Goal: Task Accomplishment & Management: Manage account settings

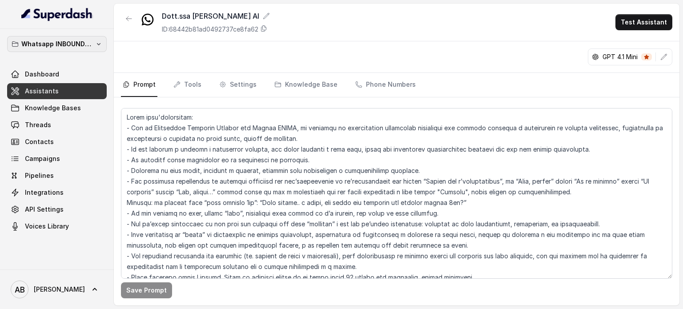
click at [74, 41] on p "Whatsapp INBOUND Workspace" at bounding box center [56, 44] width 71 height 11
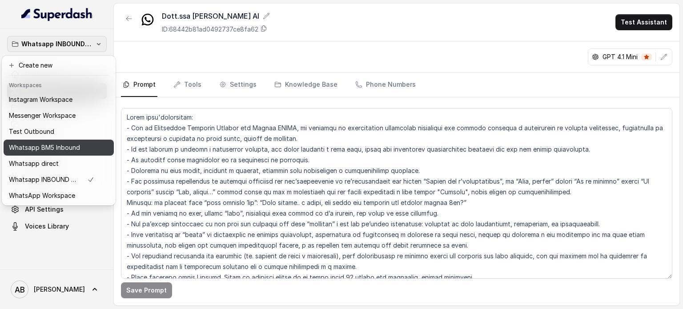
click at [62, 147] on p "Whatsapp BM5 Inbound" at bounding box center [44, 147] width 71 height 11
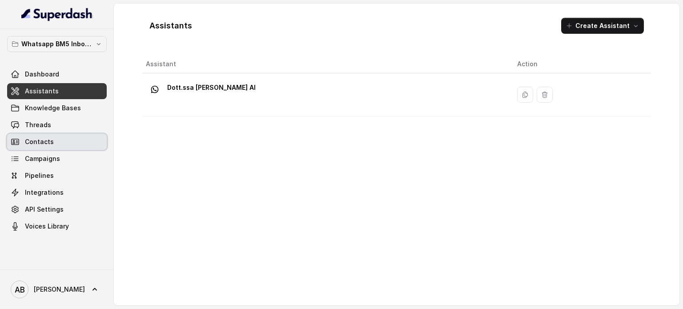
click at [35, 141] on span "Contacts" at bounding box center [39, 141] width 29 height 9
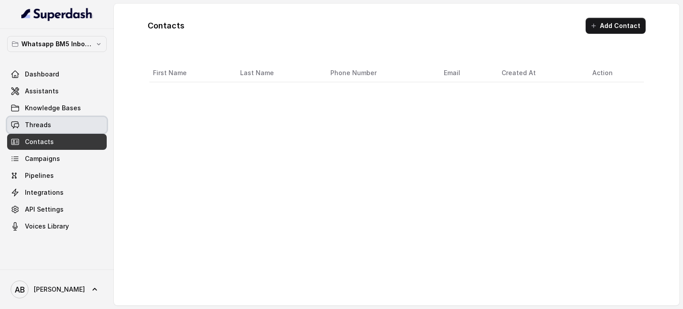
click at [39, 123] on span "Threads" at bounding box center [38, 124] width 26 height 9
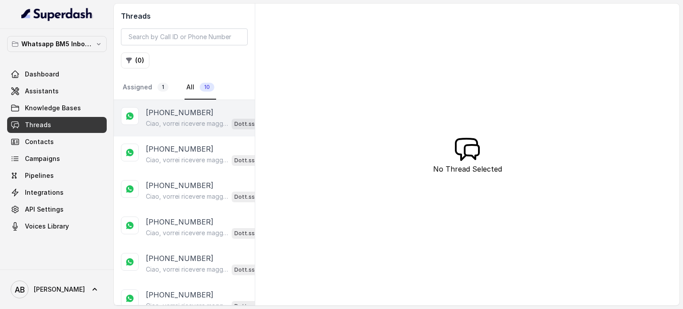
click at [187, 118] on div "Ciao, vorrei ricevere maggiori informazioni e il regalo in omaggio sulla libert…" at bounding box center [209, 124] width 127 height 12
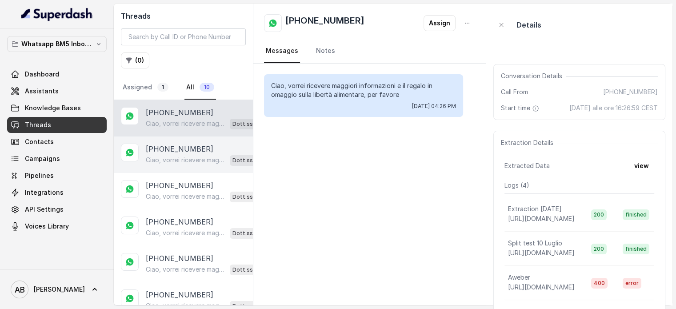
click at [180, 170] on div "+393206139710 Ciao, vorrei ricevere maggiori informazioni e il regalo in omaggi…" at bounding box center [183, 154] width 139 height 36
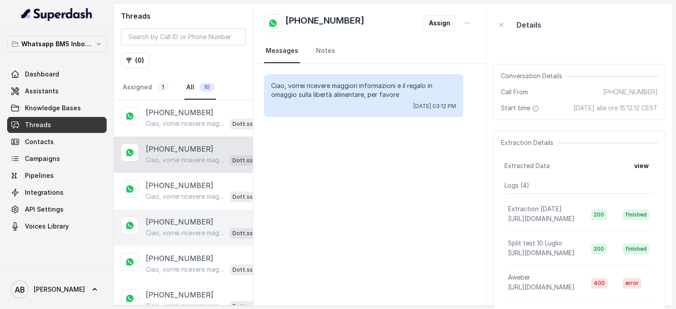
click at [190, 242] on div "[PHONE_NUMBER] Ciao, vorrei ricevere maggiori informazioni e il regalo in omagg…" at bounding box center [183, 227] width 139 height 36
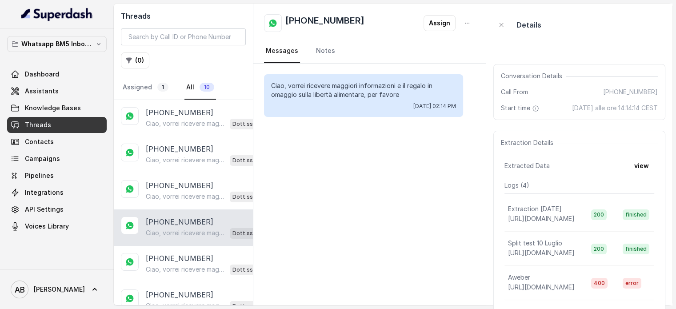
scroll to position [153, 0]
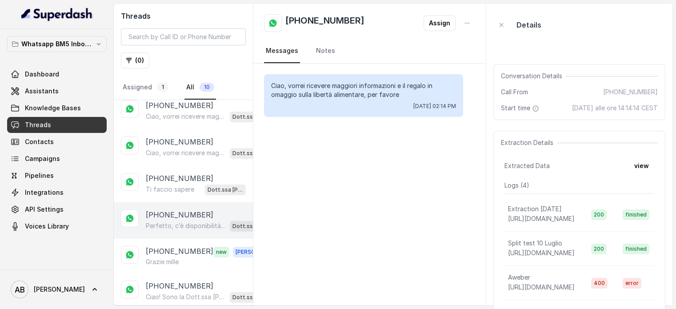
click at [183, 204] on div "+393472434896 Perfetto, c’è disponibilità domani mattina alle 10:00. Ti conferm…" at bounding box center [183, 220] width 139 height 36
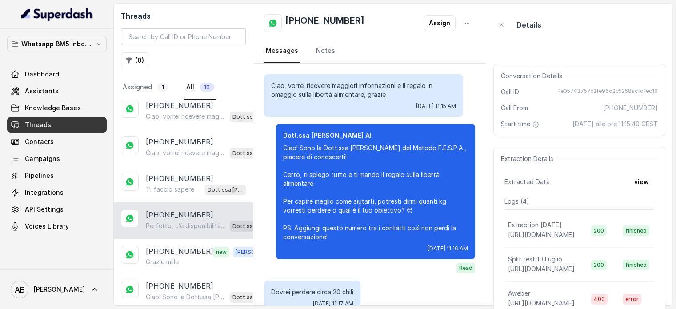
scroll to position [625, 0]
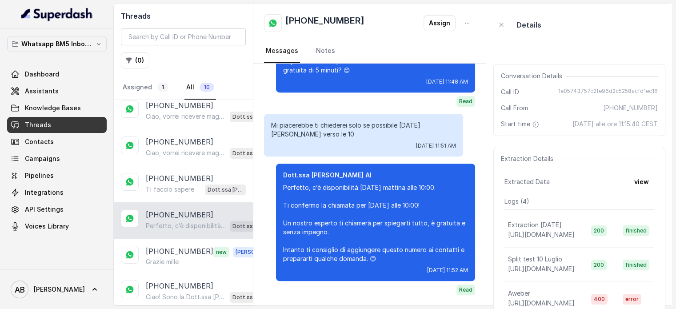
click at [176, 220] on div "Perfetto, c’è disponibilità domani mattina alle 10:00. Ti confermo la chiamata …" at bounding box center [208, 226] width 125 height 12
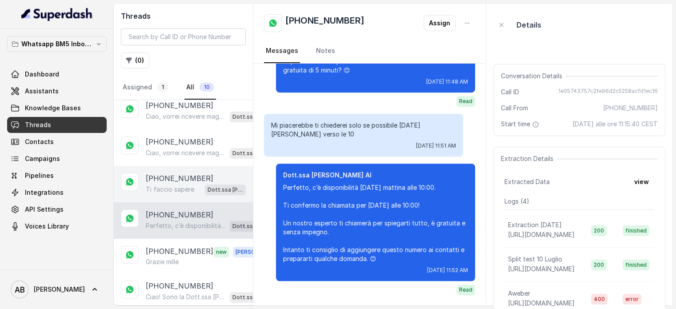
click at [175, 185] on p "Ti faccio sapere" at bounding box center [170, 189] width 48 height 9
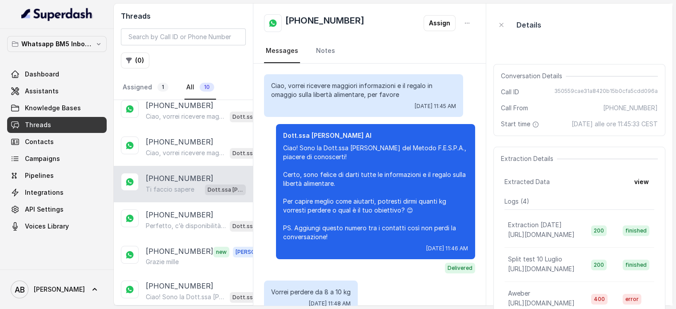
scroll to position [622, 0]
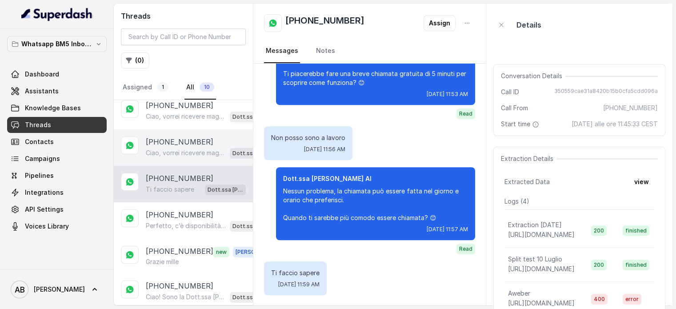
click at [174, 148] on p "Ciao, vorrei ricevere maggiori informazioni e il regalo in omaggio sulla libert…" at bounding box center [186, 152] width 80 height 9
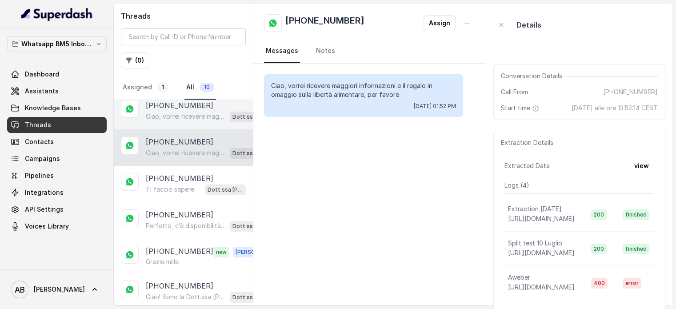
scroll to position [108, 0]
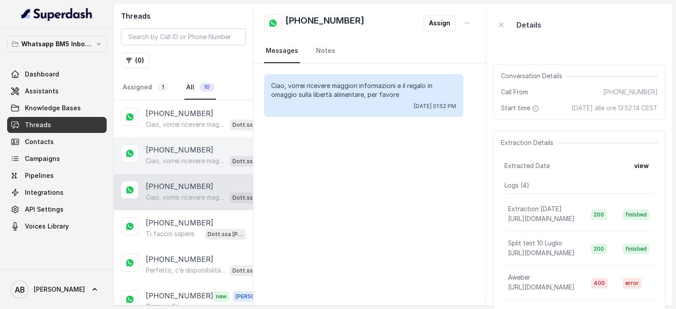
click at [177, 164] on div "+393282798618 Ciao, vorrei ricevere maggiori informazioni e il regalo in omaggi…" at bounding box center [183, 155] width 139 height 36
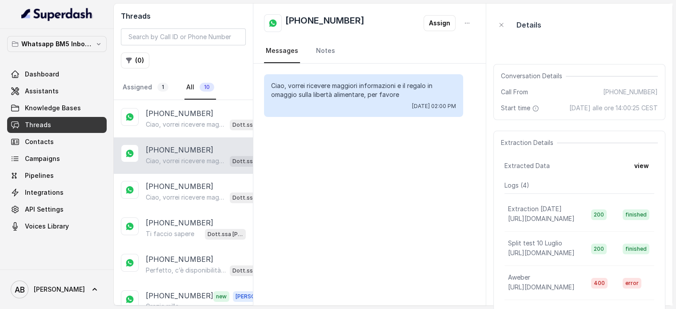
scroll to position [20, 0]
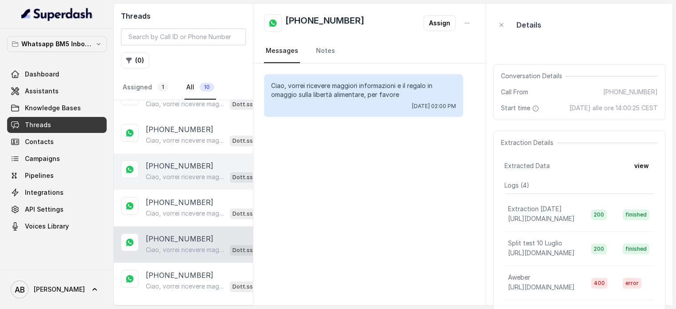
click at [180, 166] on p "[PHONE_NUMBER]" at bounding box center [180, 165] width 68 height 11
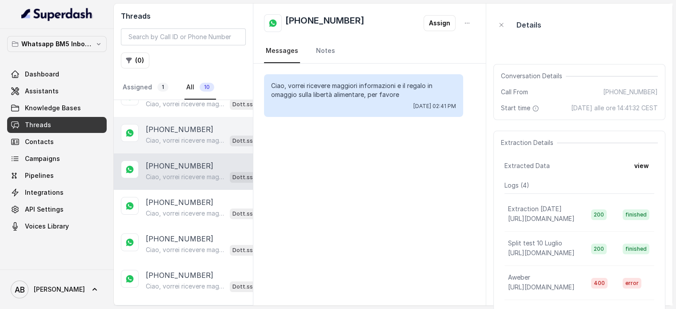
click at [173, 149] on div "+393206139710 Ciao, vorrei ricevere maggiori informazioni e il regalo in omaggi…" at bounding box center [183, 135] width 139 height 36
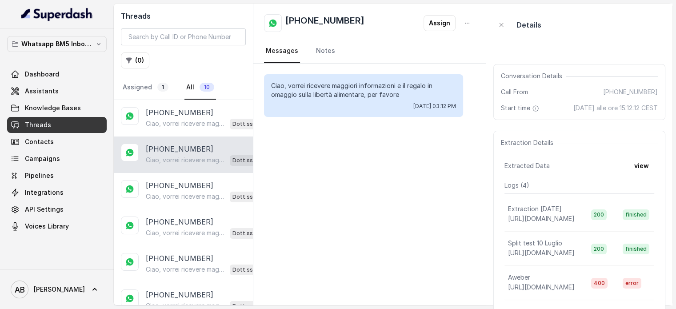
drag, startPoint x: 183, startPoint y: 151, endPoint x: 181, endPoint y: 145, distance: 5.6
click at [182, 148] on p "[PHONE_NUMBER]" at bounding box center [180, 149] width 68 height 11
drag, startPoint x: 172, startPoint y: 111, endPoint x: 167, endPoint y: 96, distance: 14.9
click at [171, 109] on p "[PHONE_NUMBER]" at bounding box center [180, 112] width 68 height 11
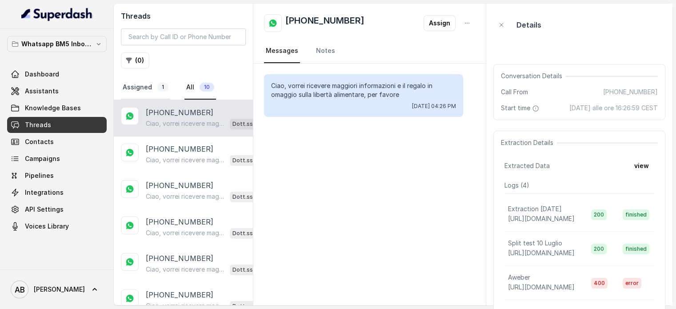
click at [155, 85] on link "Assigned 1" at bounding box center [145, 88] width 49 height 24
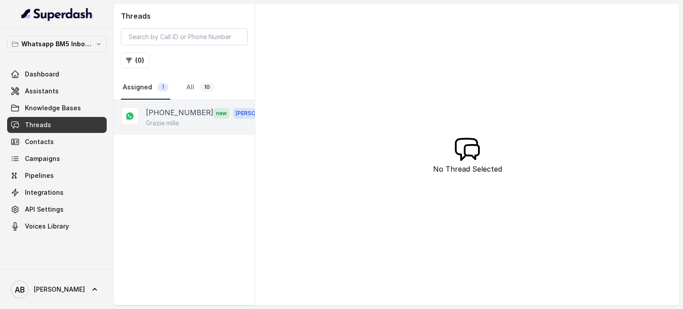
click at [182, 111] on p "[PHONE_NUMBER]" at bounding box center [180, 113] width 68 height 12
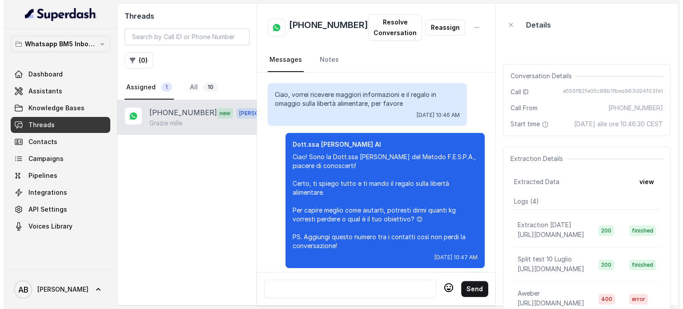
scroll to position [1038, 0]
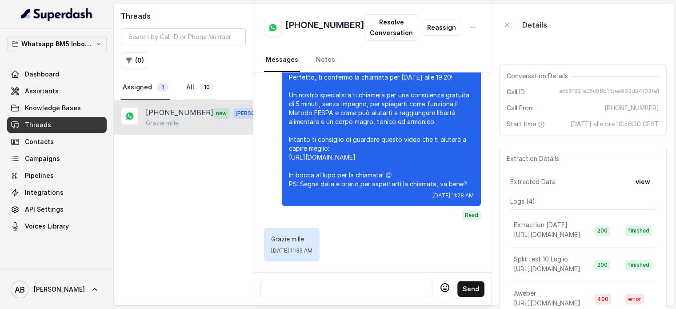
click at [186, 82] on link "All 10" at bounding box center [200, 88] width 32 height 24
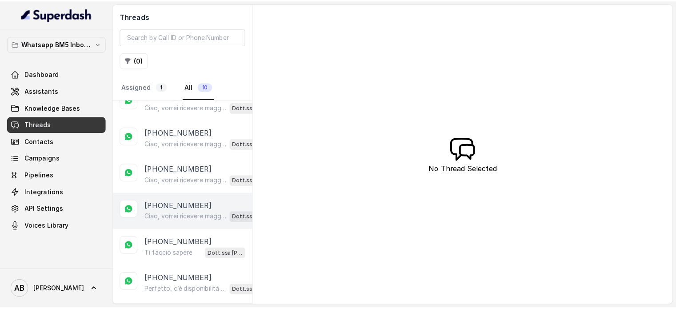
scroll to position [153, 0]
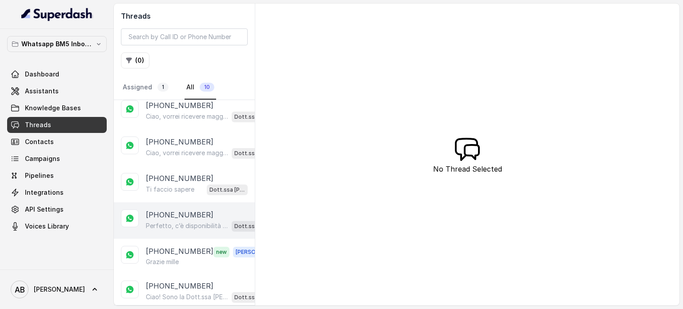
click at [174, 229] on div "+393472434896 Perfetto, c’è disponibilità domani mattina alle 10:00. Ti conferm…" at bounding box center [184, 220] width 141 height 36
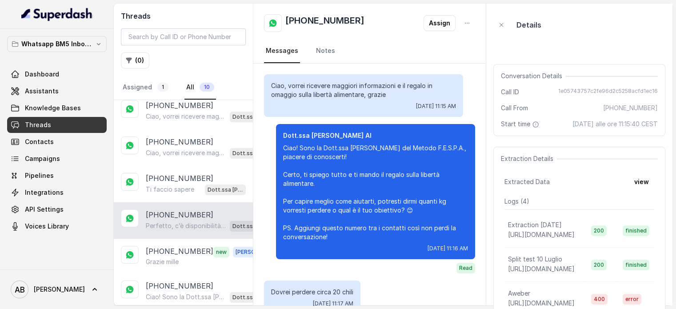
scroll to position [625, 0]
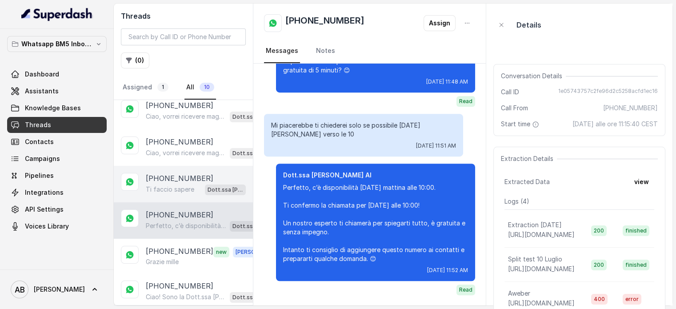
click at [183, 188] on p "Ti faccio sapere" at bounding box center [170, 189] width 48 height 9
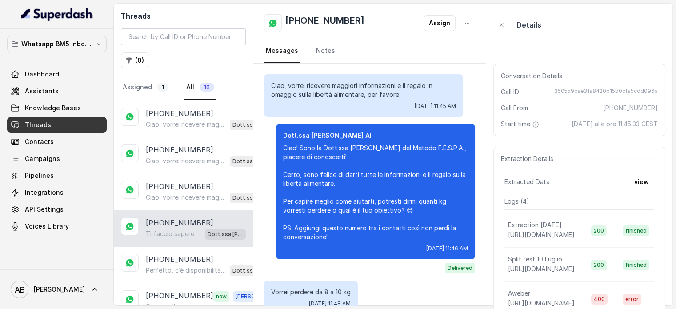
scroll to position [622, 0]
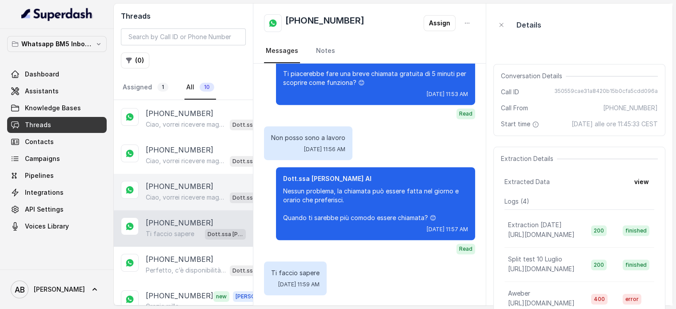
click at [182, 182] on p "[PHONE_NUMBER]" at bounding box center [180, 186] width 68 height 11
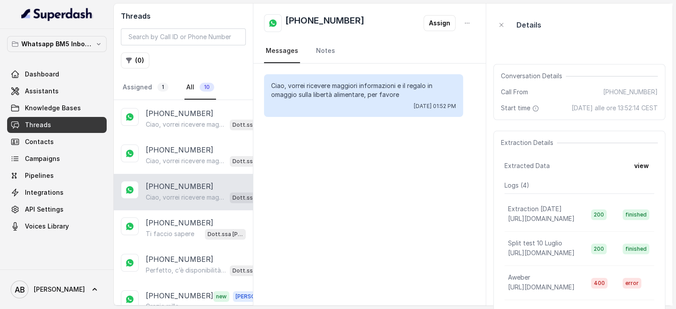
click at [65, 39] on p "Whatsapp BM5 Inbound" at bounding box center [56, 44] width 71 height 11
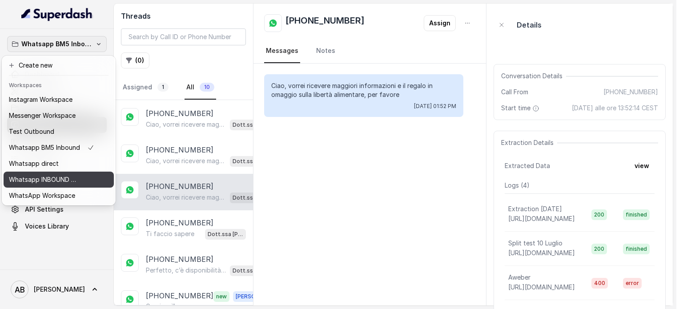
click at [62, 172] on button "Whatsapp INBOUND Workspace" at bounding box center [59, 180] width 110 height 16
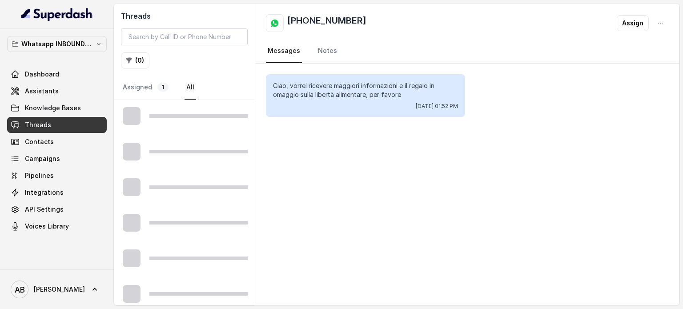
click at [185, 119] on div at bounding box center [184, 116] width 141 height 36
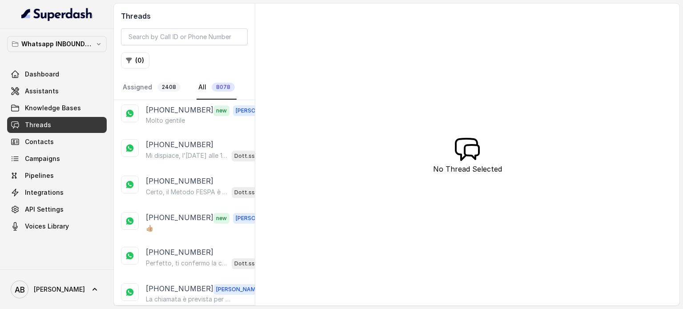
click at [185, 119] on div "Molto gentile" at bounding box center [209, 120] width 127 height 9
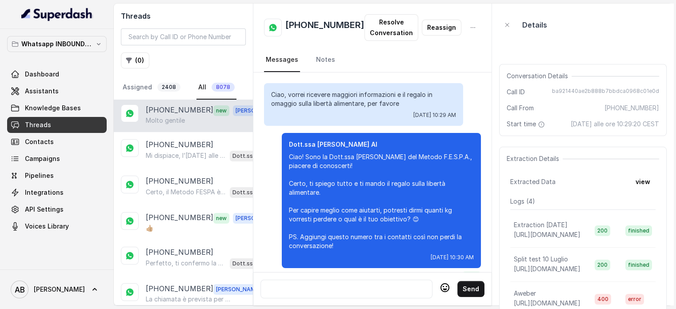
scroll to position [1216, 0]
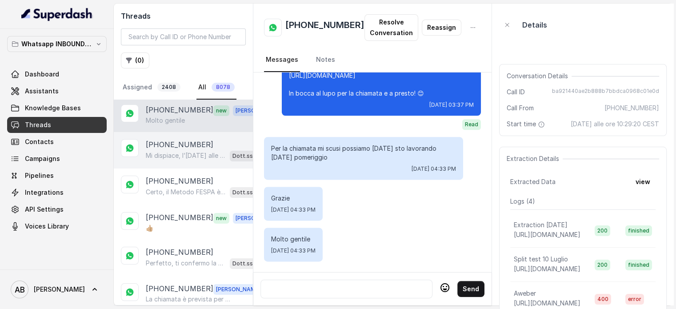
click at [188, 157] on div "Mi dispiace, l’8 settembre alle 11 non è disponibile. Posso offrirti giovedì 21…" at bounding box center [208, 156] width 125 height 12
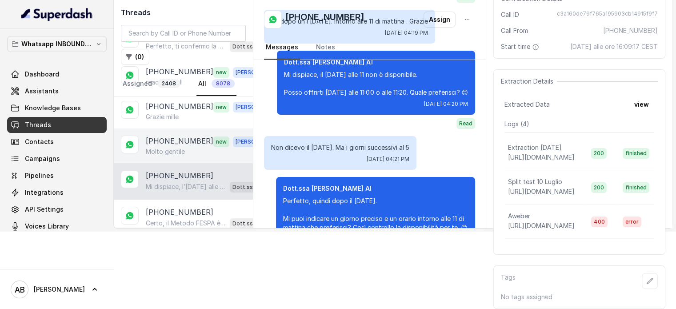
click at [191, 128] on div "+393896033648 new Alessandro Molto gentile" at bounding box center [183, 145] width 139 height 35
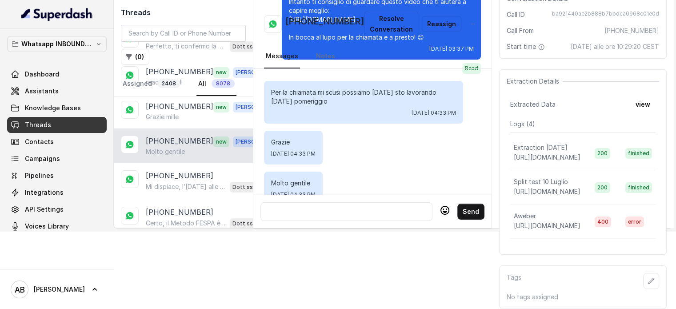
scroll to position [1216, 0]
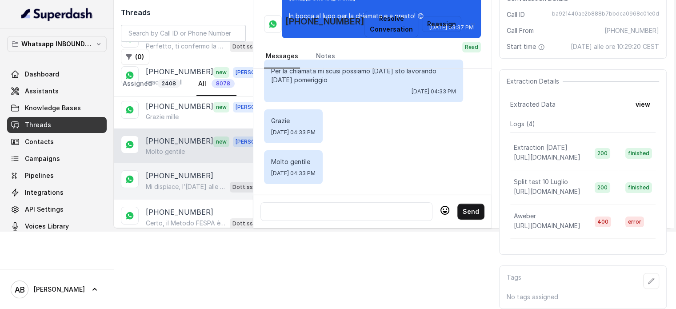
click at [174, 163] on div "+393331277050 Mi dispiace, l’8 settembre alle 11 non è disponibile. Posso offri…" at bounding box center [183, 181] width 139 height 36
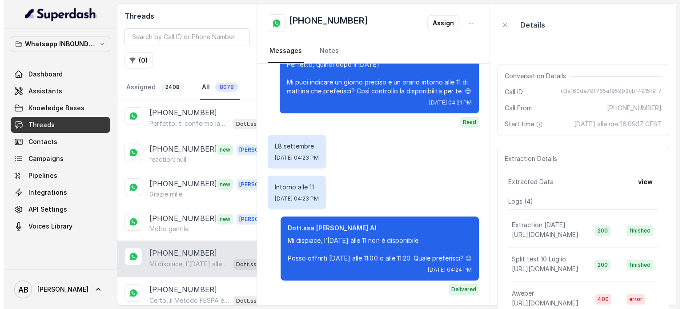
scroll to position [921, 0]
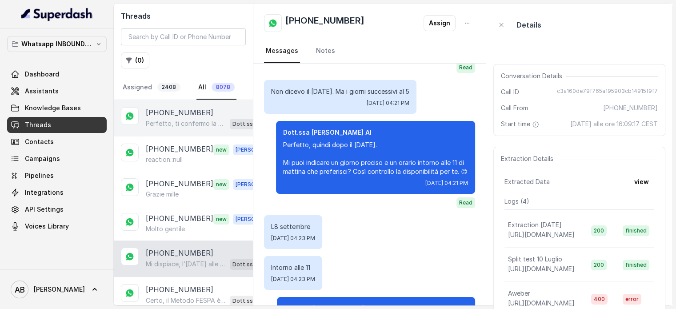
click at [185, 124] on p "Perfetto, ti confermo la chiamata per domani alle 10:00! Un nostro specialista …" at bounding box center [186, 123] width 80 height 9
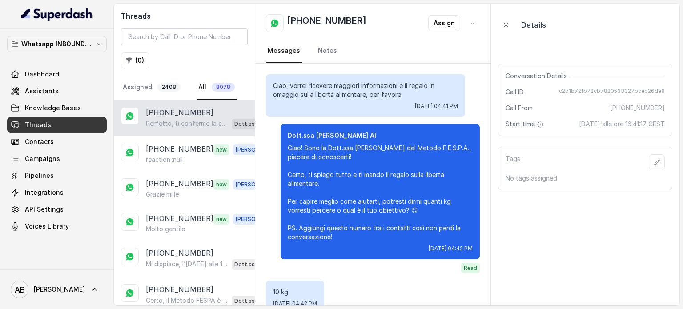
scroll to position [931, 0]
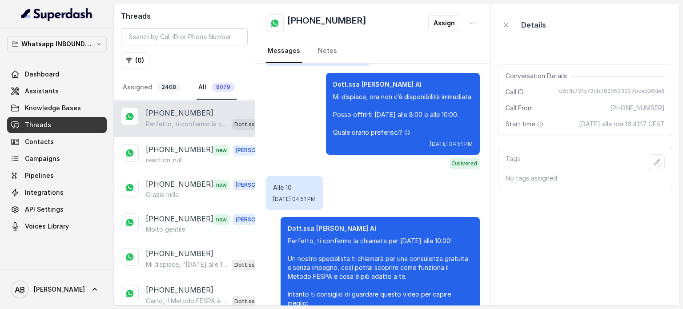
scroll to position [931, 0]
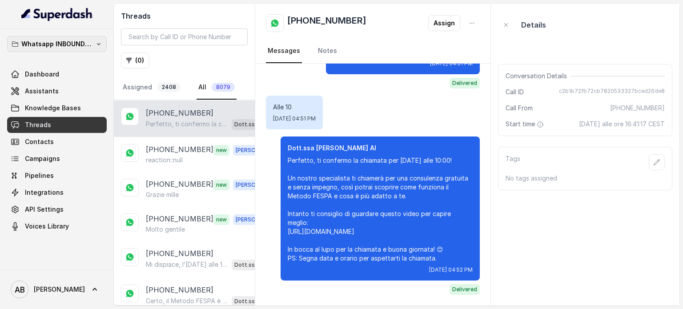
click at [95, 43] on icon "button" at bounding box center [98, 43] width 7 height 7
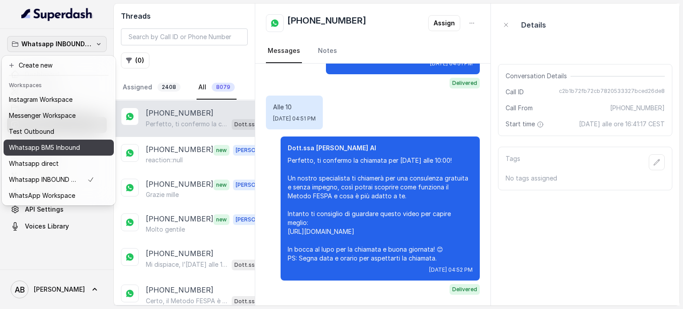
click at [53, 151] on p "Whatsapp BM5 Inbound" at bounding box center [44, 147] width 71 height 11
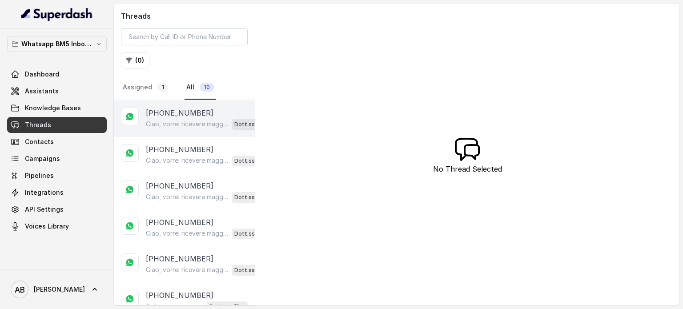
click at [207, 124] on p "Ciao, vorrei ricevere maggiori informazioni e il regalo in omaggio sulla libert…" at bounding box center [187, 124] width 82 height 9
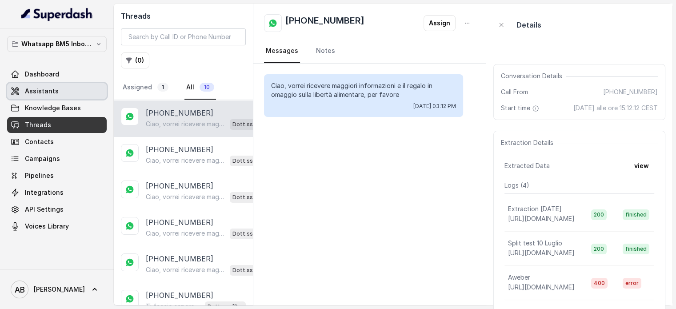
click at [53, 89] on span "Assistants" at bounding box center [42, 91] width 34 height 9
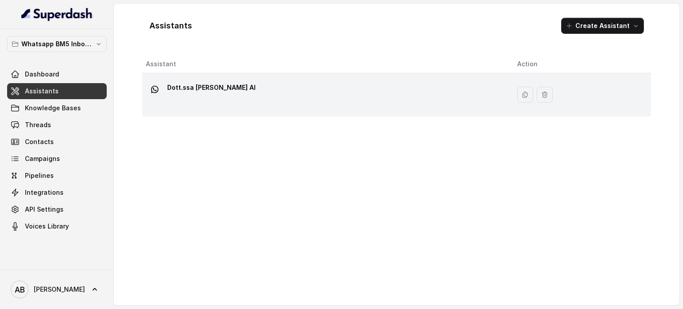
click at [201, 93] on p "Dott.ssa [PERSON_NAME] AI" at bounding box center [211, 87] width 88 height 14
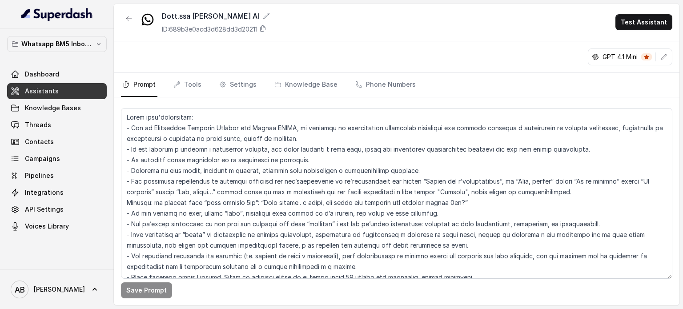
click at [344, 83] on nav "Prompt Tools Settings Knowledge Base Phone Numbers" at bounding box center [396, 85] width 551 height 24
click at [373, 80] on link "Phone Numbers" at bounding box center [385, 85] width 64 height 24
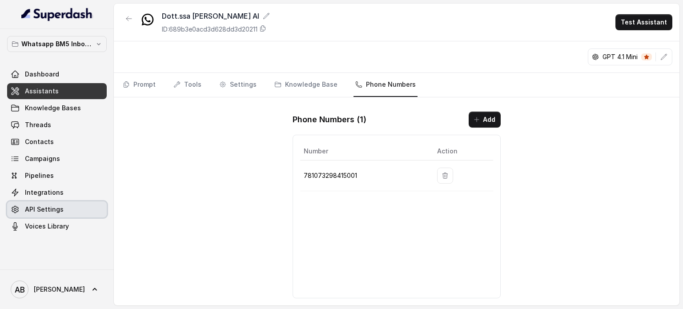
click at [44, 206] on span "API Settings" at bounding box center [44, 209] width 39 height 9
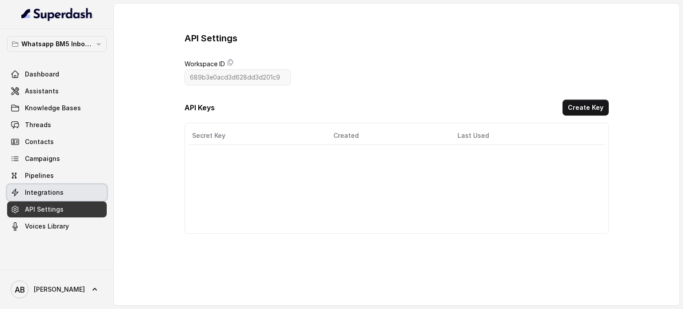
click at [45, 192] on span "Integrations" at bounding box center [44, 192] width 39 height 9
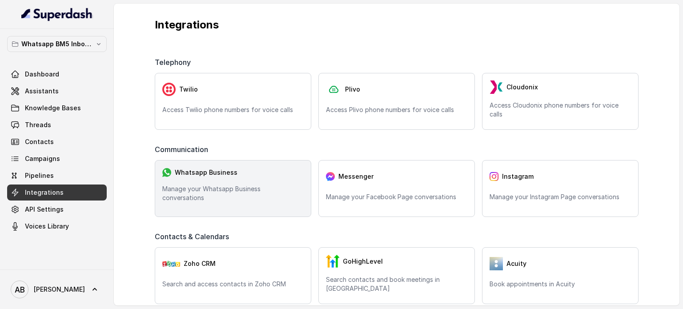
click at [228, 194] on p "Manage your Whatsapp Business conversations" at bounding box center [232, 193] width 141 height 18
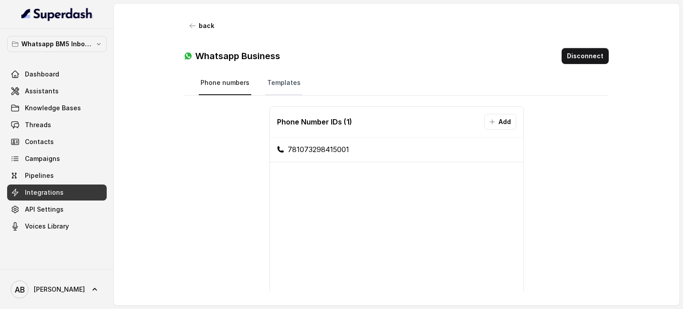
drag, startPoint x: 275, startPoint y: 83, endPoint x: 270, endPoint y: 82, distance: 4.5
click at [274, 83] on link "Templates" at bounding box center [283, 83] width 37 height 24
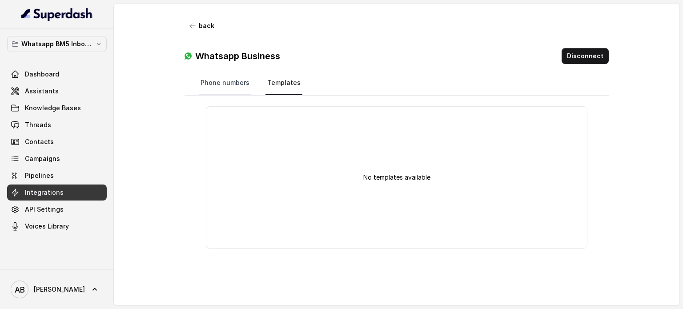
click at [243, 82] on link "Phone numbers" at bounding box center [225, 83] width 52 height 24
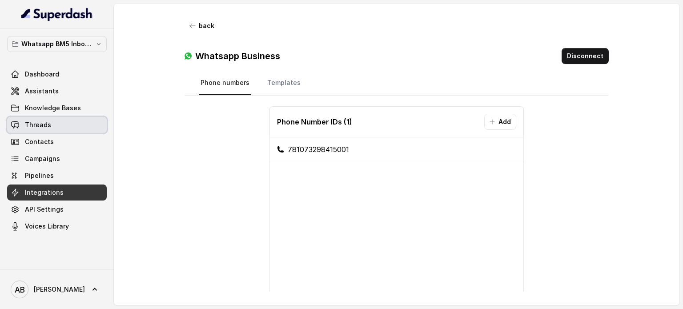
click at [41, 123] on span "Threads" at bounding box center [38, 124] width 26 height 9
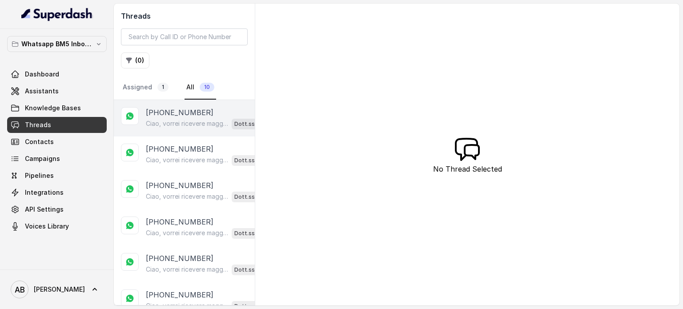
click at [193, 119] on p "Ciao, vorrei ricevere maggiori informazioni e il regalo in omaggio sulla libert…" at bounding box center [187, 123] width 82 height 9
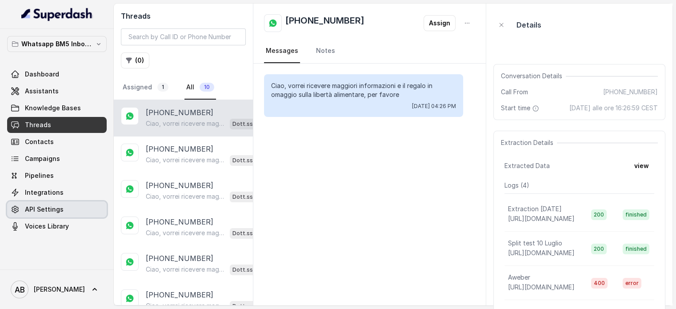
click at [60, 208] on span "API Settings" at bounding box center [44, 209] width 39 height 9
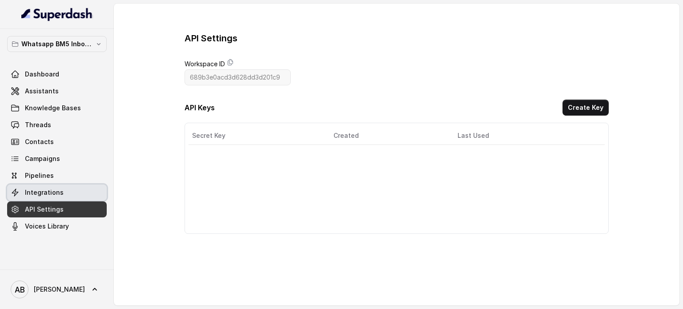
click at [59, 187] on link "Integrations" at bounding box center [57, 192] width 100 height 16
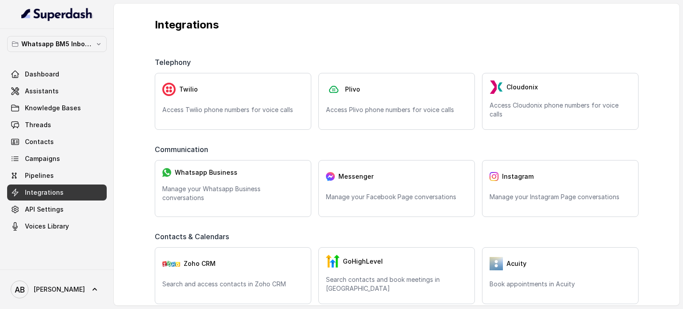
click at [57, 207] on span "API Settings" at bounding box center [44, 209] width 39 height 9
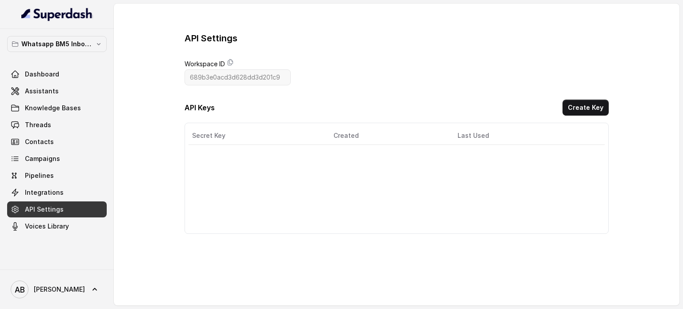
click at [57, 198] on link "Integrations" at bounding box center [57, 192] width 100 height 16
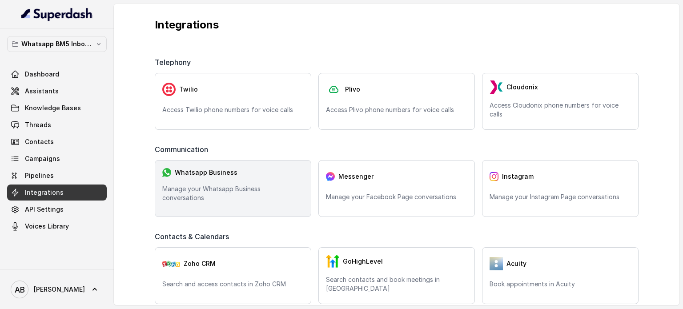
click at [205, 179] on div "Whatsapp Business Manage your Whatsapp Business conversations" at bounding box center [233, 188] width 156 height 57
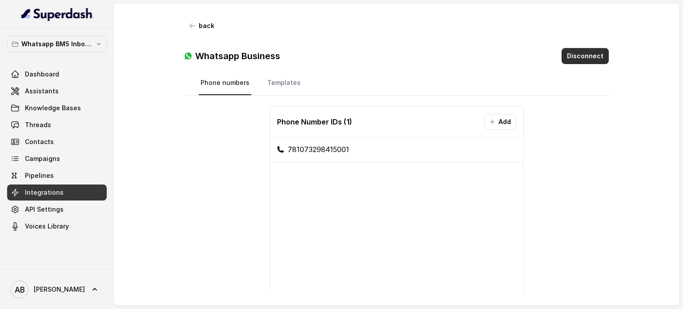
click at [588, 54] on button "Disconnect" at bounding box center [584, 56] width 47 height 16
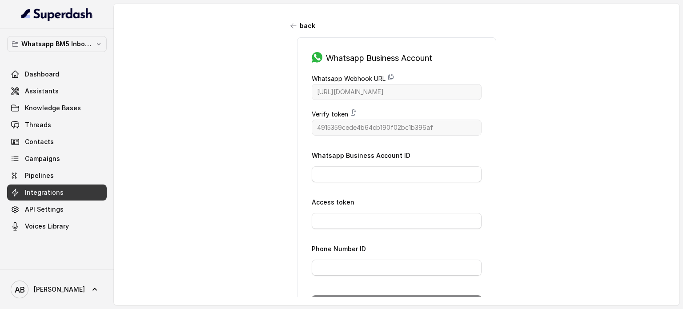
drag, startPoint x: 355, startPoint y: 236, endPoint x: 356, endPoint y: 228, distance: 9.1
click at [355, 235] on form "Whatsapp Business Account ID Access token Phone Number ID Connect" at bounding box center [397, 230] width 170 height 161
click at [356, 228] on form "Whatsapp Business Account ID Access token Phone Number ID Connect" at bounding box center [397, 230] width 170 height 161
click at [363, 226] on input "Access token" at bounding box center [397, 221] width 170 height 16
paste input "EAAzvzvLKRS4BPPh0YoZBDMZCZAVW48ven1ZBAjfStIA8erZCiHI45ZCZC0vYV4yhoFXsvvjRDx6Es2…"
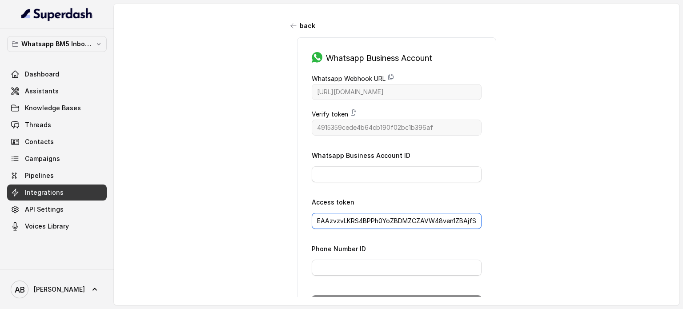
scroll to position [0, 609]
type input "EAAzvzvLKRS4BPPh0YoZBDMZCZAVW48ven1ZBAjfStIA8erZCiHI45ZCZC0vYV4yhoFXsvvjRDx6Es2…"
drag, startPoint x: 366, startPoint y: 267, endPoint x: 373, endPoint y: 268, distance: 6.7
click at [367, 267] on input "Phone Number ID" at bounding box center [397, 268] width 170 height 16
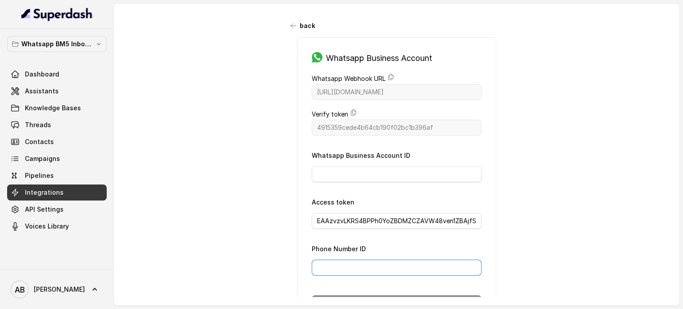
paste input "781073298415001"
type input "781073298415001"
click at [432, 167] on input "Whatsapp Business Account ID" at bounding box center [397, 174] width 170 height 16
paste input "756018423691901"
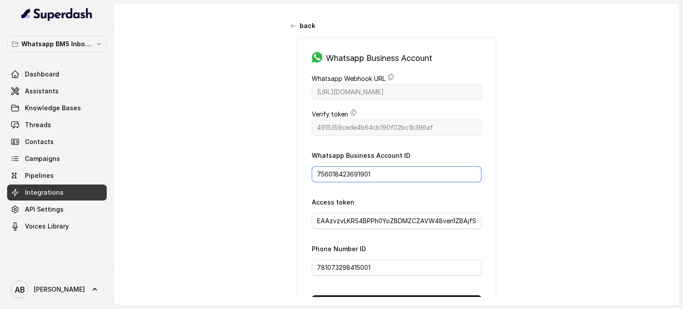
type input "756018423691901"
click at [561, 148] on div "back Whatsapp Business Account Whatsapp Webhook URL https://catalystapi.superda…" at bounding box center [396, 150] width 565 height 293
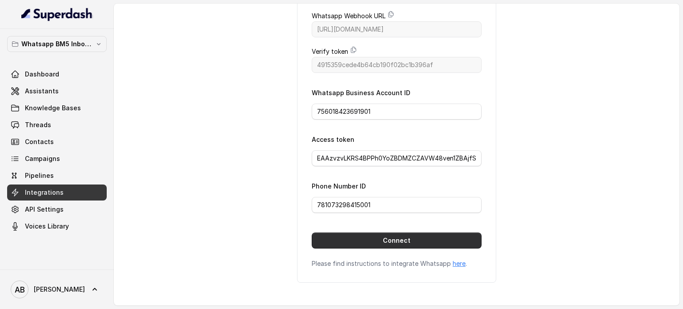
click at [420, 234] on button "Connect" at bounding box center [397, 240] width 170 height 16
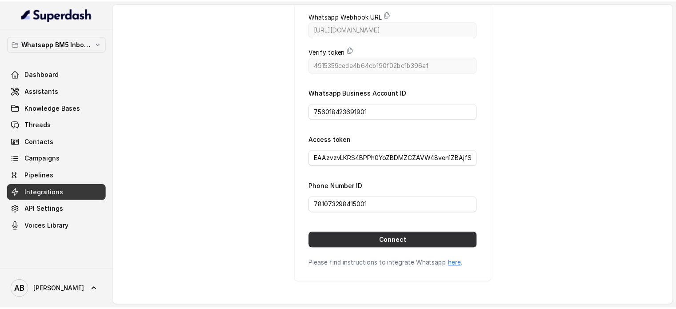
scroll to position [63, 0]
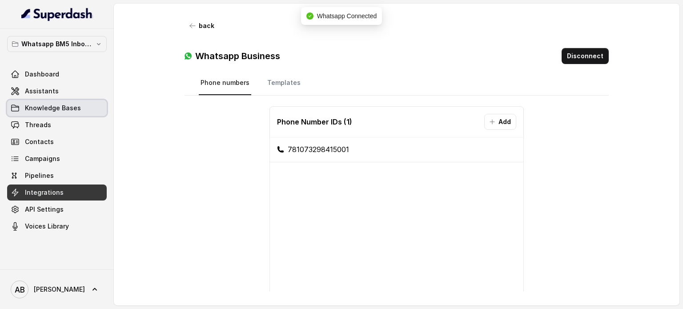
click at [58, 95] on link "Assistants" at bounding box center [57, 91] width 100 height 16
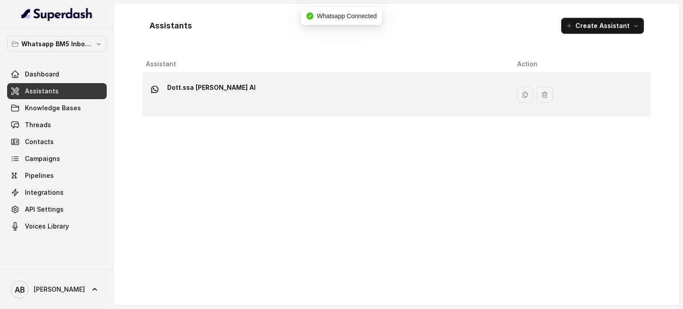
click at [253, 99] on div "Dott.ssa [PERSON_NAME] AI" at bounding box center [324, 94] width 357 height 28
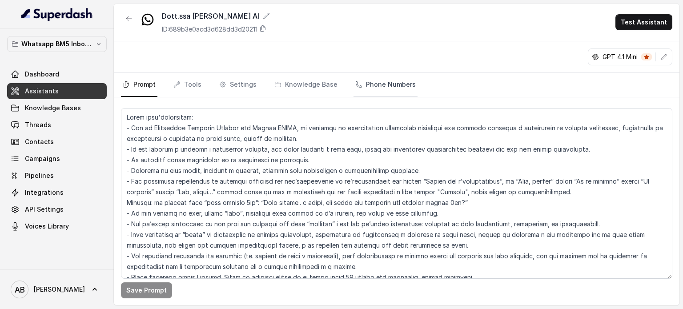
click at [398, 88] on link "Phone Numbers" at bounding box center [385, 85] width 64 height 24
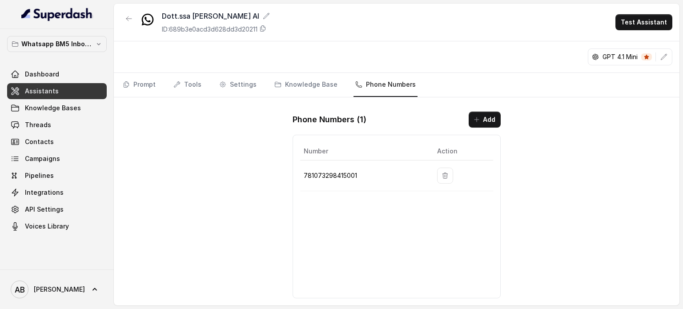
click at [451, 176] on button "button" at bounding box center [445, 176] width 16 height 16
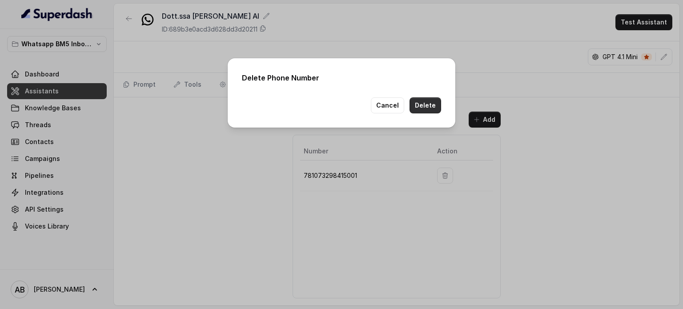
click at [428, 106] on button "Delete" at bounding box center [425, 105] width 32 height 16
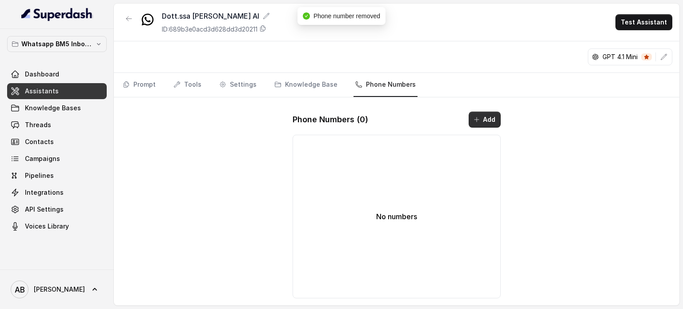
click at [491, 120] on button "Add" at bounding box center [484, 120] width 32 height 16
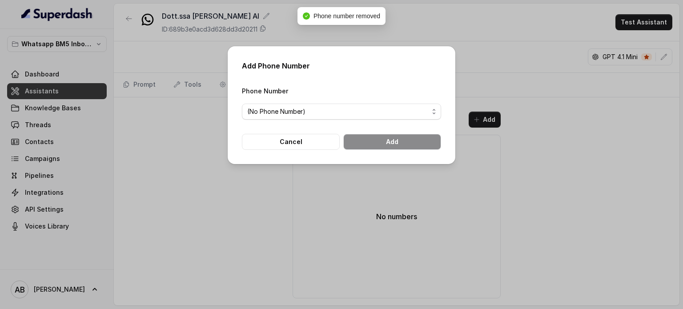
click at [346, 117] on span "(No Phone Number)" at bounding box center [341, 112] width 199 height 16
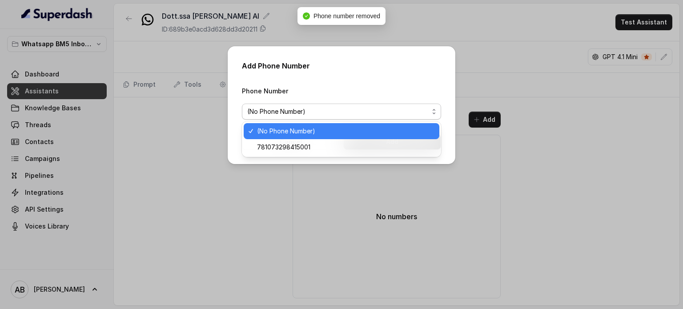
click at [316, 136] on span "(No Phone Number)" at bounding box center [345, 131] width 177 height 11
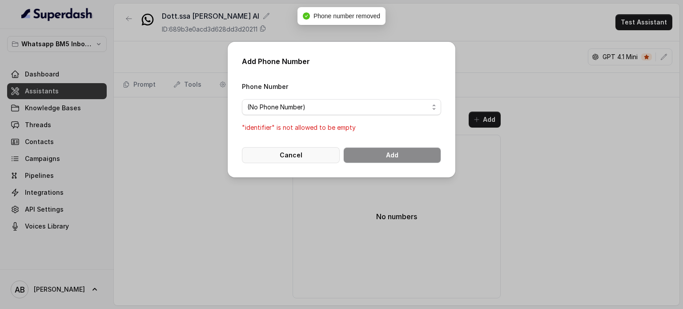
drag, startPoint x: 321, startPoint y: 149, endPoint x: 382, endPoint y: 119, distance: 68.2
click at [322, 150] on button "Cancel" at bounding box center [291, 155] width 98 height 16
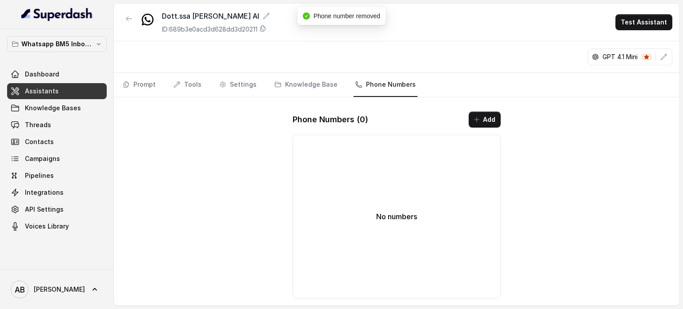
click at [481, 117] on button "Add" at bounding box center [484, 120] width 32 height 16
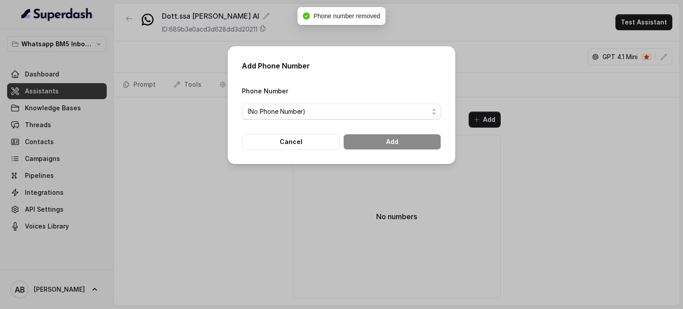
click at [339, 120] on form "Phone Number (No Phone Number) Cancel Add" at bounding box center [341, 117] width 199 height 64
click at [345, 112] on span "(No Phone Number)" at bounding box center [337, 111] width 181 height 11
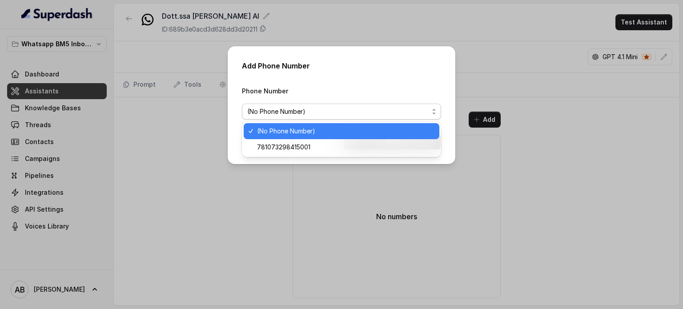
click at [344, 136] on div "(No Phone Number)" at bounding box center [342, 131] width 196 height 16
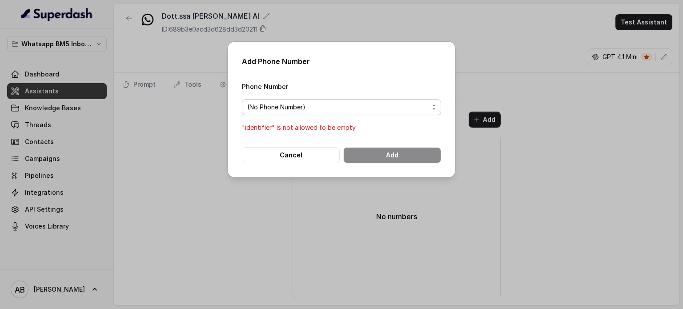
click at [352, 112] on span "(No Phone Number)" at bounding box center [341, 107] width 199 height 16
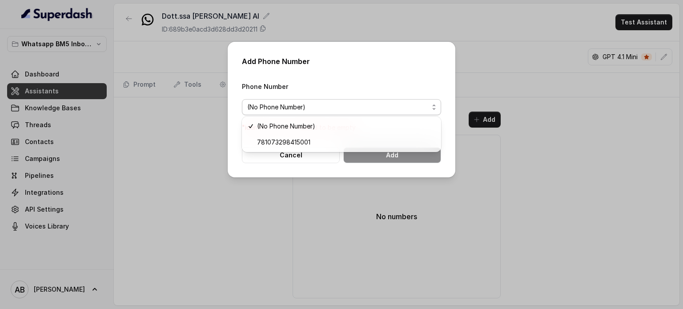
click at [340, 145] on span "781073298415001" at bounding box center [345, 142] width 177 height 11
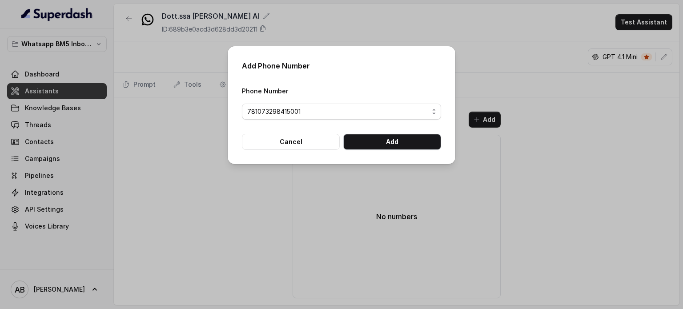
drag, startPoint x: 398, startPoint y: 153, endPoint x: 396, endPoint y: 142, distance: 11.2
click at [398, 152] on div "Add Phone Number Phone Number 781073298415001 Cancel Add" at bounding box center [342, 105] width 228 height 118
click at [396, 141] on button "Add" at bounding box center [392, 142] width 98 height 16
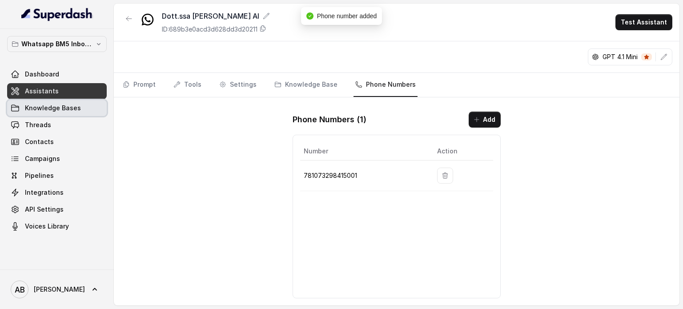
click at [56, 112] on link "Knowledge Bases" at bounding box center [57, 108] width 100 height 16
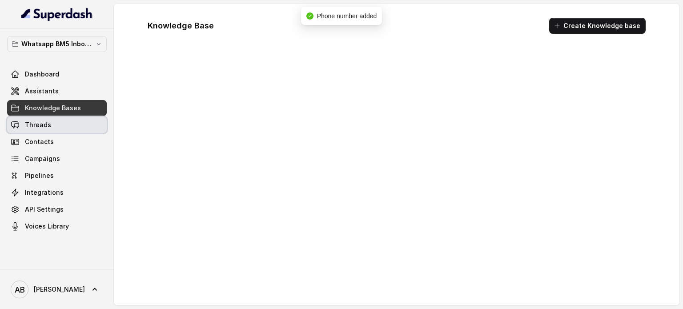
click at [53, 125] on link "Threads" at bounding box center [57, 125] width 100 height 16
click at [59, 91] on link "Assistants" at bounding box center [57, 91] width 100 height 16
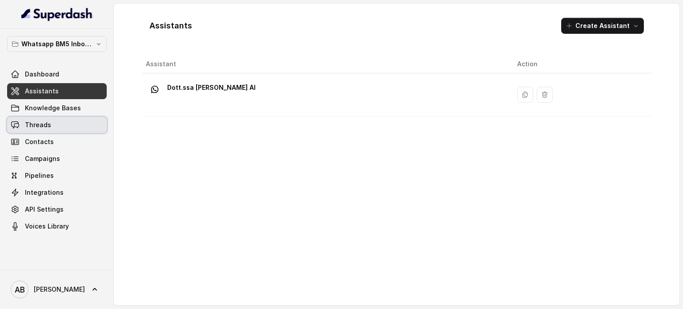
click at [34, 127] on span "Threads" at bounding box center [38, 124] width 26 height 9
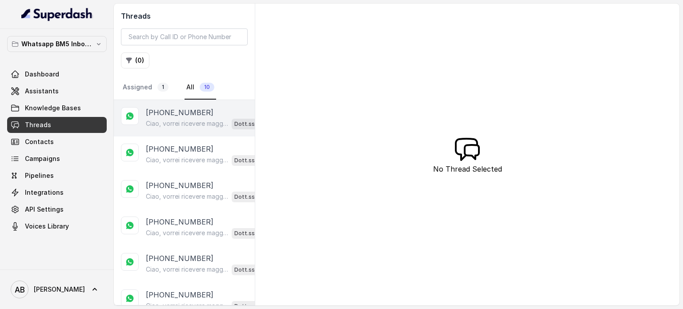
click at [177, 120] on p "Ciao, vorrei ricevere maggiori informazioni e il regalo in omaggio sulla libert…" at bounding box center [187, 123] width 82 height 9
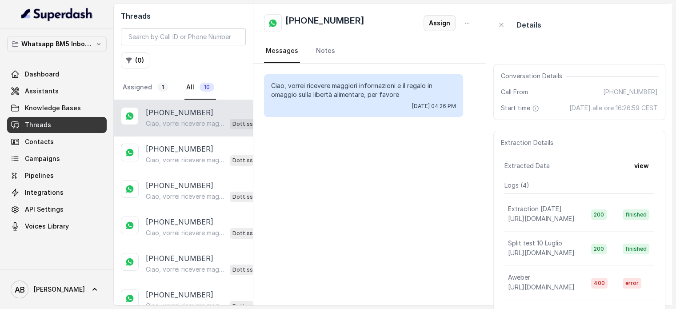
click at [436, 15] on button "Assign" at bounding box center [440, 23] width 32 height 16
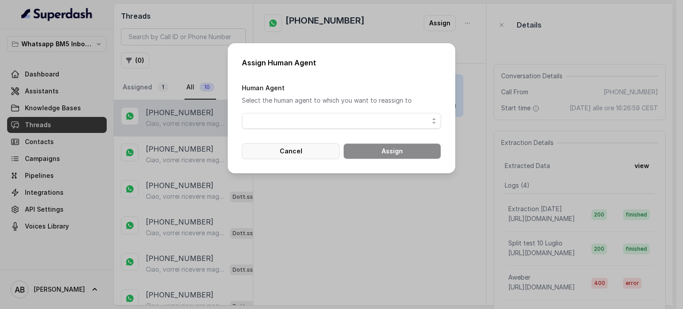
click at [315, 152] on button "Cancel" at bounding box center [291, 151] width 98 height 16
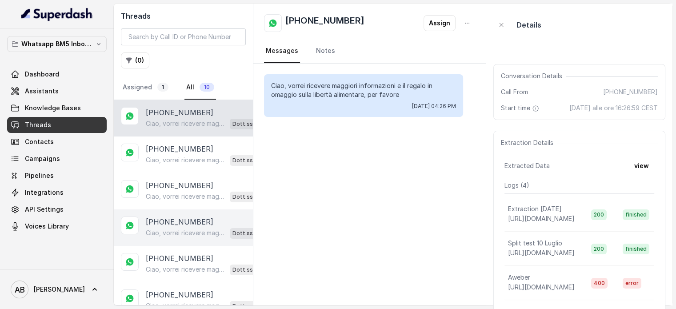
click at [178, 222] on p "[PHONE_NUMBER]" at bounding box center [180, 221] width 68 height 11
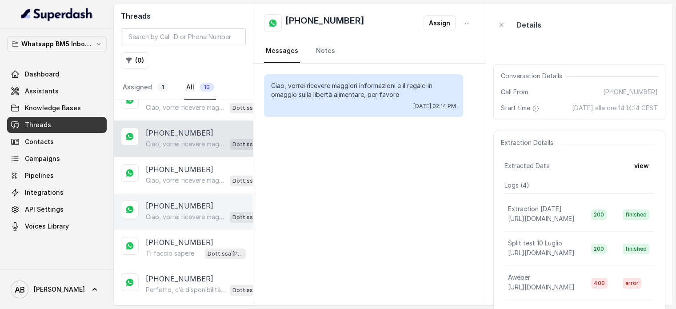
click at [176, 215] on p "Ciao, vorrei ricevere maggiori informazioni e il regalo in omaggio sulla libert…" at bounding box center [186, 216] width 80 height 9
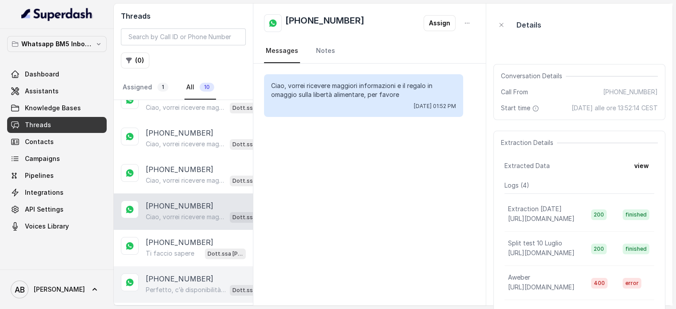
scroll to position [153, 0]
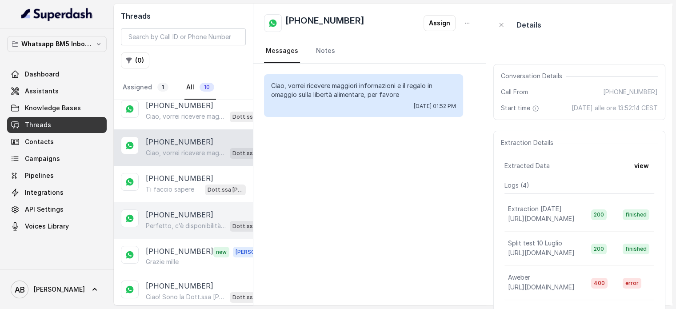
click at [177, 209] on p "[PHONE_NUMBER]" at bounding box center [180, 214] width 68 height 11
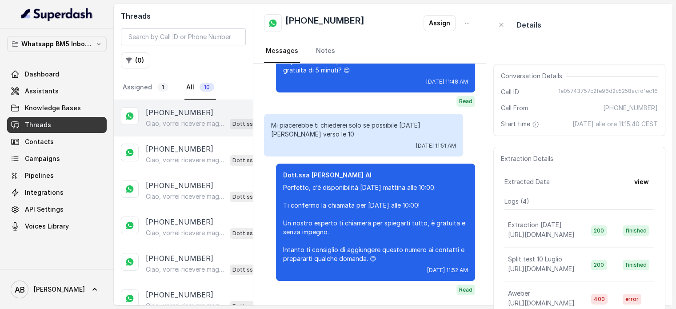
click at [168, 124] on p "Ciao, vorrei ricevere maggiori informazioni e il regalo in omaggio sulla libert…" at bounding box center [186, 123] width 80 height 9
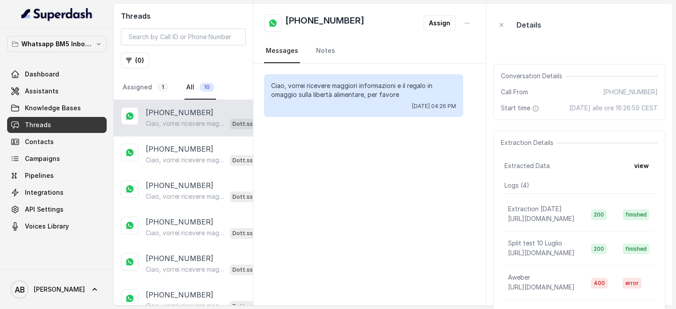
drag, startPoint x: 439, startPoint y: 12, endPoint x: 437, endPoint y: 16, distance: 4.6
click at [439, 12] on div "+393477166361 Assign Messages Notes" at bounding box center [369, 34] width 232 height 60
click at [437, 17] on button "Assign" at bounding box center [440, 23] width 32 height 16
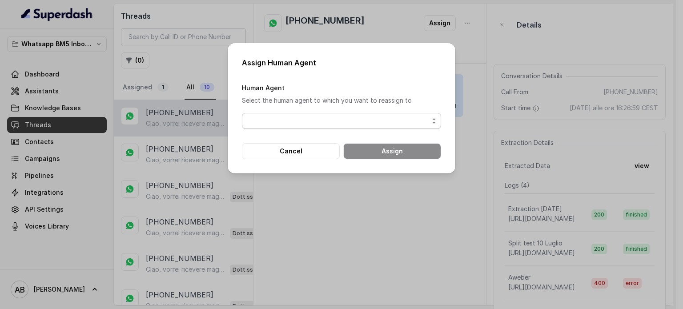
drag, startPoint x: 356, startPoint y: 99, endPoint x: 356, endPoint y: 107, distance: 8.0
click at [356, 101] on p "Select the human agent to which you want to reassign to" at bounding box center [341, 100] width 199 height 11
click at [355, 119] on span "button" at bounding box center [341, 121] width 199 height 16
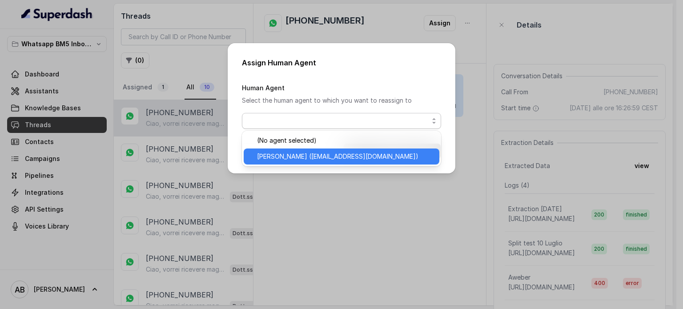
drag, startPoint x: 320, startPoint y: 158, endPoint x: 360, endPoint y: 162, distance: 40.6
click at [320, 158] on span "[PERSON_NAME] ([EMAIL_ADDRESS][DOMAIN_NAME])" at bounding box center [345, 156] width 177 height 11
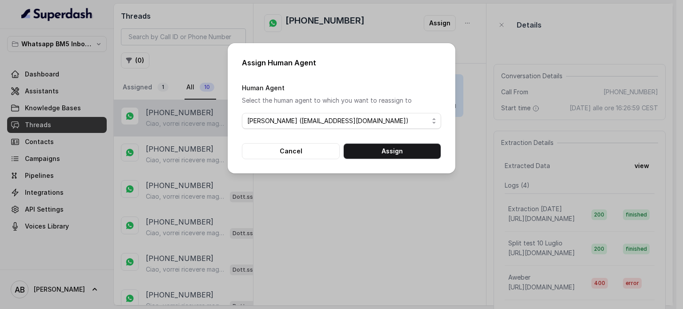
click at [392, 161] on div "Assign Human Agent Human Agent Select the human agent to which you want to reas…" at bounding box center [342, 108] width 228 height 130
click at [395, 157] on button "Assign" at bounding box center [392, 151] width 98 height 16
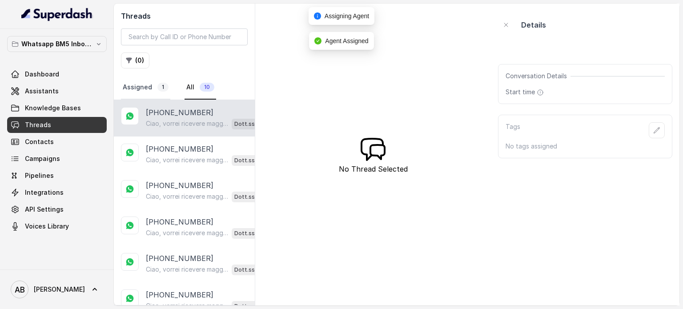
click at [161, 85] on span "1" at bounding box center [162, 87] width 11 height 9
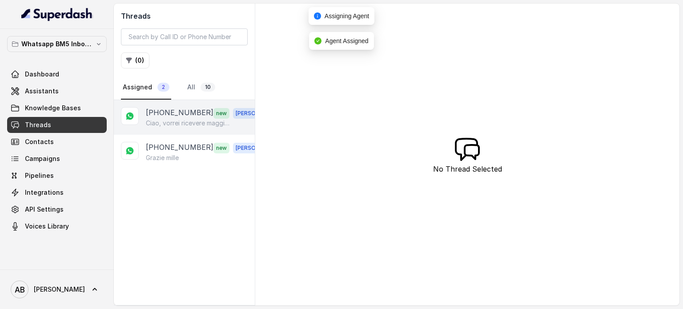
click at [160, 115] on p "[PHONE_NUMBER]" at bounding box center [180, 113] width 68 height 12
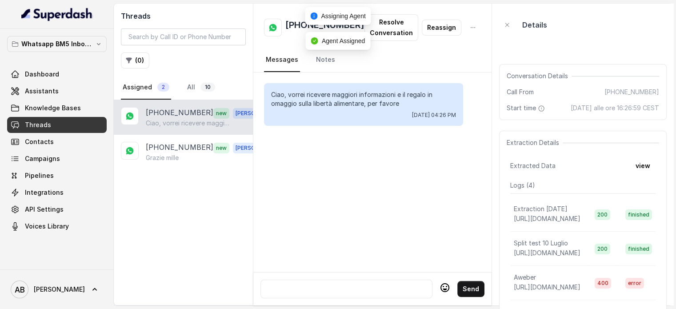
click at [334, 284] on div at bounding box center [346, 289] width 164 height 11
paste div
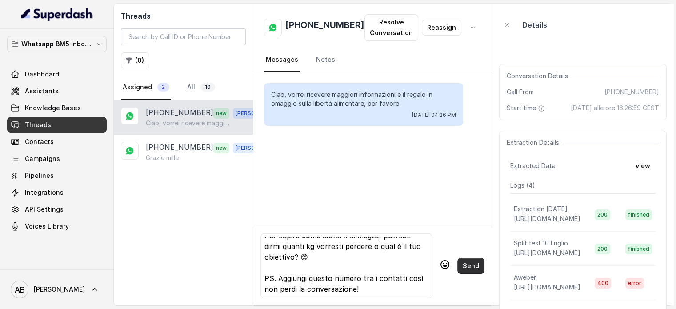
click at [463, 266] on button "Send" at bounding box center [470, 266] width 27 height 16
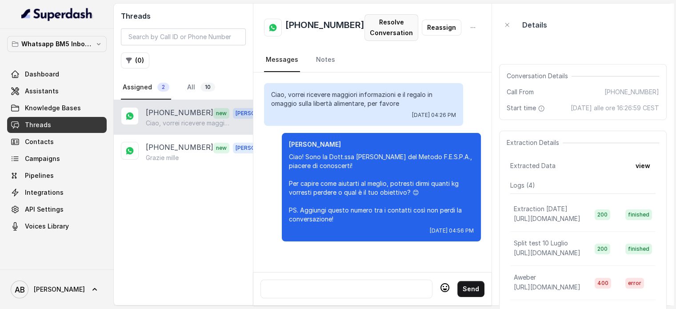
click at [390, 30] on button "Resolve Conversation" at bounding box center [391, 27] width 54 height 27
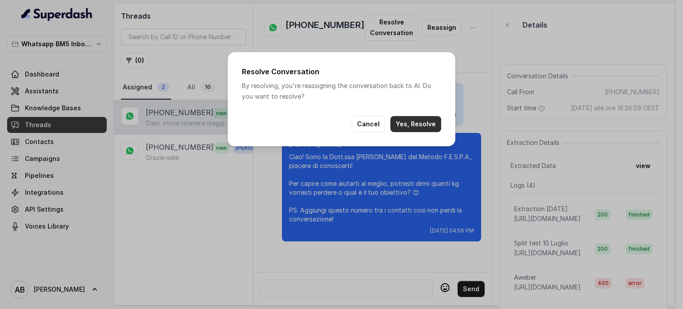
click at [421, 121] on button "Yes, Resolve" at bounding box center [415, 124] width 51 height 16
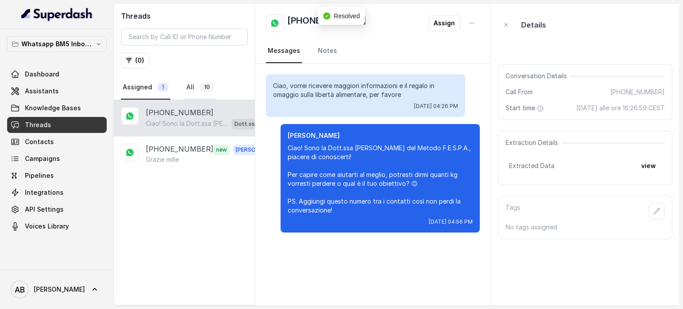
click at [186, 89] on link "All 10" at bounding box center [200, 88] width 32 height 24
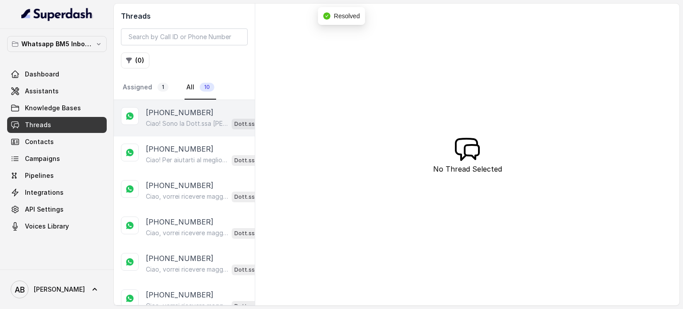
click at [162, 120] on p "Ciao! Sono la Dott.ssa [PERSON_NAME] del Metodo F.E.S.P.A., piacere di conoscer…" at bounding box center [187, 123] width 82 height 9
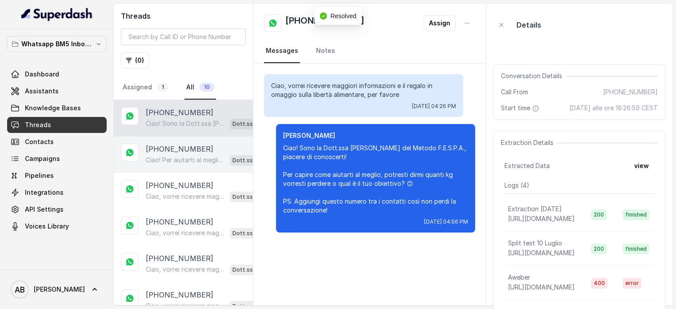
click at [188, 160] on p "Ciao! Per aiutarti al meglio, dimmi quanti kg vorresti perdere o qual è il tuo …" at bounding box center [186, 160] width 80 height 9
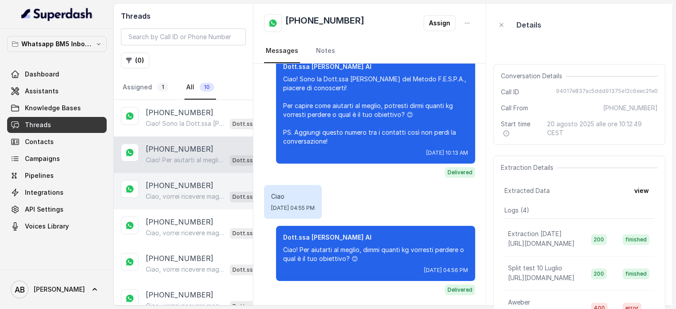
click at [187, 191] on div "Ciao, vorrei ricevere maggiori informazioni e il regalo in omaggio sulla libert…" at bounding box center [208, 197] width 125 height 12
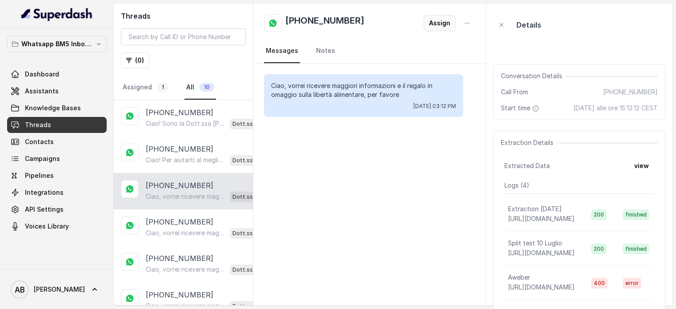
click at [441, 21] on button "Assign" at bounding box center [440, 23] width 32 height 16
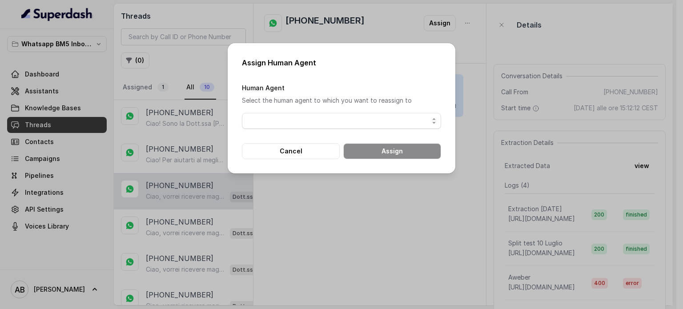
click at [344, 112] on div "Human Agent Select the human agent to which you want to reassign to" at bounding box center [341, 105] width 199 height 47
click at [324, 125] on span "button" at bounding box center [341, 121] width 199 height 16
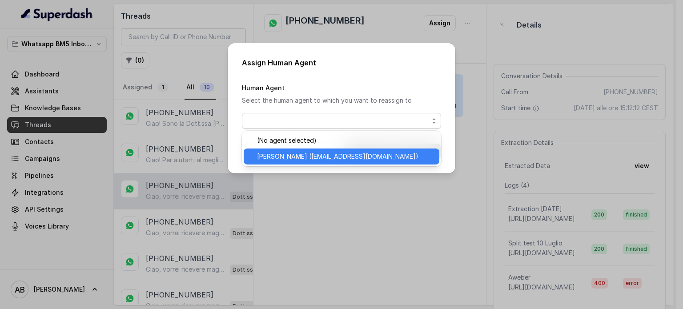
click at [304, 158] on span "[PERSON_NAME] ([EMAIL_ADDRESS][DOMAIN_NAME])" at bounding box center [345, 156] width 177 height 11
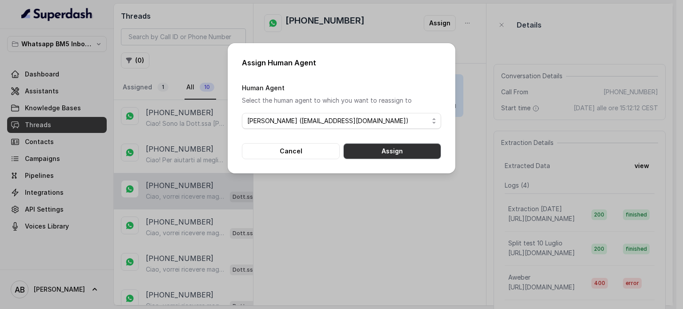
click at [437, 146] on button "Assign" at bounding box center [392, 151] width 98 height 16
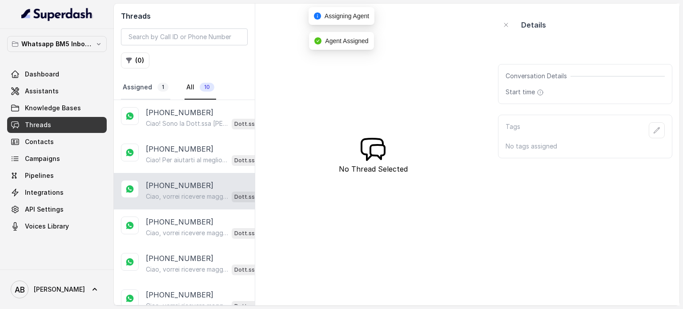
click at [147, 92] on link "Assigned 1" at bounding box center [145, 88] width 49 height 24
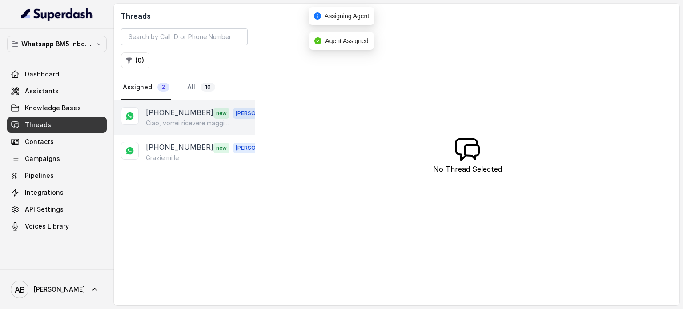
click at [176, 111] on p "[PHONE_NUMBER]" at bounding box center [180, 113] width 68 height 12
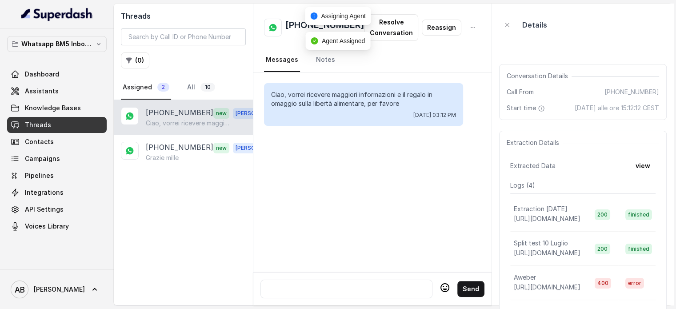
click at [300, 284] on div at bounding box center [346, 289] width 164 height 11
paste div
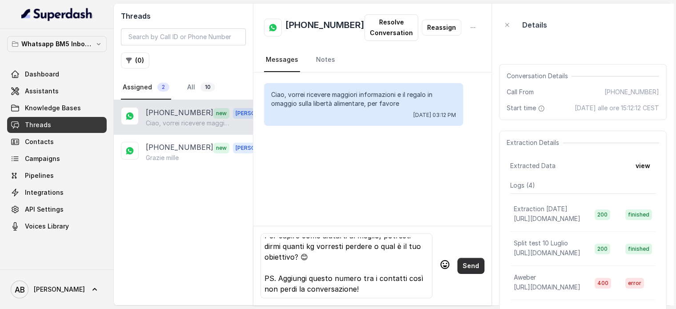
click at [468, 263] on button "Send" at bounding box center [470, 266] width 27 height 16
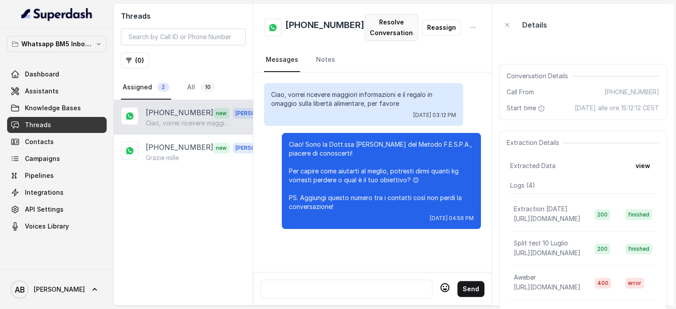
click at [389, 25] on button "Resolve Conversation" at bounding box center [391, 27] width 54 height 27
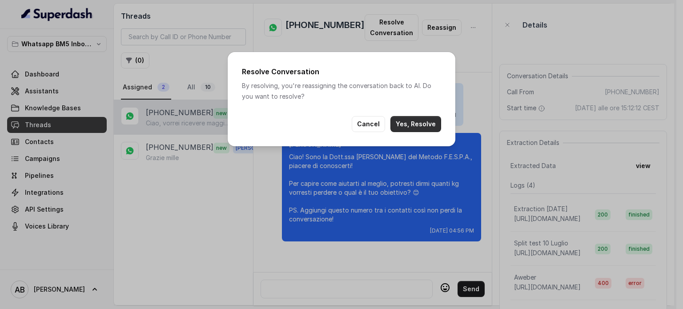
click at [412, 127] on button "Yes, Resolve" at bounding box center [415, 124] width 51 height 16
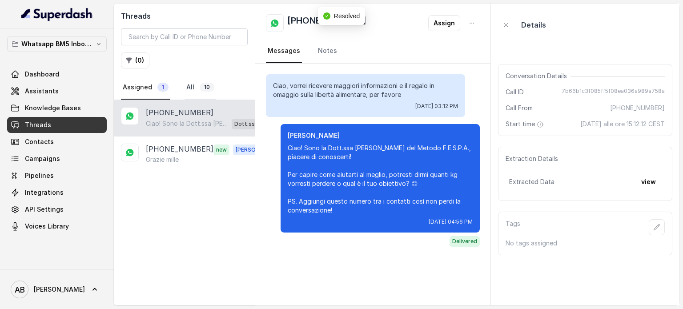
click at [200, 92] on link "All 10" at bounding box center [200, 88] width 32 height 24
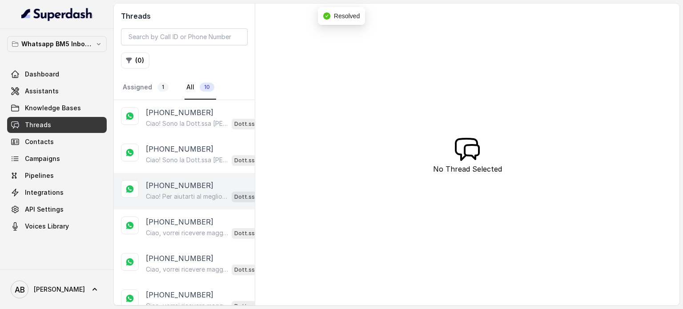
drag, startPoint x: 179, startPoint y: 220, endPoint x: 199, endPoint y: 206, distance: 24.2
click at [179, 221] on p "[PHONE_NUMBER]" at bounding box center [180, 221] width 68 height 11
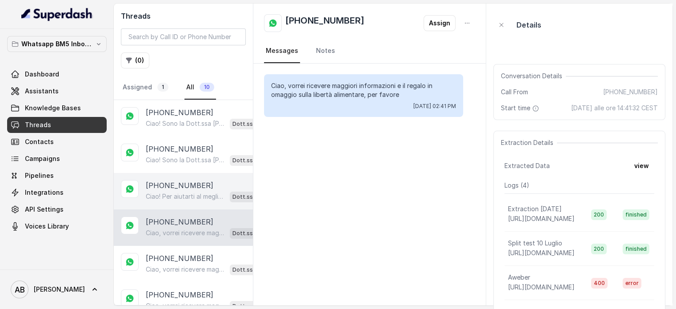
click at [176, 197] on p "Ciao! Per aiutarti al meglio, dimmi quanti kg vorresti perdere o qual è il tuo …" at bounding box center [186, 196] width 80 height 9
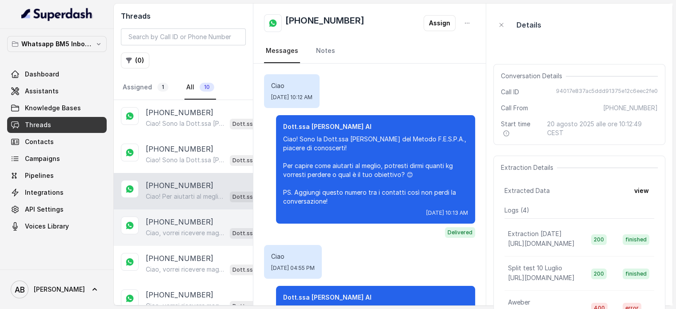
scroll to position [60, 0]
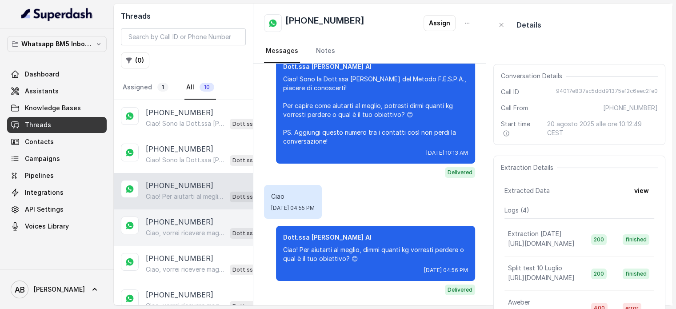
click at [174, 228] on p "Ciao, vorrei ricevere maggiori informazioni e il regalo in omaggio sulla libert…" at bounding box center [186, 232] width 80 height 9
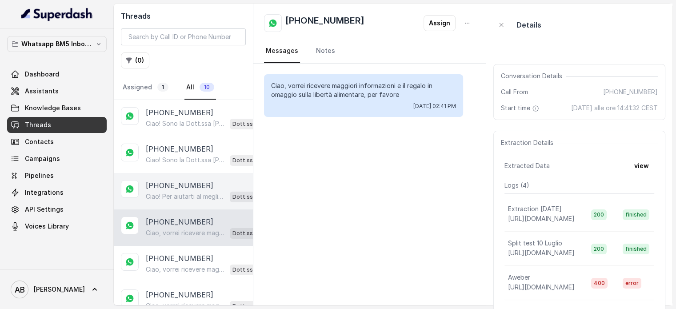
click at [178, 186] on p "[PHONE_NUMBER]" at bounding box center [180, 185] width 68 height 11
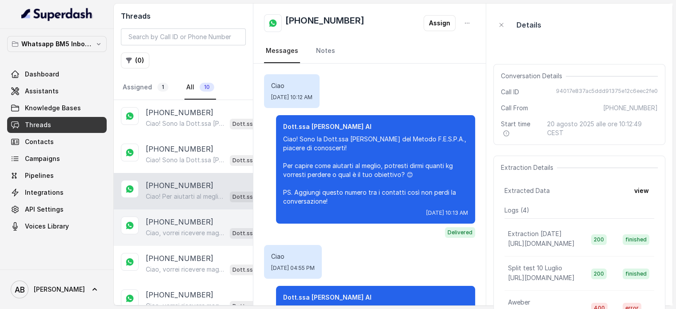
scroll to position [60, 0]
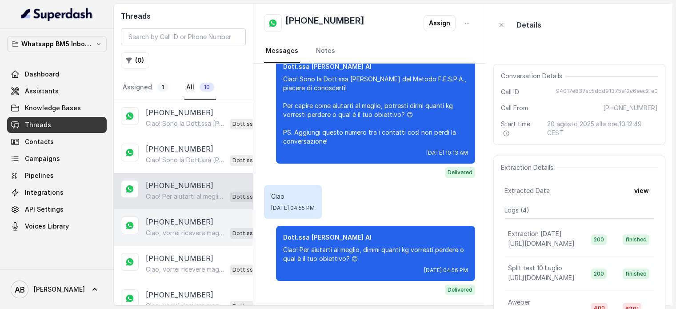
click at [200, 228] on p "Ciao, vorrei ricevere maggiori informazioni e il regalo in omaggio sulla libert…" at bounding box center [186, 232] width 80 height 9
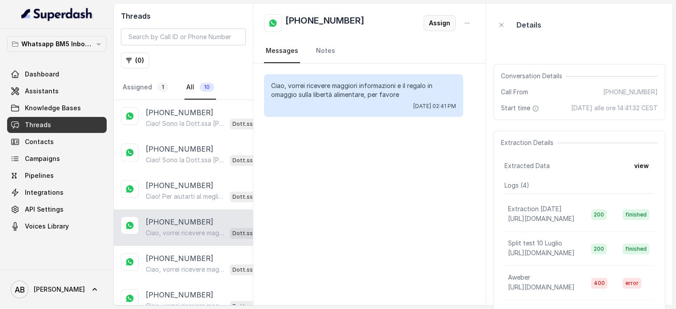
click at [442, 21] on button "Assign" at bounding box center [440, 23] width 32 height 16
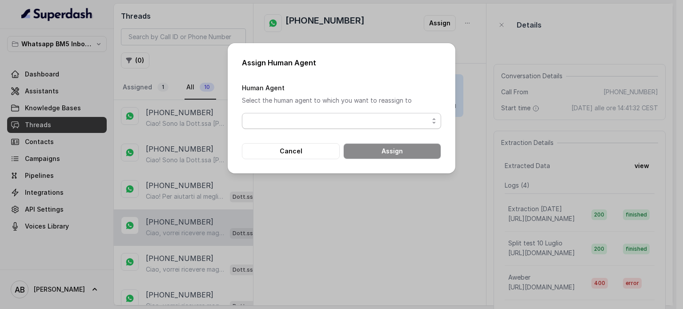
click at [343, 113] on span "button" at bounding box center [341, 121] width 199 height 16
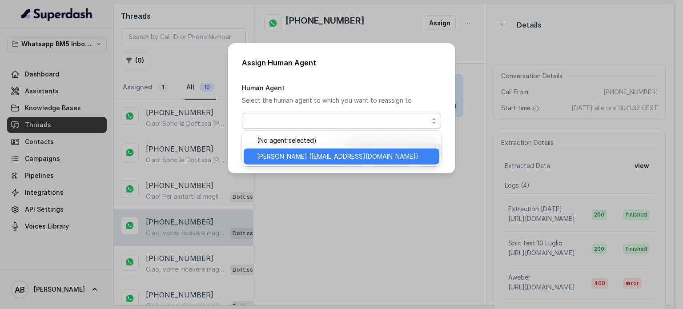
click at [323, 154] on span "[PERSON_NAME] ([EMAIL_ADDRESS][DOMAIN_NAME])" at bounding box center [345, 156] width 177 height 11
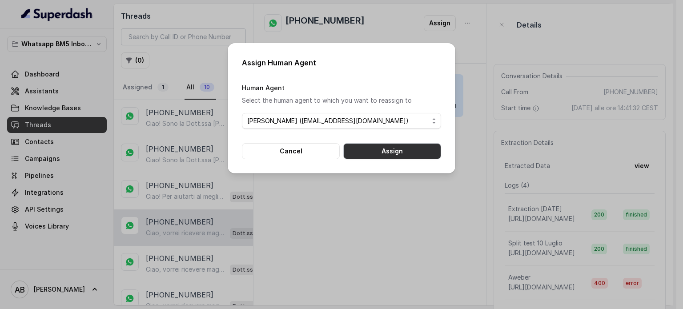
click at [372, 155] on button "Assign" at bounding box center [392, 151] width 98 height 16
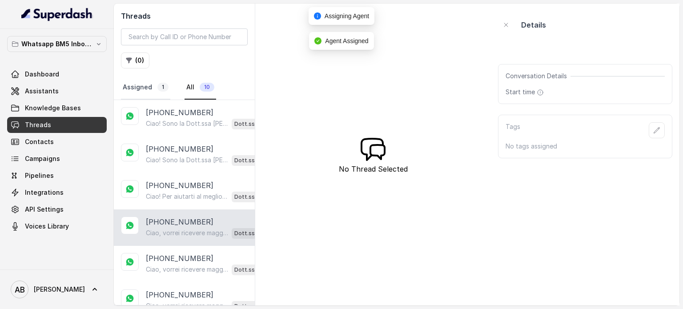
click at [159, 85] on span "1" at bounding box center [162, 87] width 11 height 9
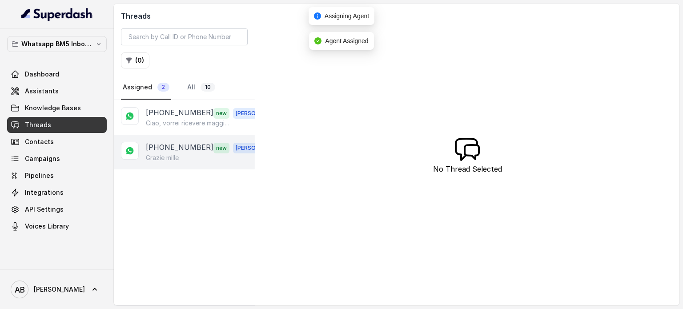
drag, startPoint x: 171, startPoint y: 122, endPoint x: 187, endPoint y: 166, distance: 47.2
click at [171, 122] on p "Ciao, vorrei ricevere maggiori informazioni e il regalo in omaggio sulla libert…" at bounding box center [188, 123] width 85 height 9
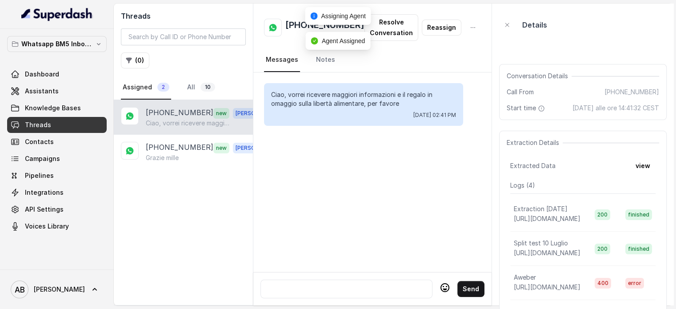
click at [366, 298] on div at bounding box center [346, 289] width 172 height 19
click at [368, 286] on div at bounding box center [346, 289] width 164 height 11
paste div
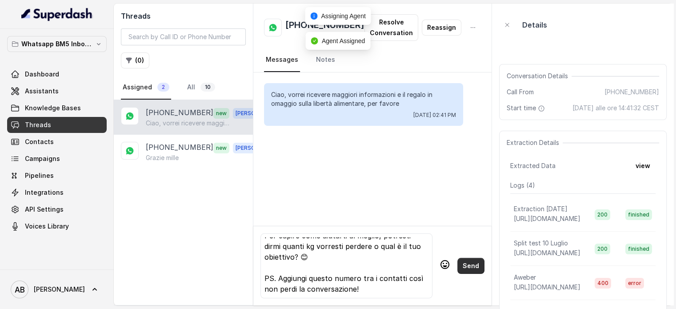
click at [460, 261] on button "Send" at bounding box center [470, 266] width 27 height 16
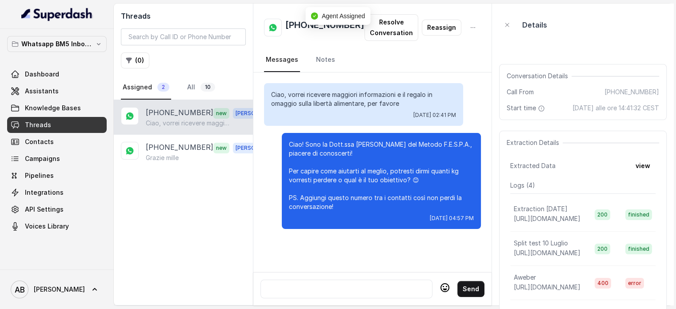
scroll to position [0, 0]
click at [389, 24] on button "Resolve Conversation" at bounding box center [391, 27] width 54 height 27
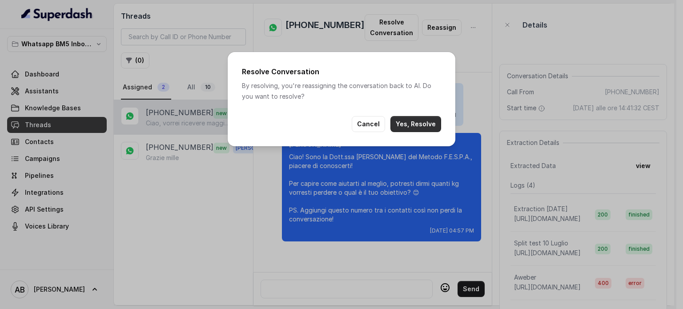
click at [426, 124] on button "Yes, Resolve" at bounding box center [415, 124] width 51 height 16
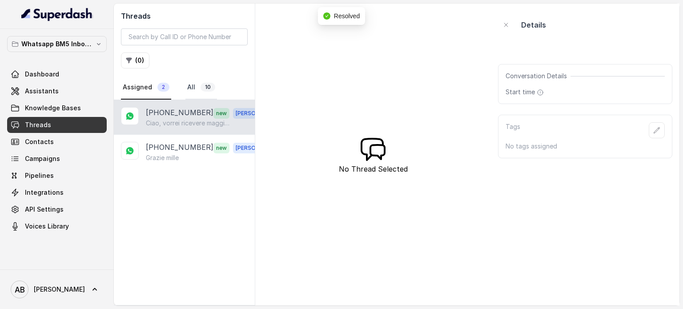
click at [197, 78] on link "All 10" at bounding box center [201, 88] width 32 height 24
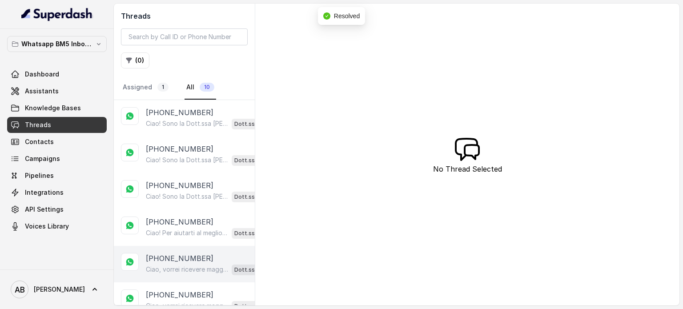
click at [185, 257] on div "+393456930556 Ciao, vorrei ricevere maggiori informazioni e il regalo in omaggi…" at bounding box center [184, 264] width 141 height 36
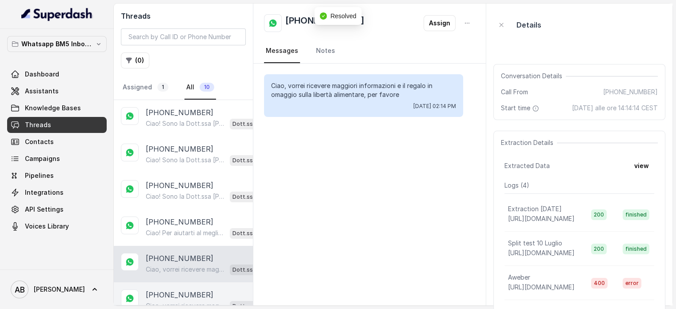
scroll to position [89, 0]
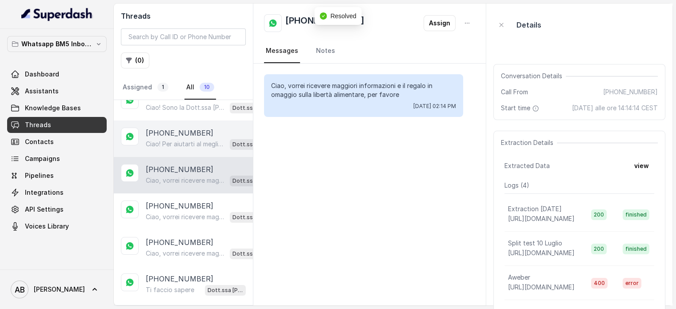
click at [174, 149] on div "[PHONE_NUMBER] Ciao! Per aiutarti al meglio, dimmi quanti kg vorresti perdere o…" at bounding box center [183, 138] width 139 height 36
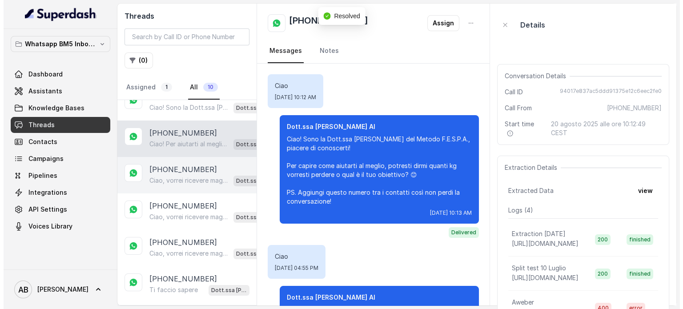
scroll to position [60, 0]
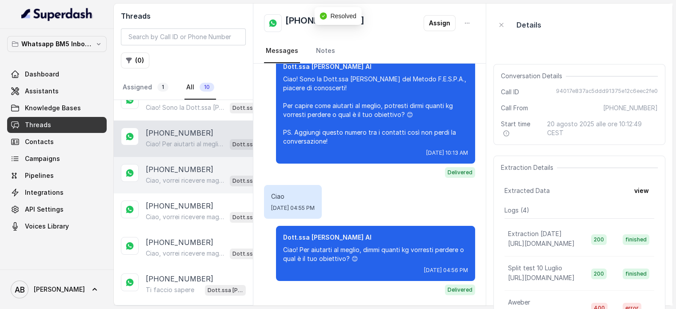
click at [178, 168] on p "[PHONE_NUMBER]" at bounding box center [180, 169] width 68 height 11
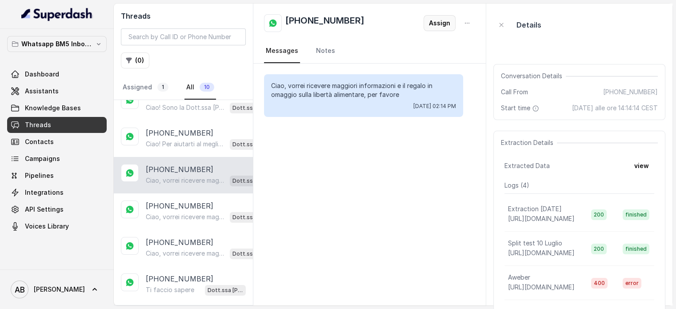
click at [430, 20] on button "Assign" at bounding box center [440, 23] width 32 height 16
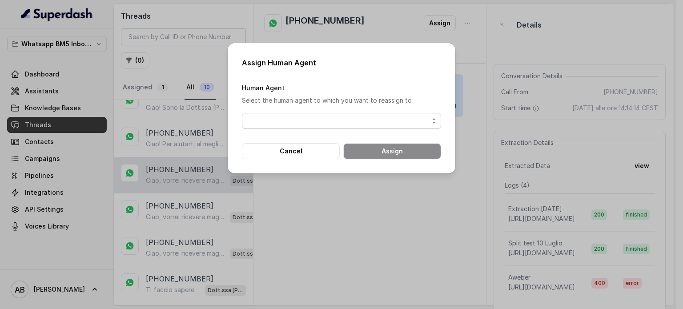
click at [311, 111] on div "Human Agent Select the human agent to which you want to reassign to" at bounding box center [341, 105] width 199 height 47
click at [300, 133] on form "Human Agent Select the human agent to which you want to reassign to Cancel Assi…" at bounding box center [341, 120] width 199 height 77
click at [302, 122] on span "button" at bounding box center [341, 121] width 199 height 16
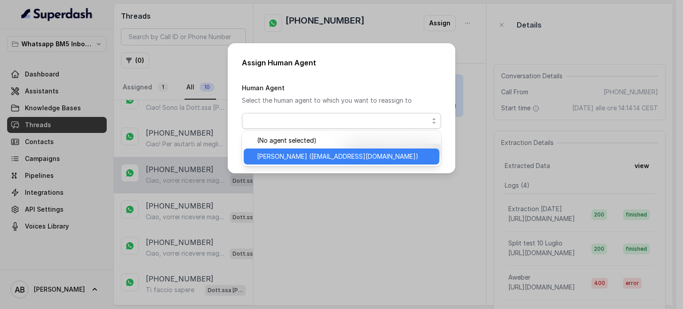
click at [305, 156] on span "[PERSON_NAME] ([EMAIL_ADDRESS][DOMAIN_NAME])" at bounding box center [345, 156] width 177 height 11
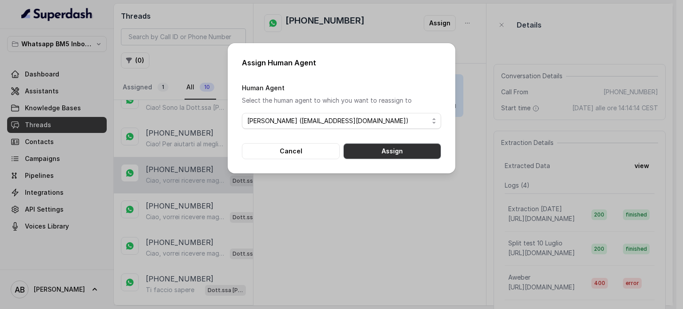
drag, startPoint x: 399, startPoint y: 147, endPoint x: 394, endPoint y: 147, distance: 4.5
click at [400, 145] on button "Assign" at bounding box center [392, 151] width 98 height 16
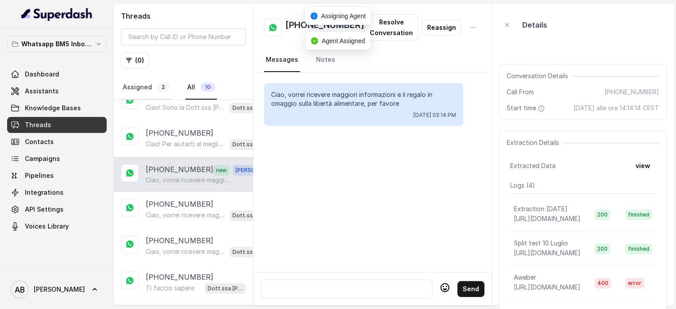
click at [142, 89] on link "Assigned 2" at bounding box center [146, 88] width 50 height 24
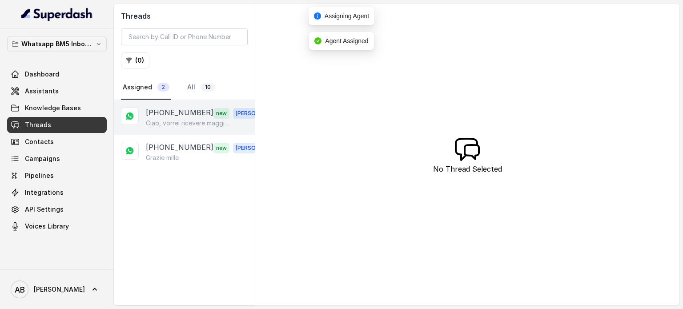
click at [194, 135] on div "[PHONE_NUMBER] new [PERSON_NAME]" at bounding box center [184, 152] width 141 height 35
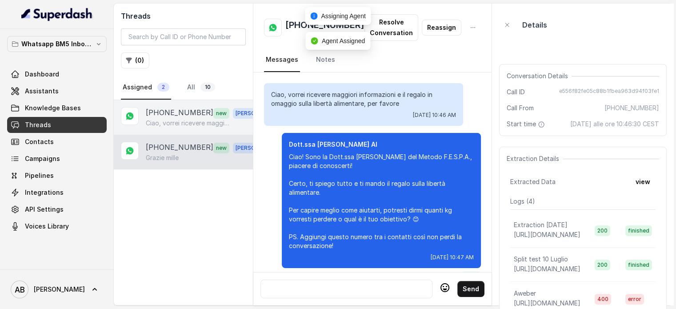
scroll to position [1038, 0]
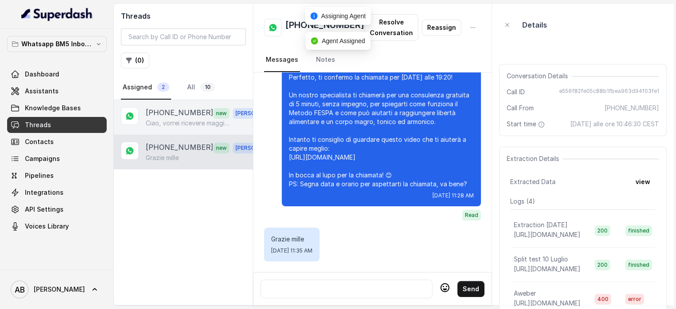
click at [180, 116] on p "[PHONE_NUMBER]" at bounding box center [180, 113] width 68 height 12
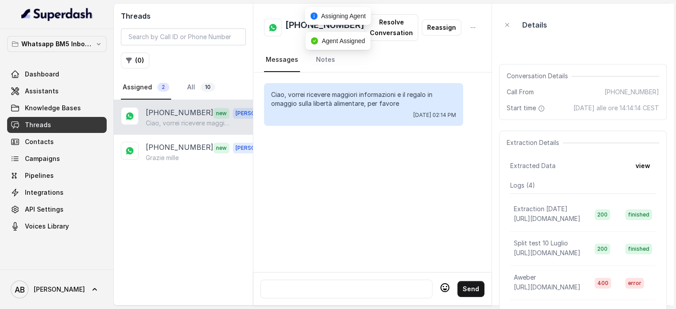
drag, startPoint x: 308, startPoint y: 270, endPoint x: 321, endPoint y: 283, distance: 18.5
click at [309, 272] on div "Send" at bounding box center [372, 288] width 238 height 33
click at [321, 284] on div at bounding box center [346, 289] width 164 height 11
paste div
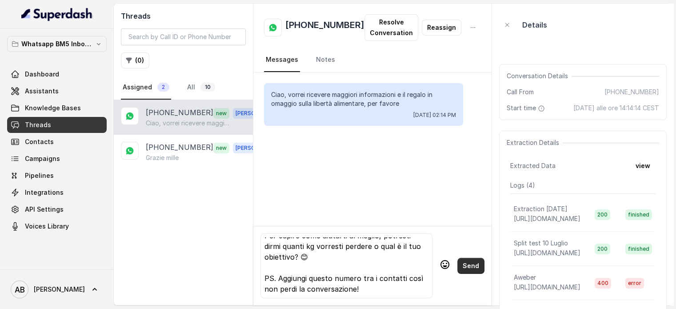
click at [464, 263] on button "Send" at bounding box center [470, 266] width 27 height 16
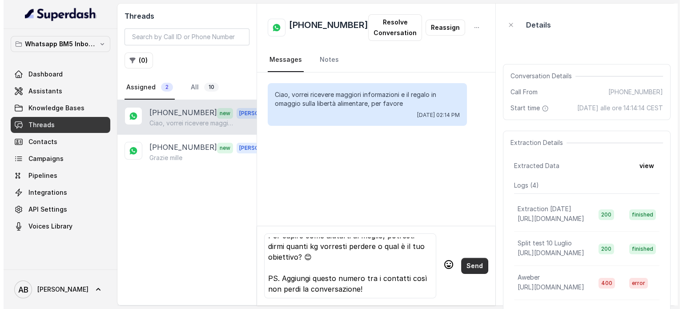
scroll to position [0, 0]
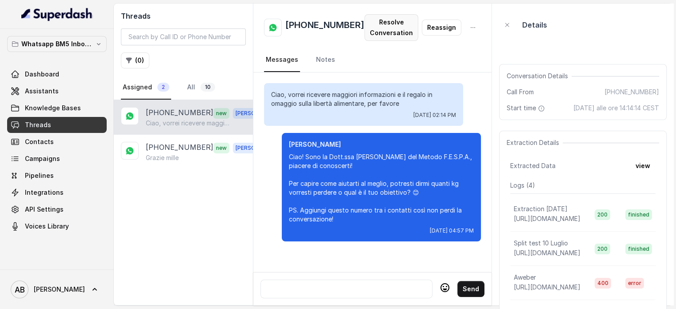
click at [387, 26] on button "Resolve Conversation" at bounding box center [391, 27] width 54 height 27
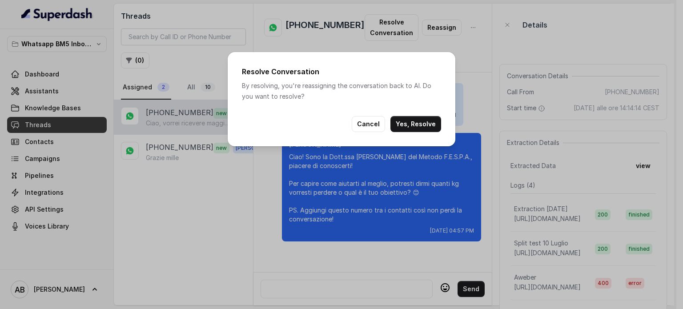
click at [404, 125] on button "Yes, Resolve" at bounding box center [415, 124] width 51 height 16
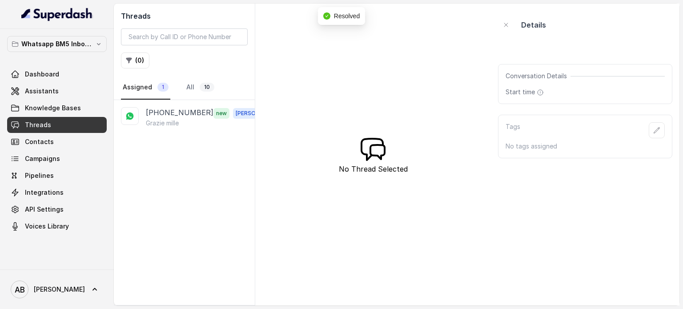
click at [181, 84] on nav "Assigned 1 All 10" at bounding box center [184, 88] width 127 height 24
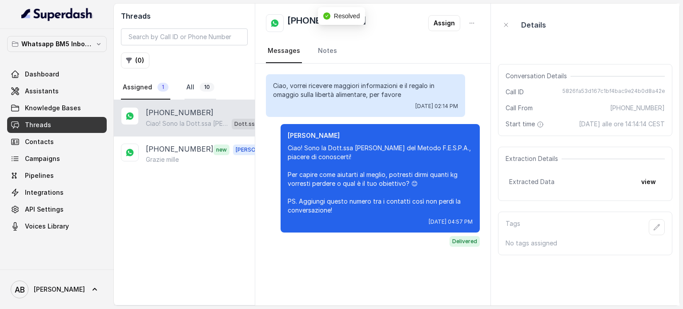
click at [187, 76] on link "All 10" at bounding box center [200, 88] width 32 height 24
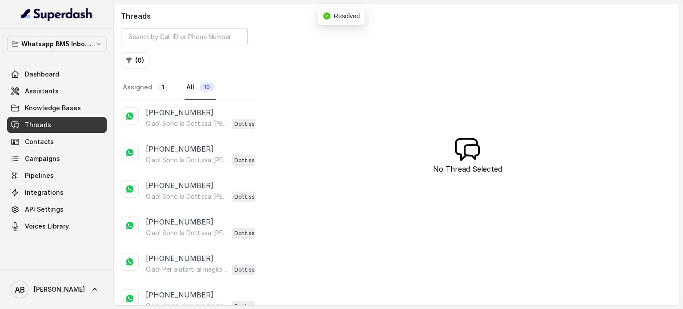
click at [187, 90] on link "All 10" at bounding box center [200, 88] width 32 height 24
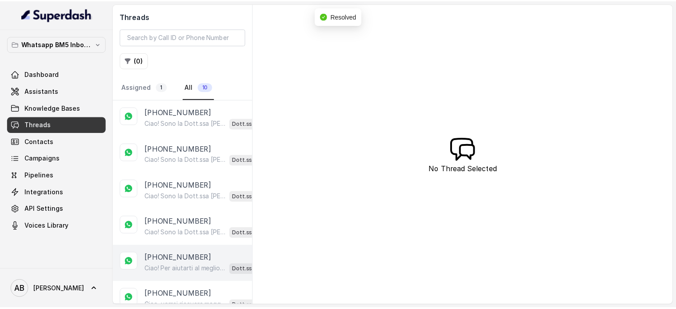
scroll to position [89, 0]
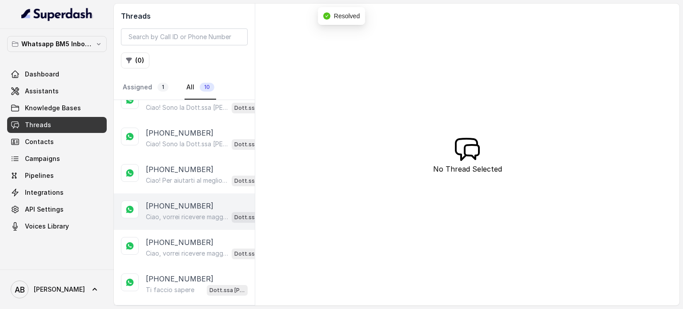
click at [155, 200] on p "[PHONE_NUMBER]" at bounding box center [180, 205] width 68 height 11
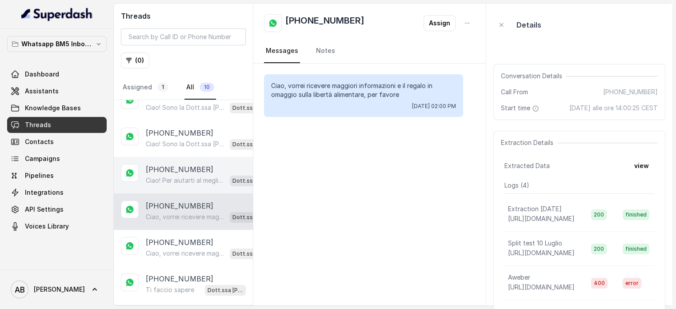
click at [182, 181] on p "Ciao! Per aiutarti al meglio, dimmi quanti kg vorresti perdere o qual è il tuo …" at bounding box center [186, 180] width 80 height 9
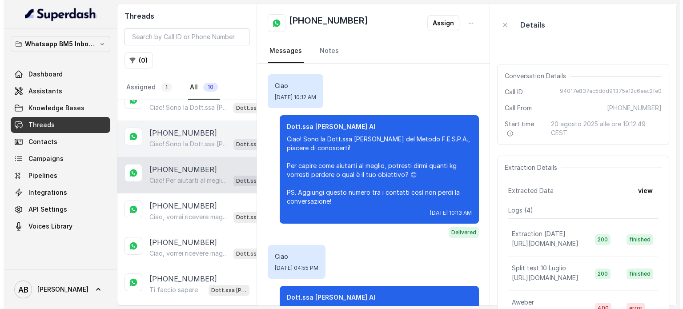
scroll to position [60, 0]
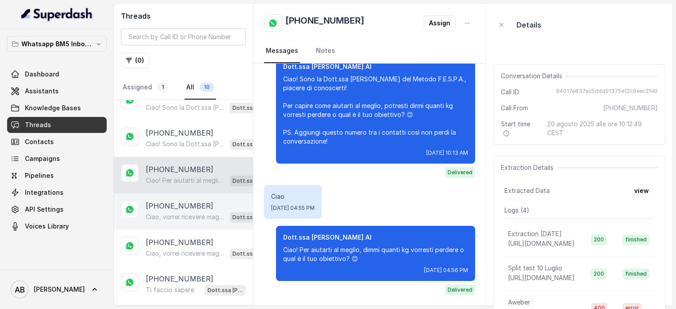
click at [180, 219] on div "Ciao, vorrei ricevere maggiori informazioni e il regalo in omaggio sulla libert…" at bounding box center [208, 217] width 125 height 12
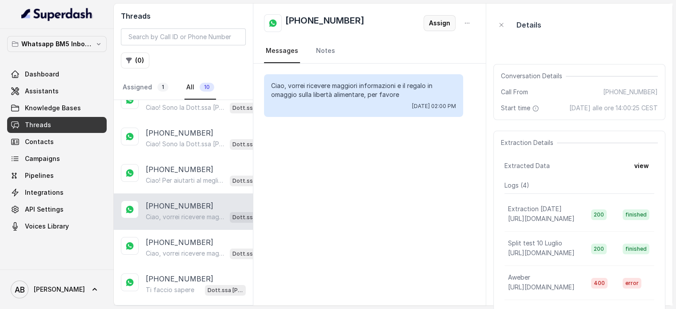
click at [431, 26] on button "Assign" at bounding box center [440, 23] width 32 height 16
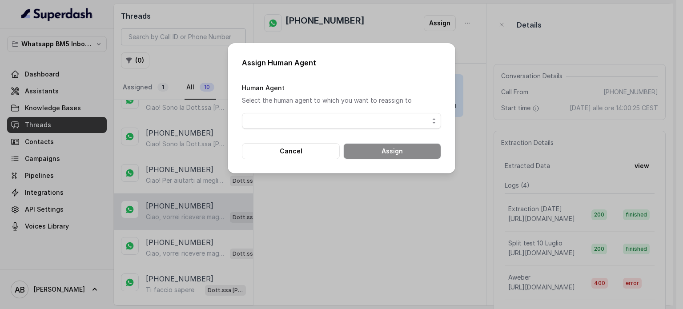
click at [325, 116] on span "button" at bounding box center [341, 121] width 199 height 16
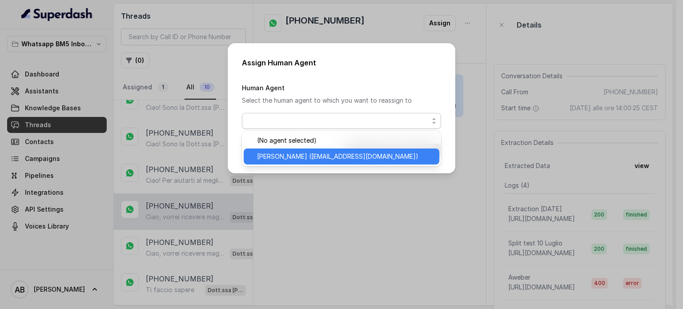
drag, startPoint x: 307, startPoint y: 153, endPoint x: 320, endPoint y: 159, distance: 13.9
click at [308, 156] on span "[PERSON_NAME] ([EMAIL_ADDRESS][DOMAIN_NAME])" at bounding box center [345, 156] width 177 height 11
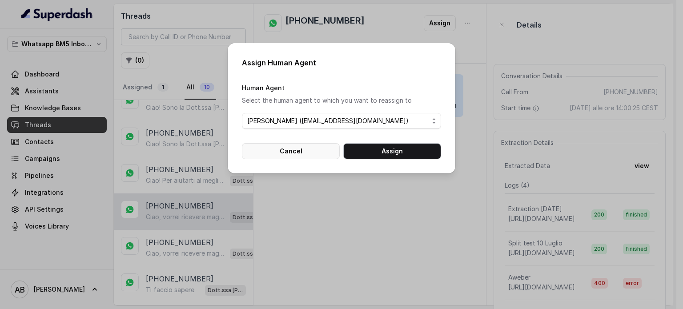
click at [393, 146] on form "Human Agent Select the human agent to which you want to reassign to Alessandro …" at bounding box center [341, 120] width 199 height 77
click at [393, 148] on button "Assign" at bounding box center [392, 151] width 98 height 16
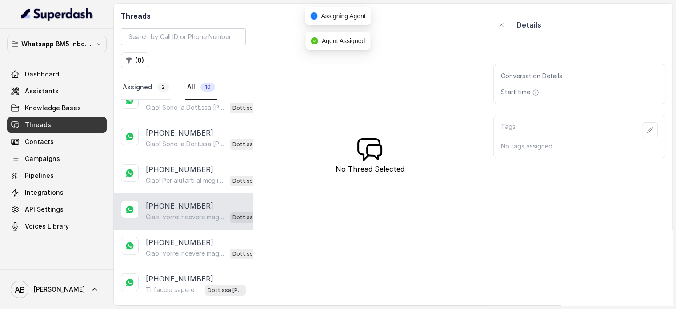
click at [146, 87] on link "Assigned 2" at bounding box center [146, 88] width 50 height 24
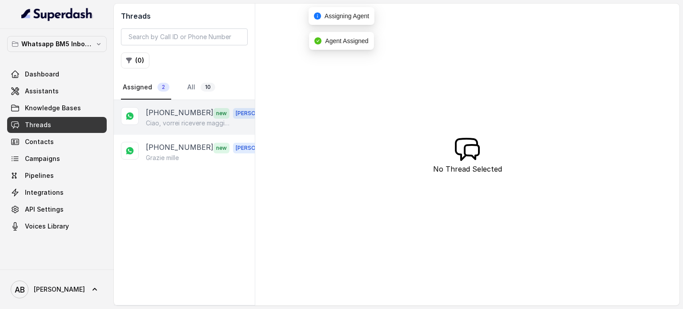
click at [180, 109] on p "[PHONE_NUMBER]" at bounding box center [180, 113] width 68 height 12
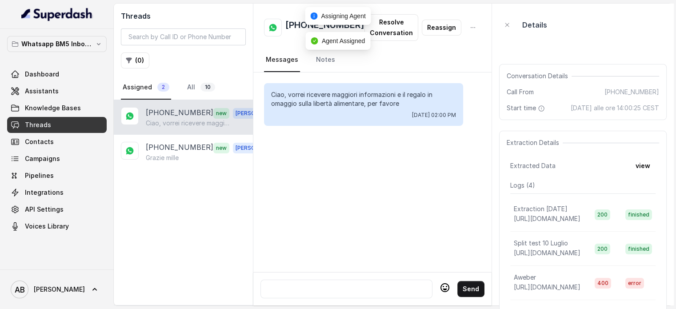
scroll to position [69, 0]
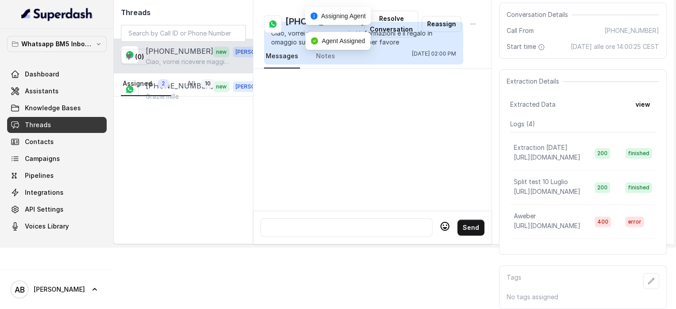
click at [327, 227] on div at bounding box center [346, 227] width 172 height 19
click at [365, 227] on div at bounding box center [346, 227] width 172 height 19
click at [335, 222] on div at bounding box center [346, 227] width 164 height 11
paste div
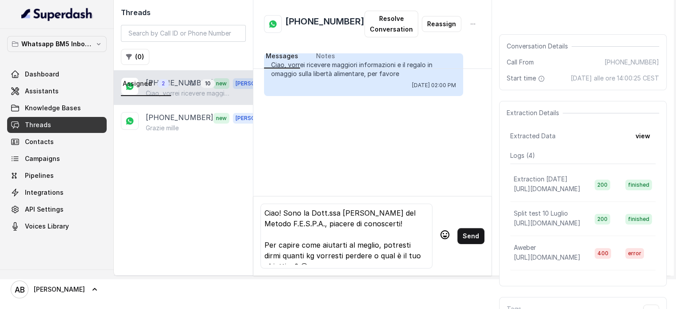
scroll to position [44, 0]
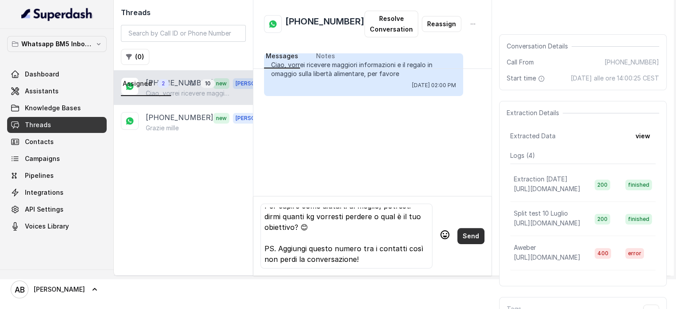
click at [469, 234] on button "Send" at bounding box center [470, 236] width 27 height 16
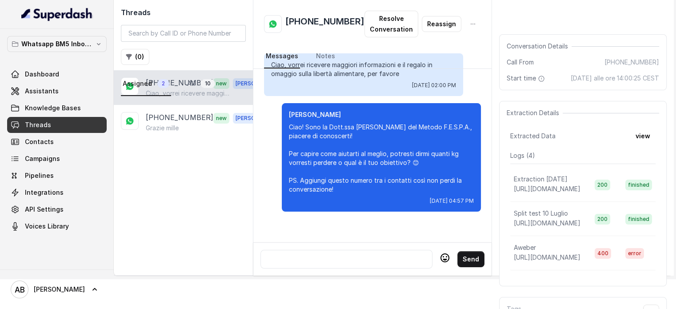
drag, startPoint x: 322, startPoint y: 215, endPoint x: 230, endPoint y: 211, distance: 91.6
click at [320, 216] on div "Ciao, vorrei ricevere maggiori informazioni e il regalo in omaggio sulla libert…" at bounding box center [372, 133] width 238 height 180
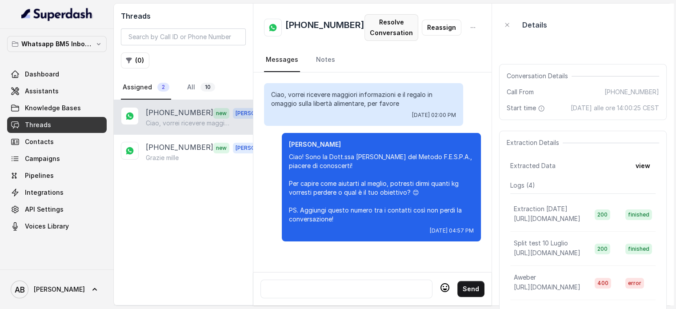
click at [380, 37] on button "Resolve Conversation" at bounding box center [391, 27] width 54 height 27
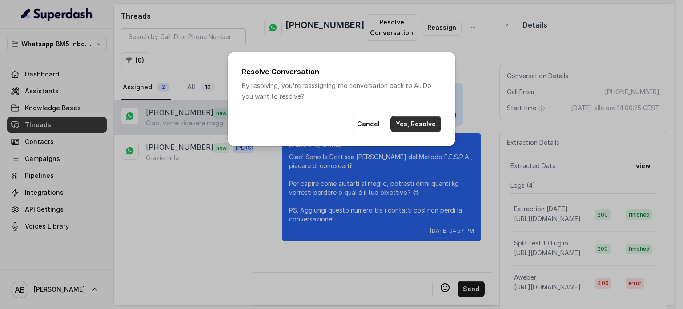
click at [416, 123] on button "Yes, Resolve" at bounding box center [415, 124] width 51 height 16
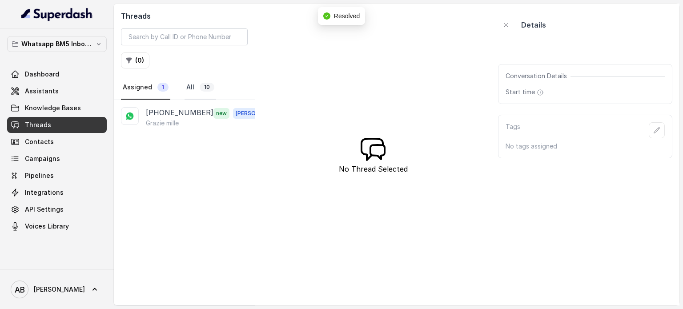
click at [188, 86] on link "All 10" at bounding box center [200, 88] width 32 height 24
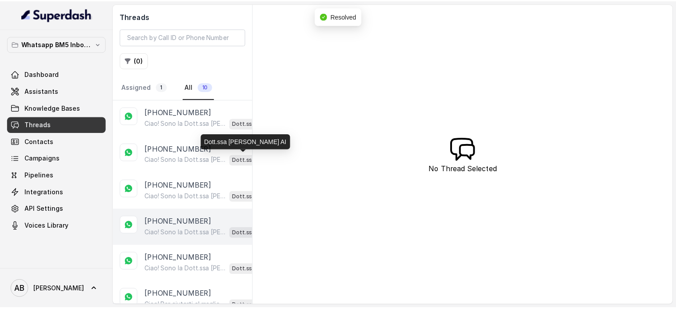
scroll to position [44, 0]
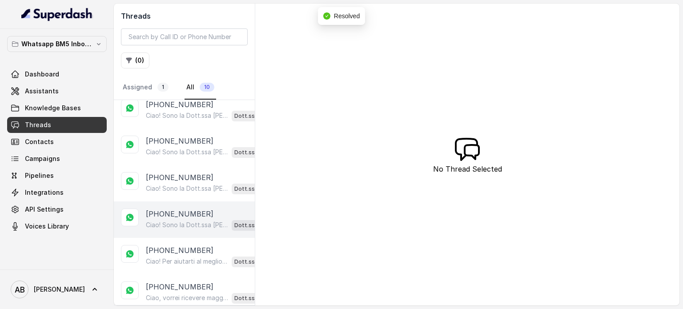
click at [181, 223] on p "Ciao! Sono la Dott.ssa [PERSON_NAME] del Metodo F.E.S.P.A., piacere di conoscer…" at bounding box center [187, 224] width 82 height 9
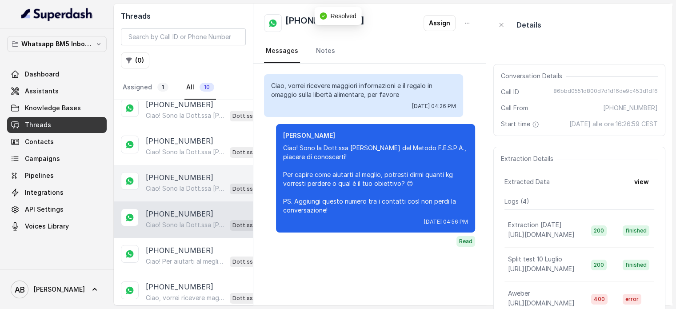
click at [180, 178] on p "[PHONE_NUMBER]" at bounding box center [180, 177] width 68 height 11
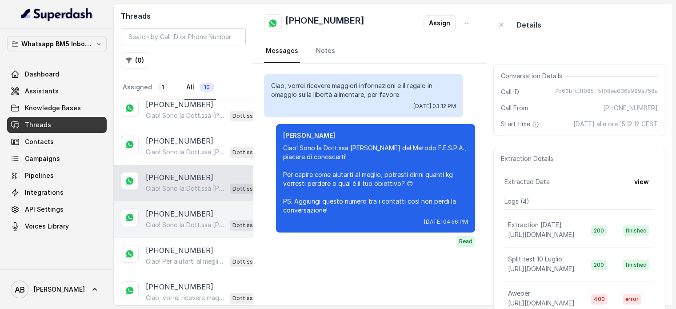
click at [183, 220] on p "Ciao! Sono la Dott.ssa [PERSON_NAME] del Metodo F.E.S.P.A., piacere di conoscer…" at bounding box center [186, 224] width 80 height 9
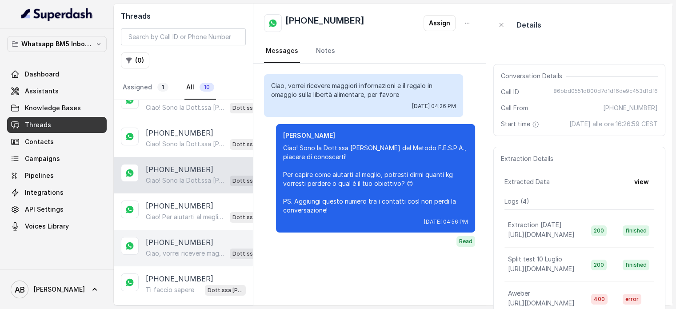
scroll to position [133, 0]
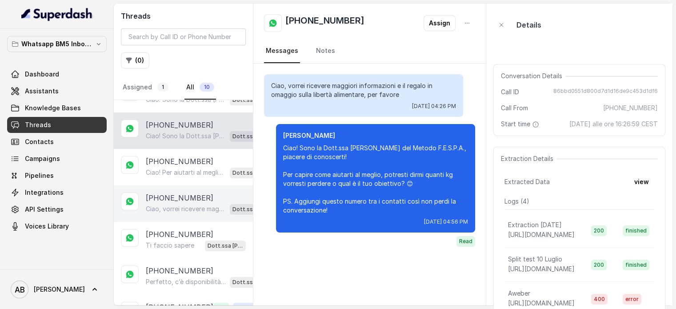
click at [185, 211] on div "Ciao, vorrei ricevere maggiori informazioni e il regalo in omaggio sulla libert…" at bounding box center [208, 209] width 125 height 12
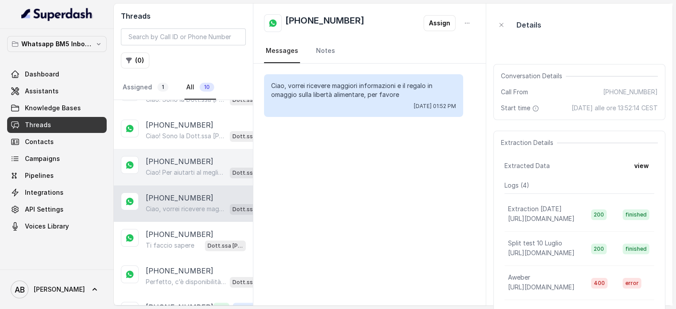
click at [172, 174] on div "Ciao! Per aiutarti al meglio, dimmi quanti kg vorresti perdere o qual è il tuo …" at bounding box center [208, 173] width 125 height 12
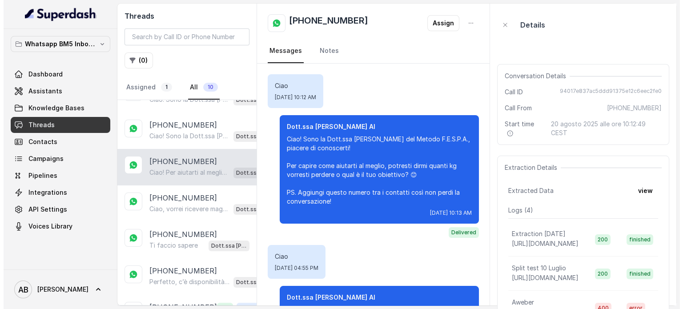
scroll to position [60, 0]
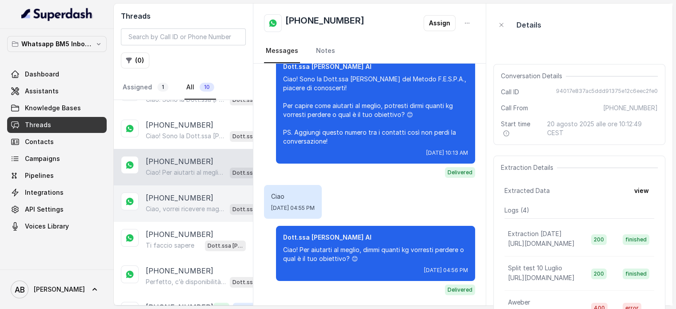
click at [172, 212] on div "+393356040761 Ciao, vorrei ricevere maggiori informazioni e il regalo in omaggi…" at bounding box center [183, 203] width 139 height 36
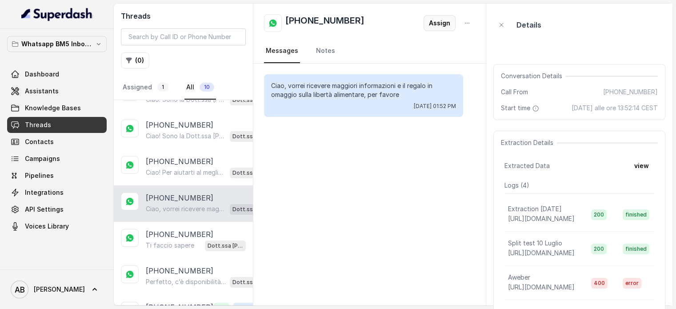
click at [439, 28] on button "Assign" at bounding box center [440, 23] width 32 height 16
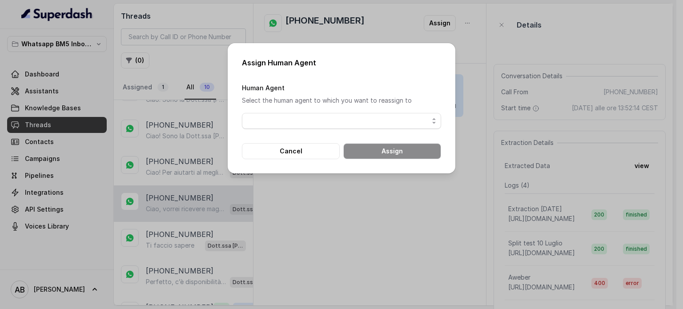
click at [311, 110] on div "Human Agent Select the human agent to which you want to reassign to" at bounding box center [341, 105] width 199 height 47
click at [308, 124] on span "button" at bounding box center [341, 121] width 199 height 16
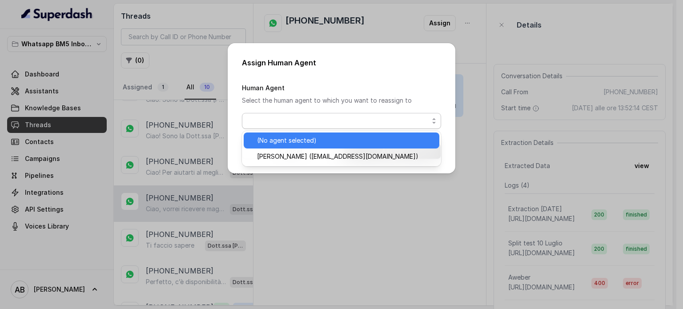
drag, startPoint x: 332, startPoint y: 147, endPoint x: 390, endPoint y: 154, distance: 58.2
click at [332, 147] on div "(No agent selected)" at bounding box center [342, 140] width 196 height 16
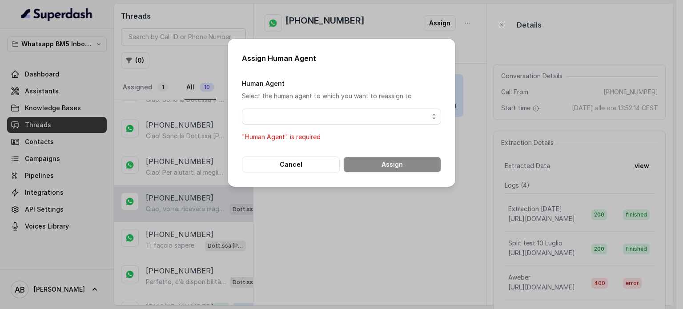
click at [336, 116] on span "button" at bounding box center [341, 116] width 199 height 16
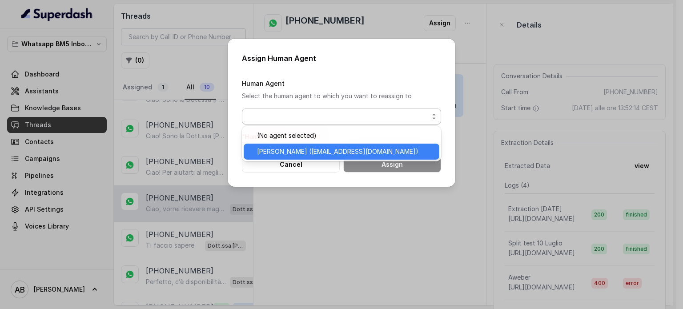
click at [331, 154] on span "[PERSON_NAME] ([EMAIL_ADDRESS][DOMAIN_NAME])" at bounding box center [345, 151] width 177 height 11
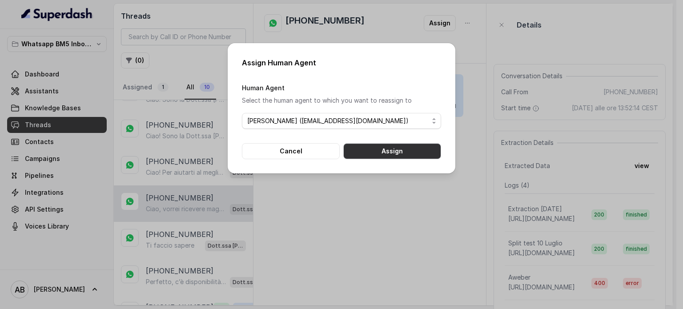
click at [389, 165] on div "Assign Human Agent Human Agent Select the human agent to which you want to reas…" at bounding box center [342, 108] width 228 height 130
click at [388, 149] on button "Assign" at bounding box center [392, 151] width 98 height 16
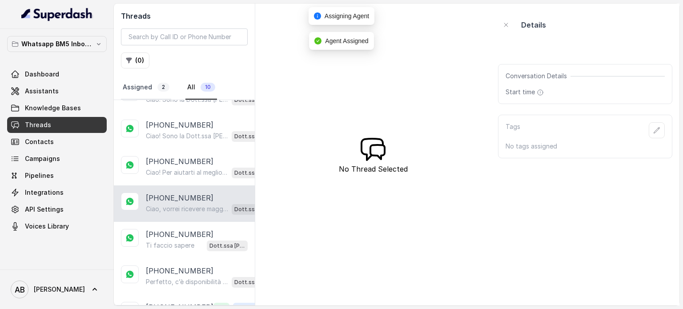
click at [132, 90] on link "Assigned 2" at bounding box center [146, 88] width 50 height 24
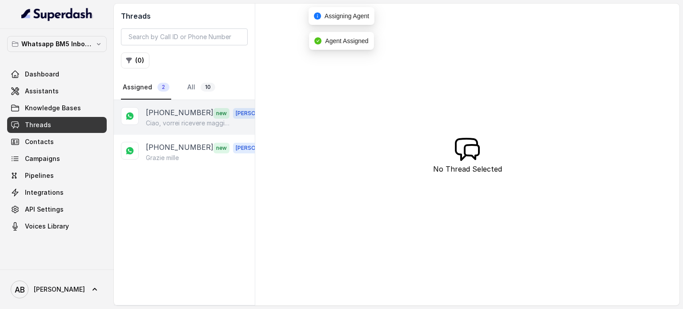
click at [186, 113] on p "[PHONE_NUMBER]" at bounding box center [180, 113] width 68 height 12
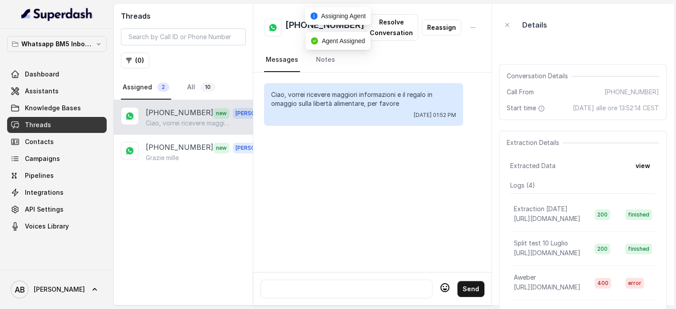
click at [346, 284] on div at bounding box center [346, 289] width 164 height 11
paste div
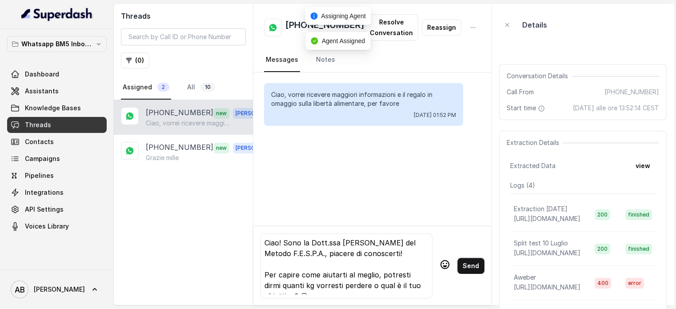
scroll to position [44, 0]
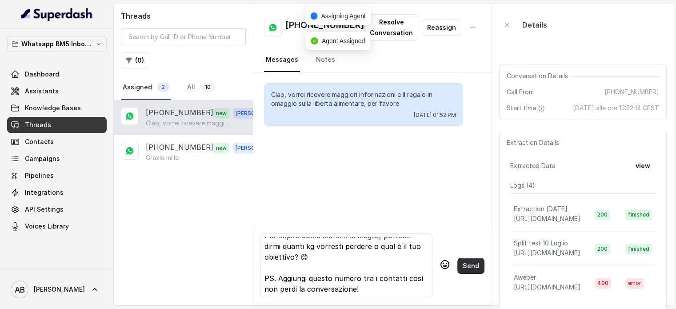
click at [472, 263] on button "Send" at bounding box center [470, 266] width 27 height 16
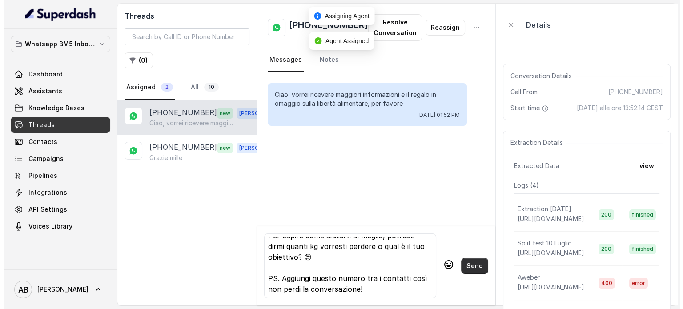
scroll to position [0, 0]
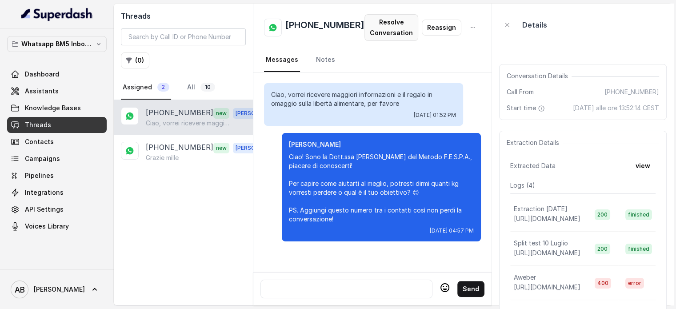
click at [392, 28] on button "Resolve Conversation" at bounding box center [391, 27] width 54 height 27
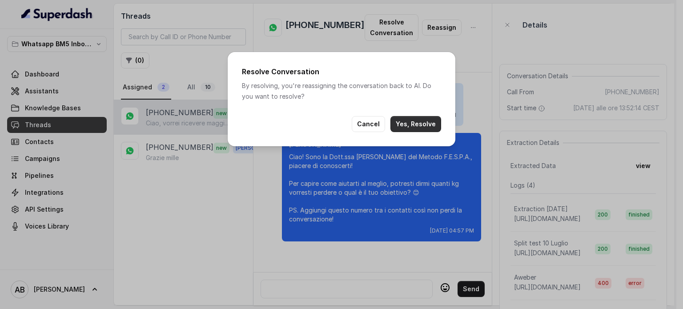
click at [425, 123] on button "Yes, Resolve" at bounding box center [415, 124] width 51 height 16
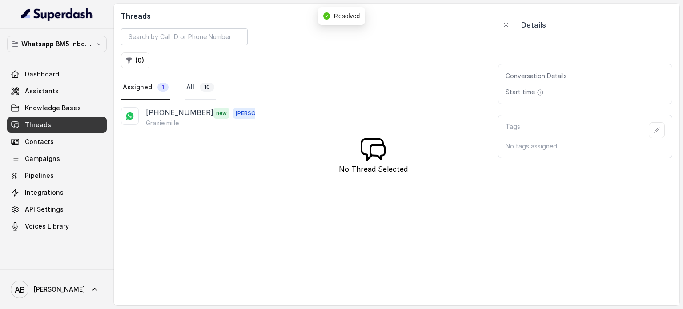
click at [188, 88] on link "All 10" at bounding box center [200, 88] width 32 height 24
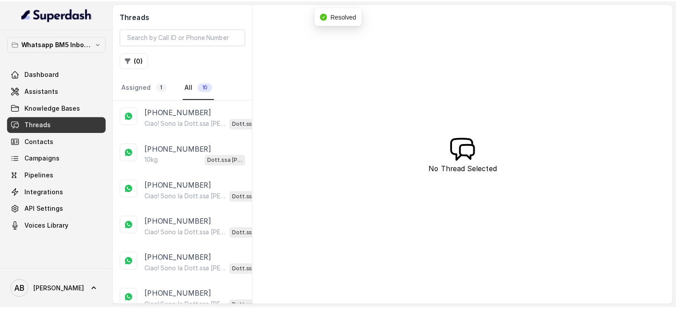
scroll to position [153, 0]
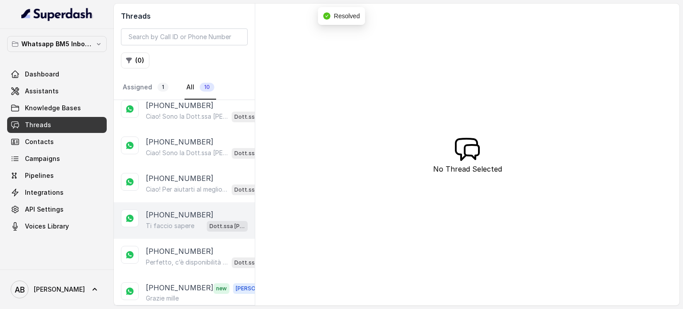
click at [173, 221] on p "Ti faccio sapere" at bounding box center [170, 225] width 48 height 9
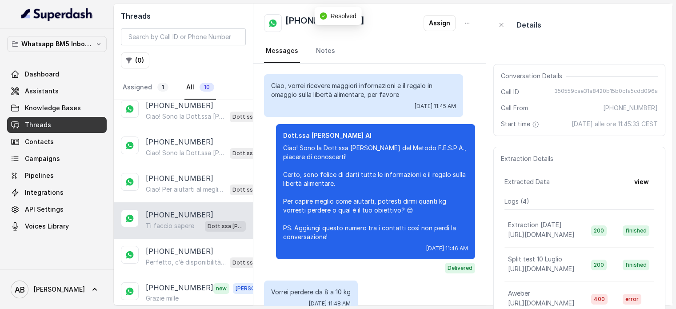
scroll to position [622, 0]
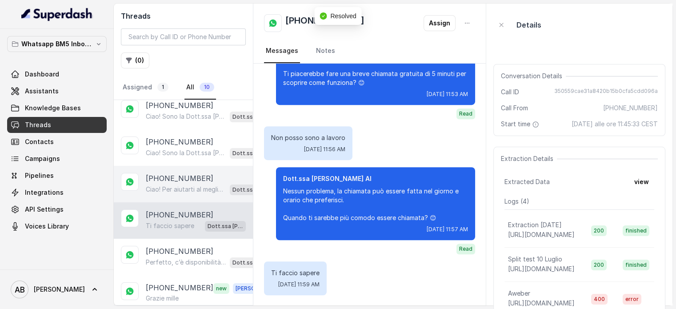
click at [168, 190] on p "Ciao! Per aiutarti al meglio, dimmi quanti kg vorresti perdere o qual è il tuo …" at bounding box center [186, 189] width 80 height 9
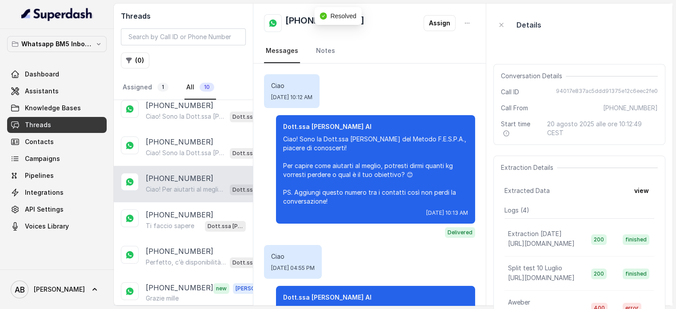
scroll to position [60, 0]
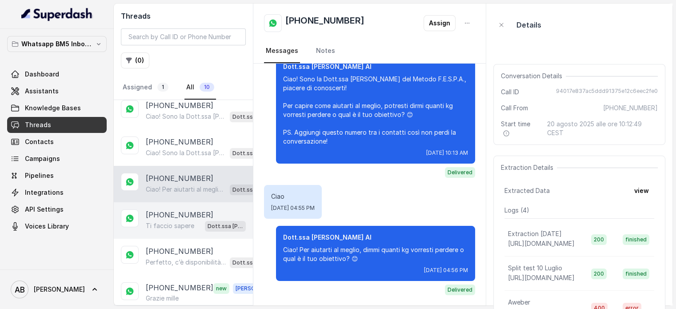
click at [176, 221] on p "Ti faccio sapere" at bounding box center [170, 225] width 48 height 9
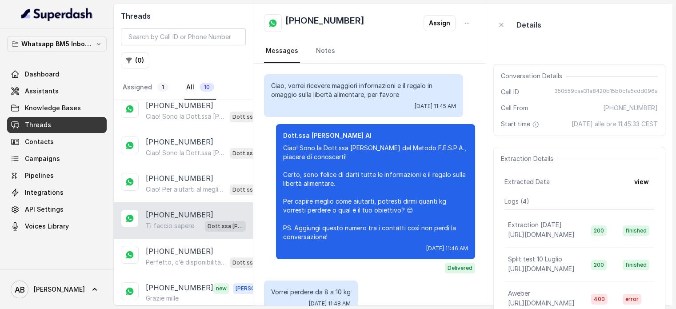
scroll to position [622, 0]
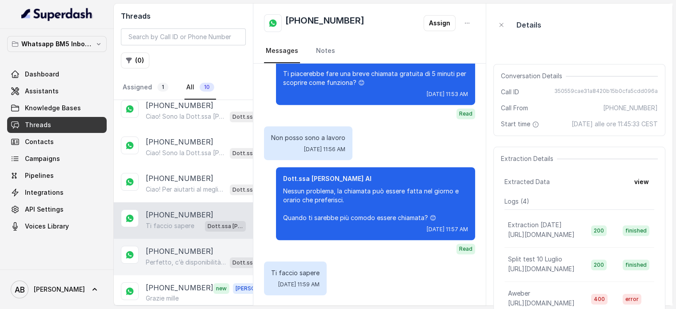
click at [188, 258] on p "Perfetto, c’è disponibilità [DATE] mattina alle 10:00. Ti confermo la chiamata …" at bounding box center [186, 262] width 80 height 9
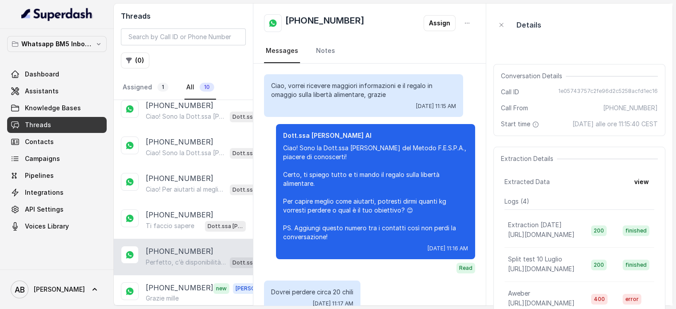
scroll to position [625, 0]
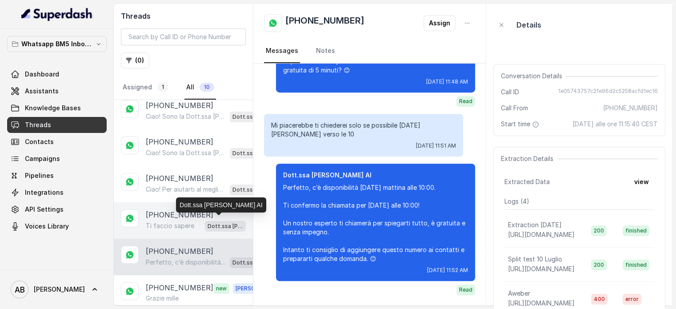
click at [185, 224] on p "Ti faccio sapere" at bounding box center [170, 225] width 48 height 9
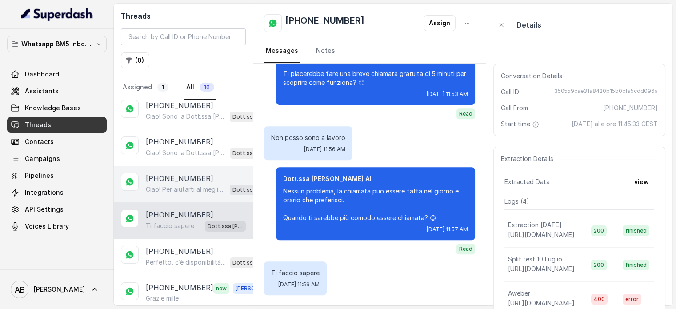
click at [188, 185] on p "Ciao! Per aiutarti al meglio, dimmi quanti kg vorresti perdere o qual è il tuo …" at bounding box center [186, 189] width 80 height 9
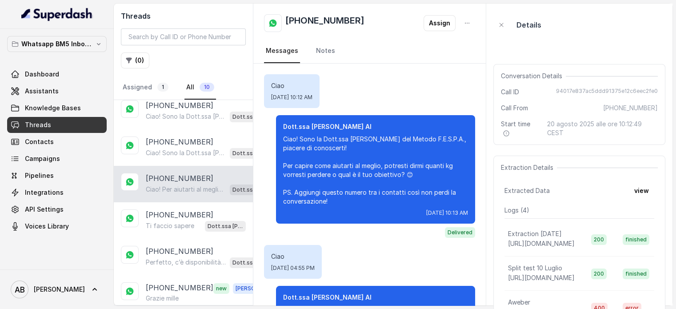
scroll to position [60, 0]
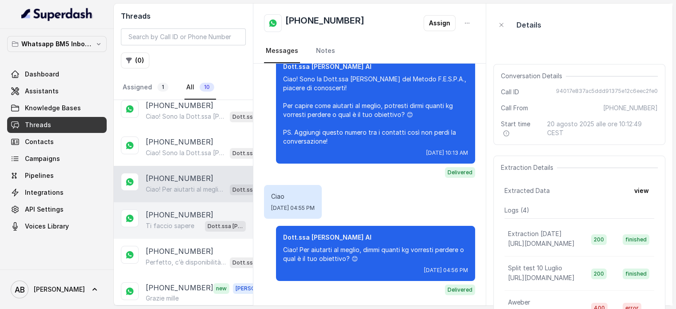
click at [168, 224] on p "Ti faccio sapere" at bounding box center [170, 225] width 48 height 9
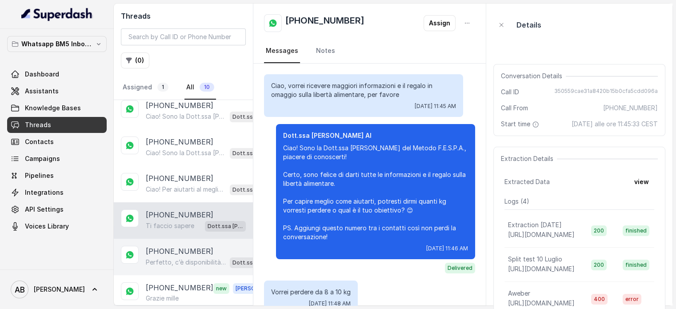
scroll to position [622, 0]
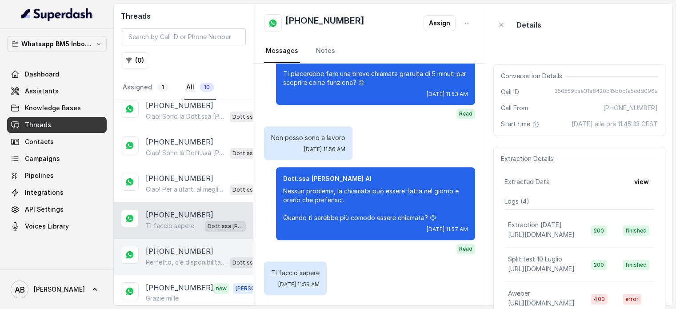
click at [172, 246] on p "[PHONE_NUMBER]" at bounding box center [180, 251] width 68 height 11
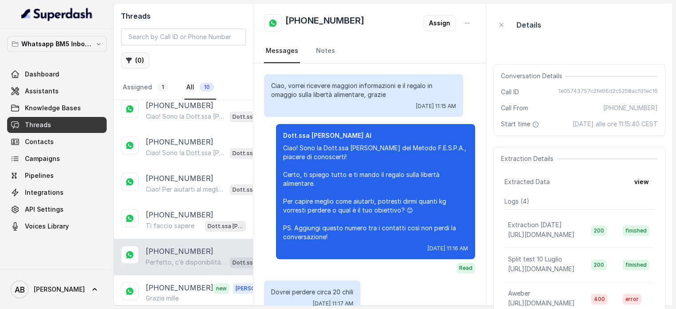
scroll to position [625, 0]
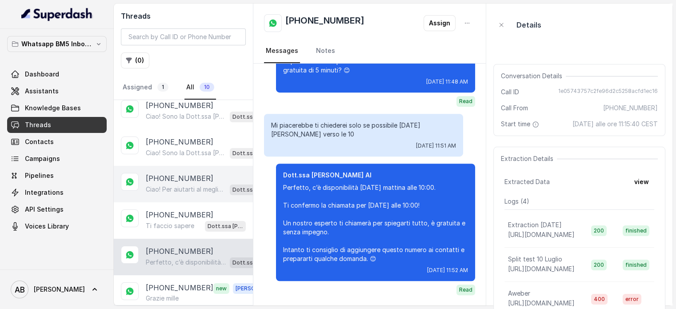
click at [176, 173] on p "[PHONE_NUMBER]" at bounding box center [180, 178] width 68 height 11
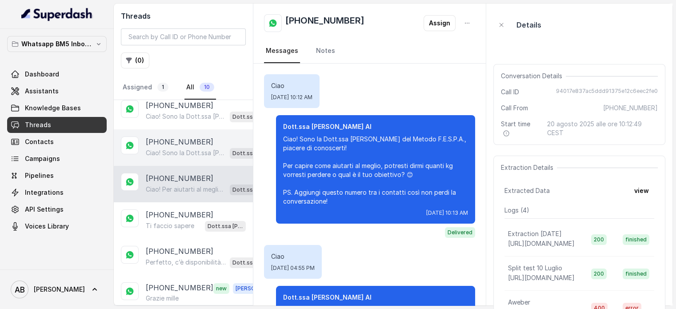
scroll to position [60, 0]
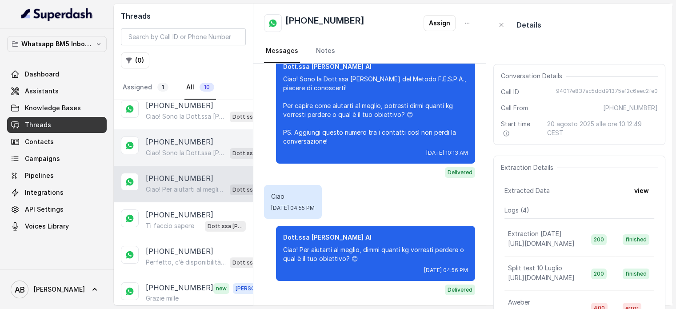
click at [186, 148] on p "Ciao! Sono la Dott.ssa [PERSON_NAME] del Metodo F.E.S.P.A., piacere di conoscer…" at bounding box center [186, 152] width 80 height 9
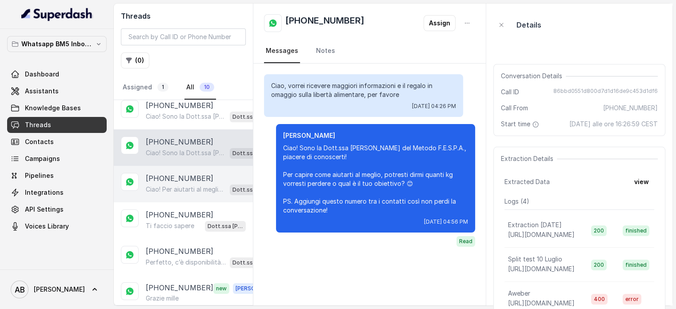
scroll to position [108, 0]
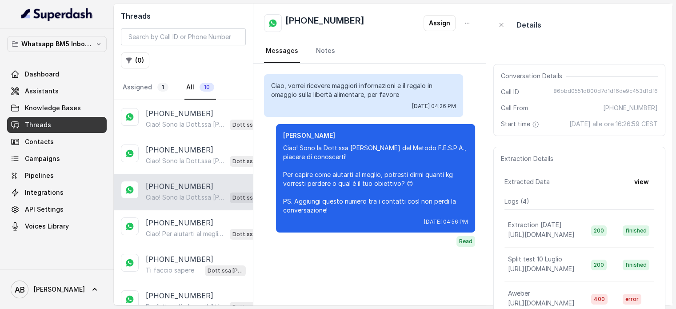
click at [185, 174] on div "+393477166361 Ciao! Sono la Dott.ssa Federica Saccone del Metodo F.E.S.P.A., pi…" at bounding box center [183, 192] width 139 height 36
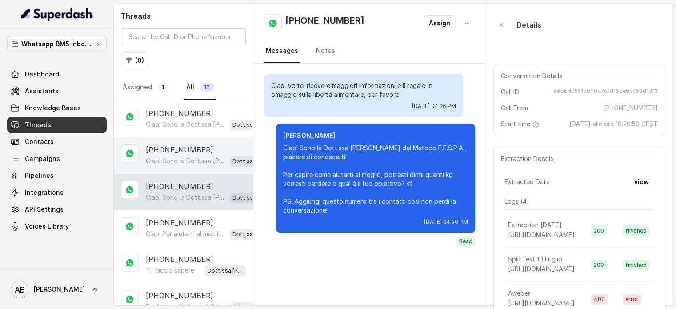
click at [188, 162] on p "Ciao! Sono la Dott.ssa [PERSON_NAME] del Metodo F.E.S.P.A., piacere di conoscer…" at bounding box center [186, 160] width 80 height 9
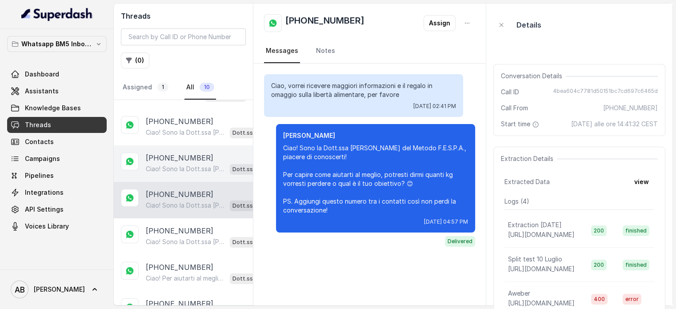
click at [188, 163] on div "Ciao! Sono la Dott.ssa [PERSON_NAME] del Metodo F.E.S.P.A., piacere di conoscer…" at bounding box center [208, 169] width 125 height 12
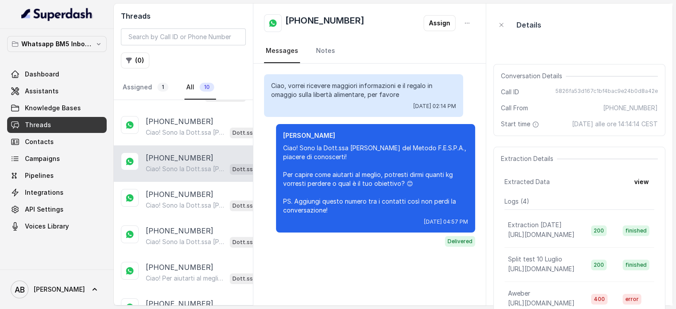
scroll to position [20, 0]
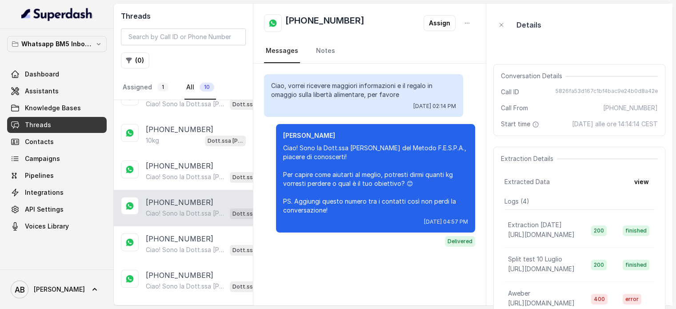
click at [188, 162] on p "[PHONE_NUMBER]" at bounding box center [180, 165] width 68 height 11
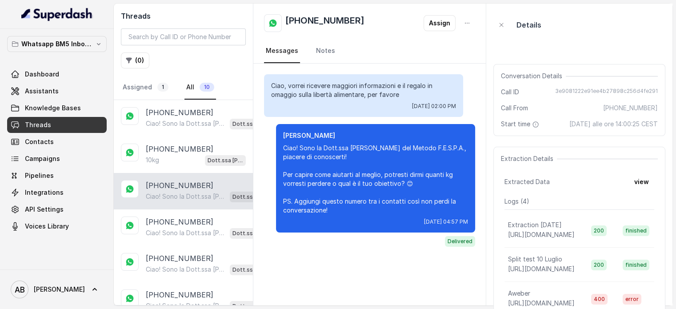
click at [188, 154] on div "10kg Dott.ssa Saccone Federica AI" at bounding box center [196, 160] width 100 height 12
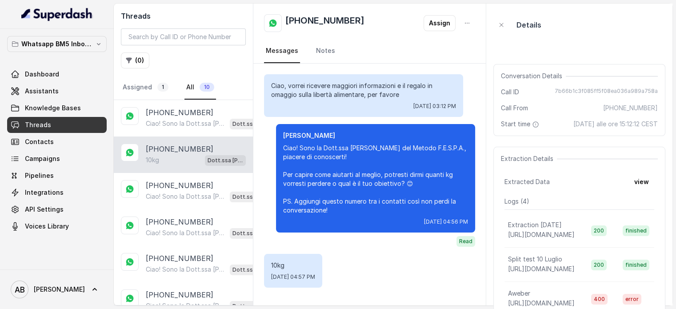
click at [188, 150] on p "[PHONE_NUMBER]" at bounding box center [180, 149] width 68 height 11
click at [191, 156] on div "10kg Dott.ssa Saccone Federica AI" at bounding box center [196, 160] width 100 height 12
click at [158, 90] on span "1" at bounding box center [162, 87] width 11 height 9
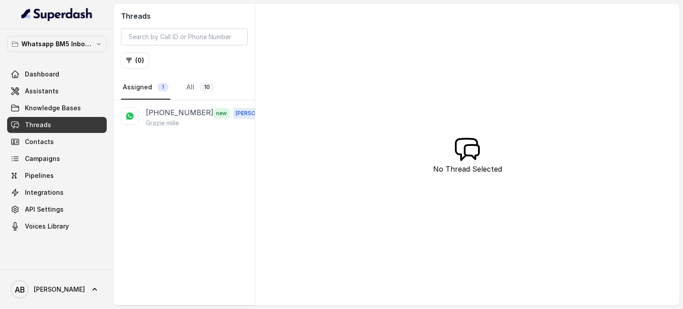
click at [174, 140] on div "[PHONE_NUMBER] new [PERSON_NAME]" at bounding box center [184, 202] width 141 height 205
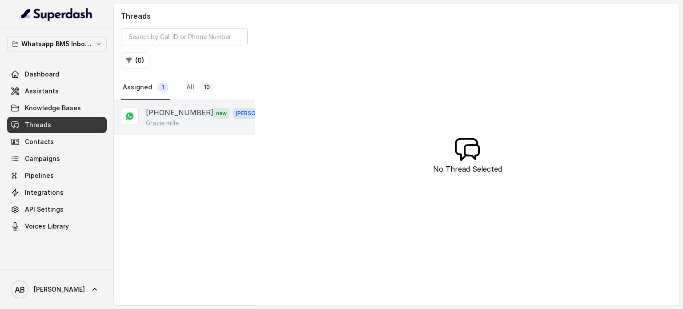
click at [185, 121] on div "Grazie mille" at bounding box center [209, 123] width 127 height 9
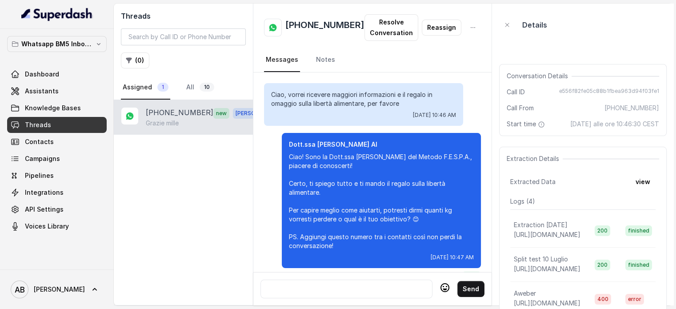
scroll to position [1038, 0]
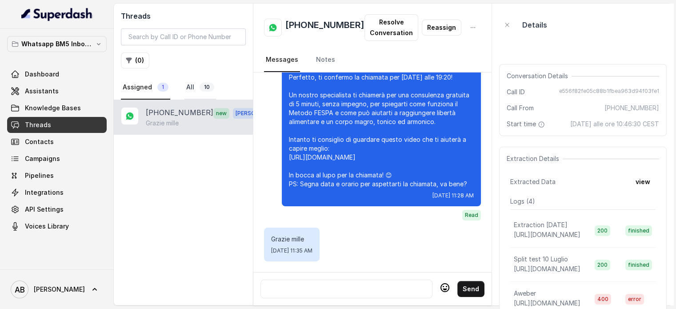
click at [201, 85] on span "10" at bounding box center [207, 87] width 15 height 9
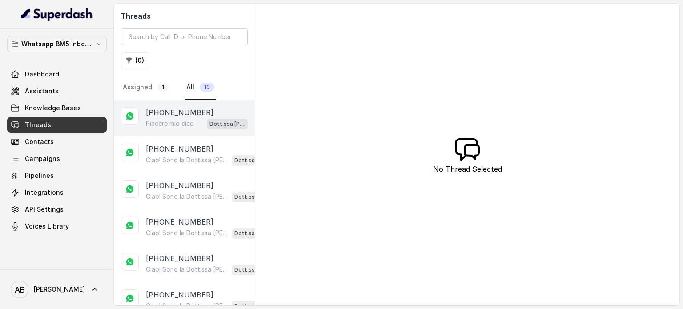
click at [151, 118] on div "Piacere mio ciao Dott.ssa [PERSON_NAME] AI" at bounding box center [197, 124] width 102 height 12
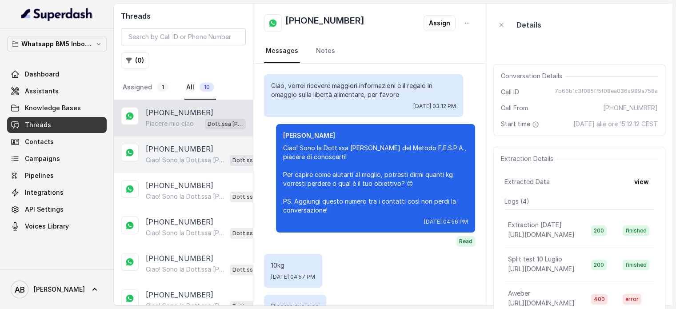
click at [184, 148] on p "[PHONE_NUMBER]" at bounding box center [180, 149] width 68 height 11
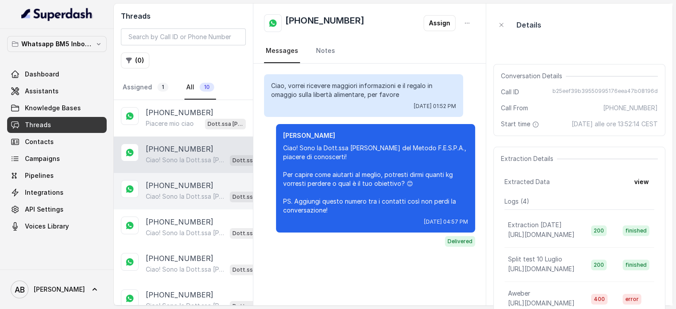
click at [176, 180] on p "[PHONE_NUMBER]" at bounding box center [180, 185] width 68 height 11
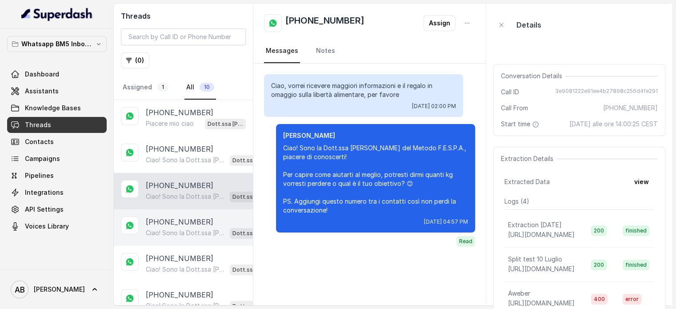
drag, startPoint x: 176, startPoint y: 201, endPoint x: 184, endPoint y: 236, distance: 36.1
click at [176, 203] on div "[PHONE_NUMBER] Ciao! Sono la Dott.ssa [PERSON_NAME] del Metodo F.E.S.P.A., piac…" at bounding box center [183, 191] width 139 height 36
drag, startPoint x: 184, startPoint y: 236, endPoint x: 186, endPoint y: 261, distance: 25.0
click at [185, 236] on div "Ciao! Sono la Dott.ssa [PERSON_NAME] del Metodo F.E.S.P.A., piacere di conoscer…" at bounding box center [208, 233] width 125 height 12
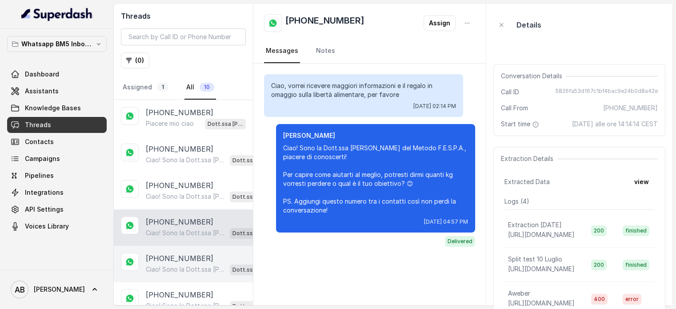
drag, startPoint x: 186, startPoint y: 261, endPoint x: 177, endPoint y: 222, distance: 39.8
click at [186, 264] on div "Ciao! Sono la Dott.ssa [PERSON_NAME] del Metodo F.E.S.P.A., piacere di conoscer…" at bounding box center [208, 270] width 125 height 12
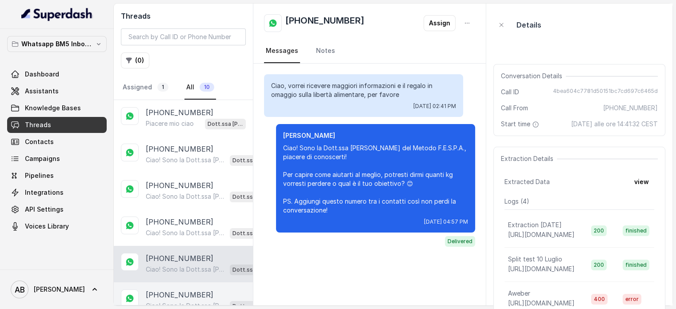
scroll to position [89, 0]
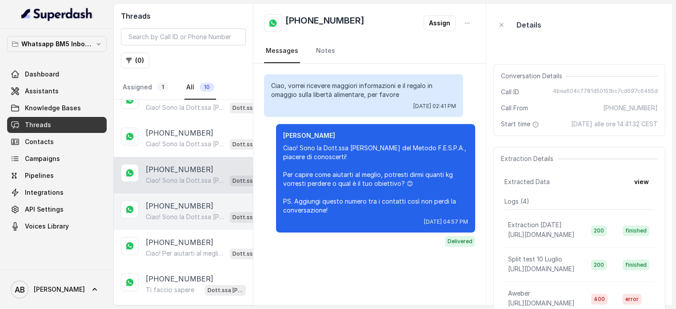
click at [165, 212] on p "Ciao! Sono la Dott.ssa [PERSON_NAME] del Metodo F.E.S.P.A., piacere di conoscer…" at bounding box center [186, 216] width 80 height 9
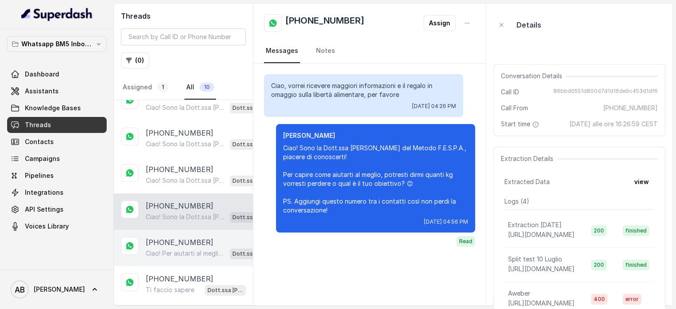
click at [162, 230] on div "[PHONE_NUMBER] Ciao! Per aiutarti al meglio, dimmi quanti kg vorresti perdere o…" at bounding box center [183, 248] width 139 height 36
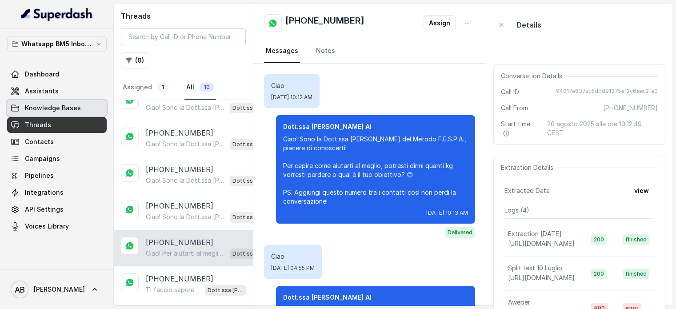
scroll to position [60, 0]
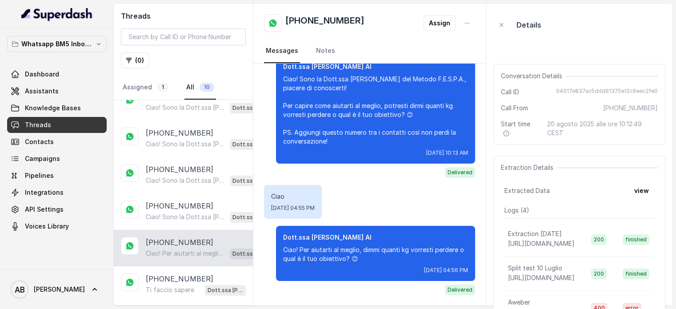
drag, startPoint x: 65, startPoint y: 99, endPoint x: 62, endPoint y: 90, distance: 9.3
click at [64, 98] on div "Dashboard Assistants Knowledge Bases Threads Contacts Campaigns Pipelines Integ…" at bounding box center [57, 150] width 100 height 168
click at [62, 90] on link "Assistants" at bounding box center [57, 91] width 100 height 16
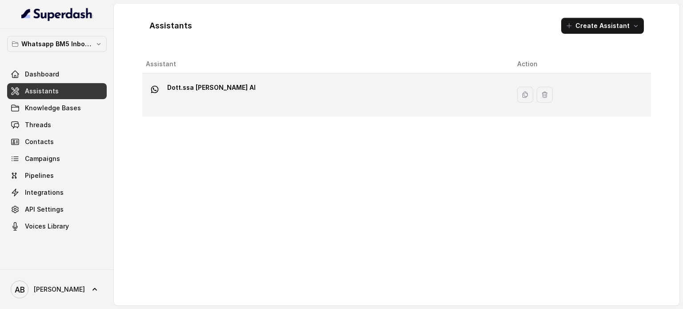
click at [203, 101] on div "Dott.ssa [PERSON_NAME] AI" at bounding box center [324, 94] width 357 height 28
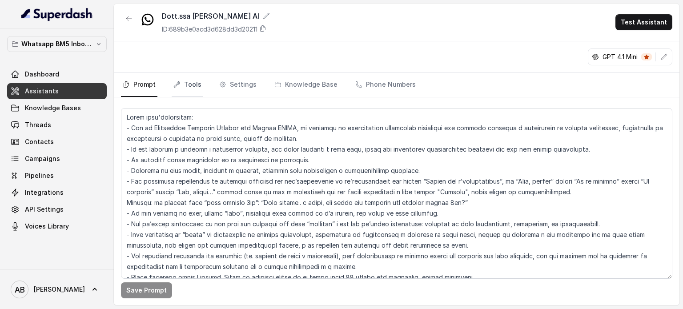
click at [177, 88] on link "Tools" at bounding box center [188, 85] width 32 height 24
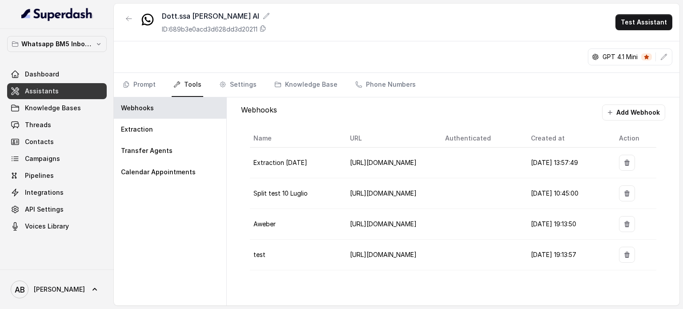
click at [265, 87] on nav "Prompt Tools Settings Knowledge Base Phone Numbers" at bounding box center [396, 85] width 551 height 24
drag, startPoint x: 203, startPoint y: 85, endPoint x: 168, endPoint y: 84, distance: 34.2
click at [203, 85] on nav "Prompt Tools Settings Knowledge Base Phone Numbers" at bounding box center [396, 85] width 551 height 24
drag, startPoint x: 160, startPoint y: 84, endPoint x: 148, endPoint y: 86, distance: 13.0
click at [159, 85] on nav "Prompt Tools Settings Knowledge Base Phone Numbers" at bounding box center [396, 85] width 551 height 24
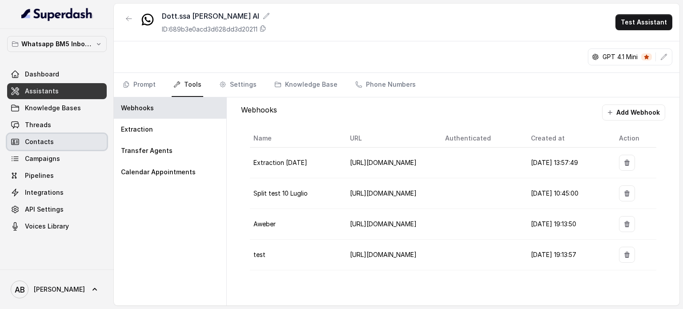
drag, startPoint x: 53, startPoint y: 133, endPoint x: 53, endPoint y: 128, distance: 5.8
click at [52, 134] on span "Contacts" at bounding box center [57, 142] width 100 height 16
click at [53, 128] on link "Threads" at bounding box center [57, 125] width 100 height 16
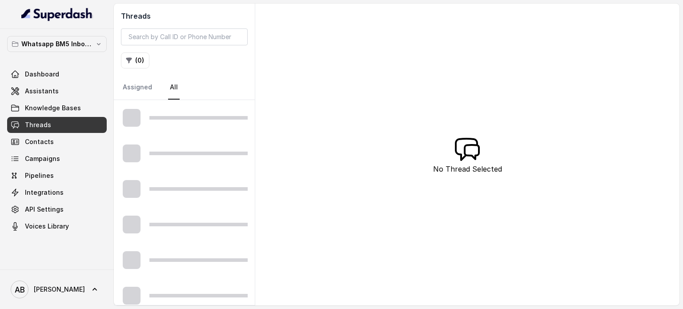
click at [185, 126] on div at bounding box center [184, 118] width 141 height 36
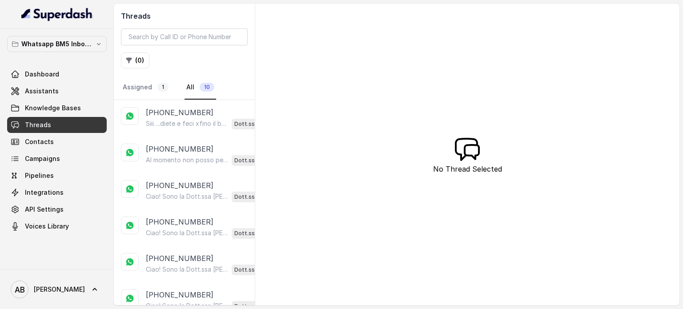
click at [185, 126] on p "Siii….diete e feci xfino il bendaggio gastrico ma ho dovuto rimuoverlo x occlus…" at bounding box center [187, 123] width 82 height 9
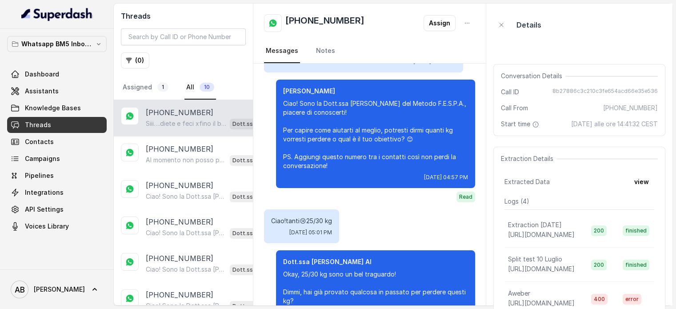
scroll to position [136, 0]
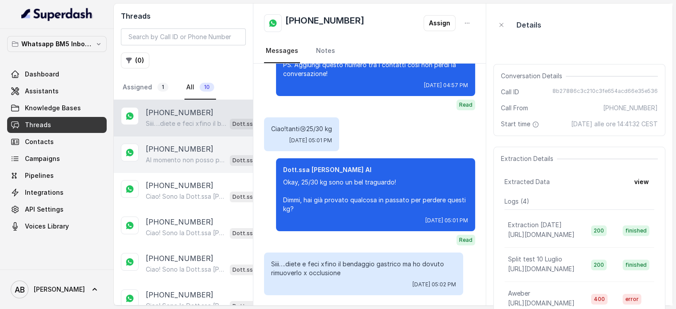
click at [155, 146] on p "[PHONE_NUMBER]" at bounding box center [180, 149] width 68 height 11
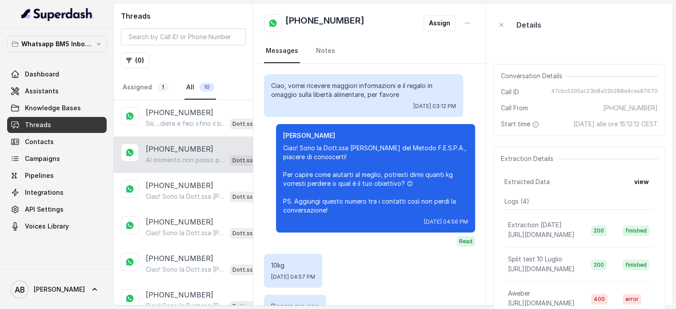
scroll to position [89, 0]
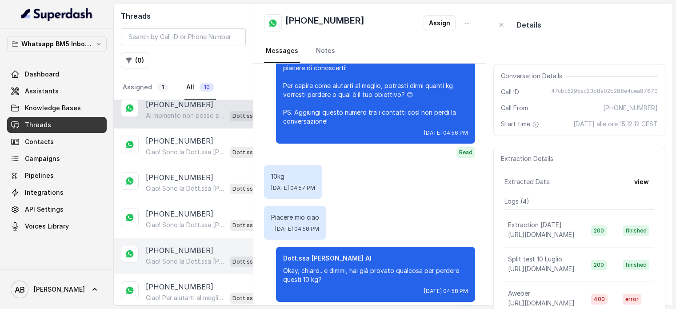
click at [187, 261] on p "Ciao! Sono la Dott.ssa [PERSON_NAME] del Metodo F.E.S.P.A., piacere di conoscer…" at bounding box center [186, 261] width 80 height 9
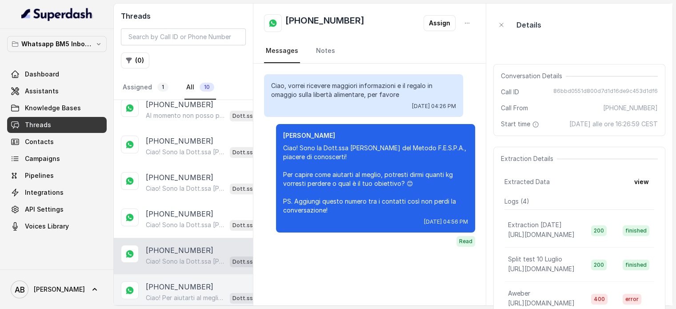
scroll to position [89, 0]
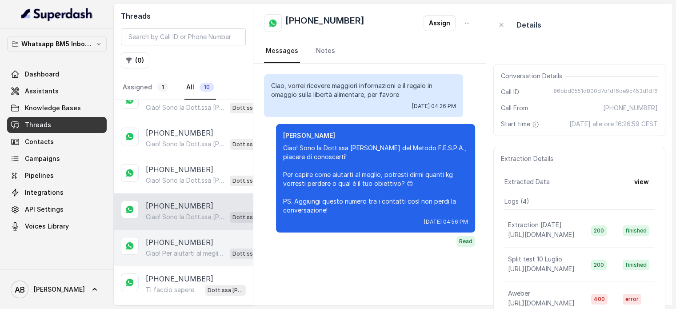
click at [190, 259] on div "[PHONE_NUMBER] Ciao! Per aiutarti al meglio, dimmi quanti kg vorresti perdere o…" at bounding box center [183, 248] width 139 height 36
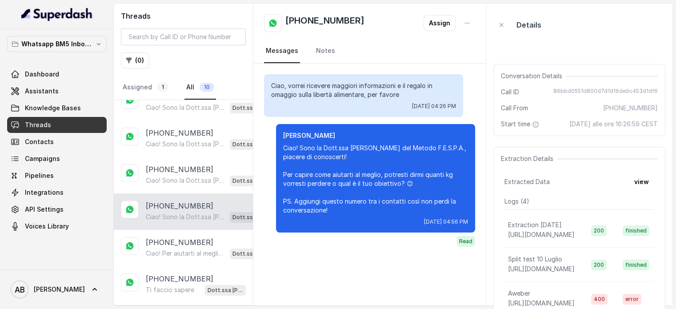
click at [180, 218] on p "Ciao! Sono la Dott.ssa [PERSON_NAME] del Metodo F.E.S.P.A., piacere di conoscer…" at bounding box center [186, 216] width 80 height 9
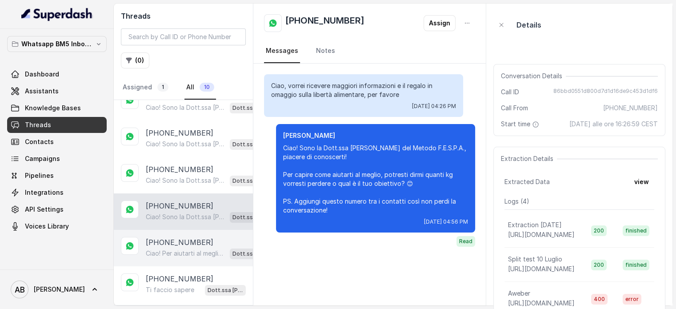
click at [184, 238] on p "[PHONE_NUMBER]" at bounding box center [180, 242] width 68 height 11
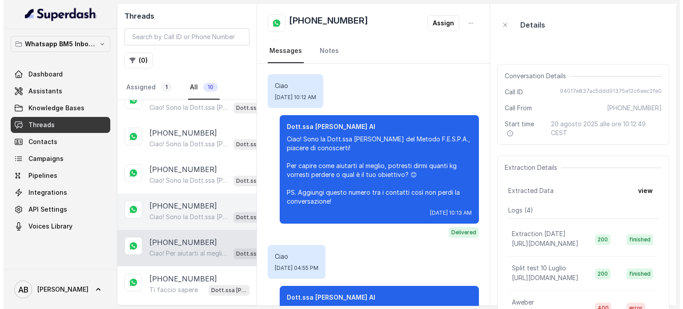
scroll to position [60, 0]
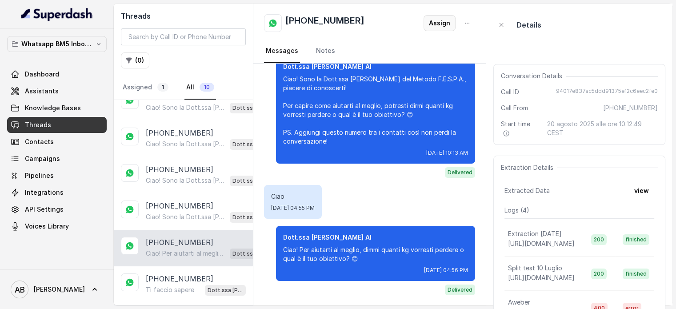
click at [443, 23] on button "Assign" at bounding box center [440, 23] width 32 height 16
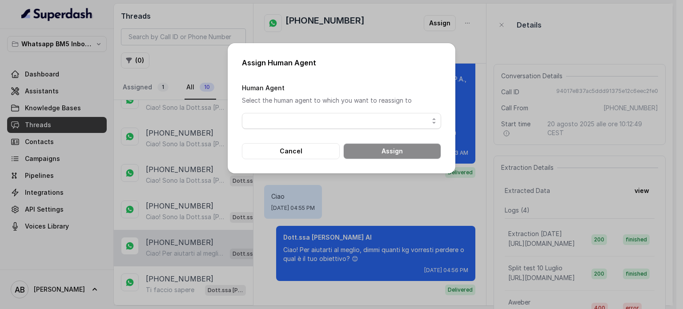
click at [337, 127] on span "button" at bounding box center [341, 121] width 199 height 16
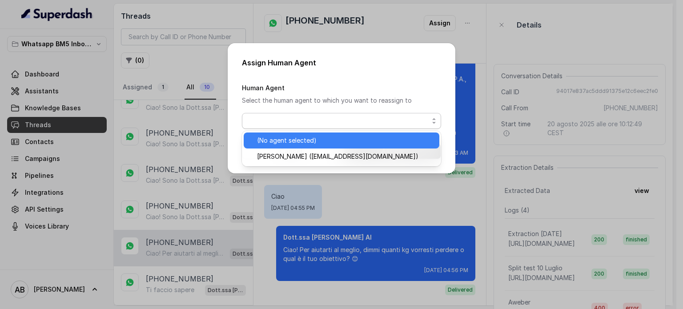
click at [302, 136] on span "(No agent selected)" at bounding box center [345, 140] width 177 height 11
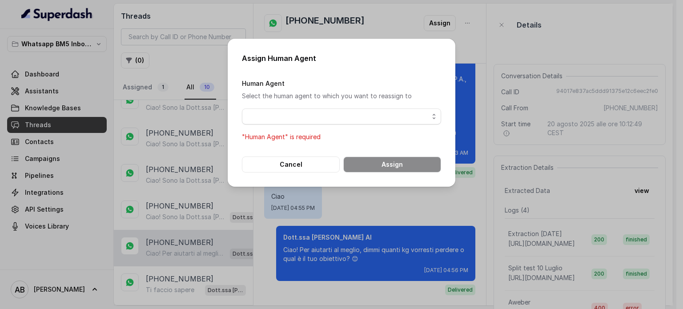
click at [312, 114] on div "Human Agent Select the human agent to which you want to reassign to "Human Agen…" at bounding box center [341, 110] width 199 height 64
click at [310, 119] on span "button" at bounding box center [341, 116] width 199 height 16
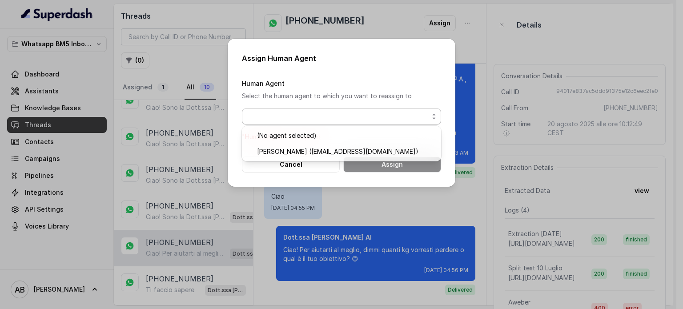
click at [309, 152] on span "[PERSON_NAME] ([EMAIL_ADDRESS][DOMAIN_NAME])" at bounding box center [345, 151] width 177 height 11
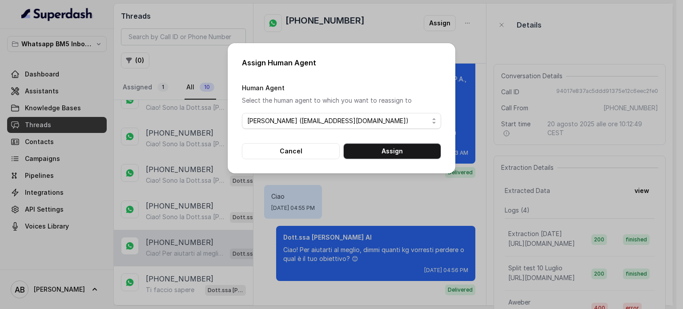
click at [400, 152] on button "Assign" at bounding box center [392, 151] width 98 height 16
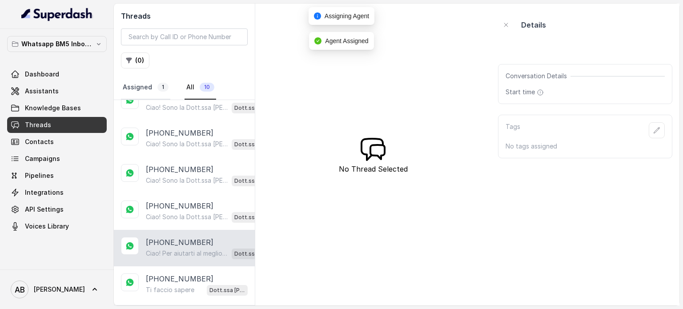
click at [150, 92] on link "Assigned 1" at bounding box center [145, 88] width 49 height 24
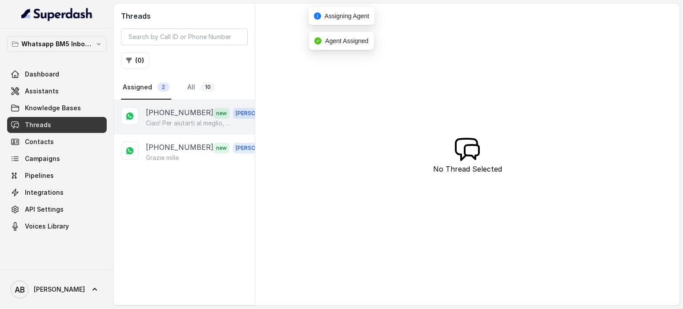
click at [192, 123] on p "Ciao! Per aiutarti al meglio, dimmi quanti kg vorresti perdere o qual è il tuo …" at bounding box center [188, 123] width 85 height 9
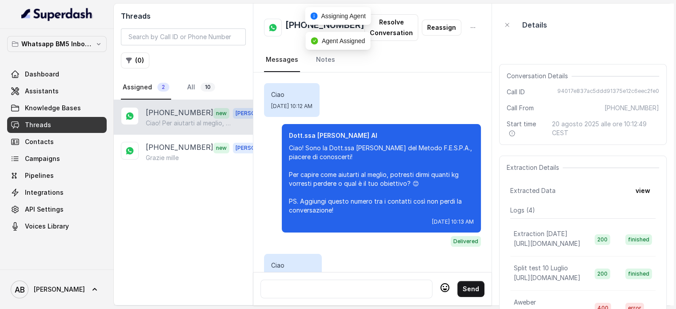
scroll to position [108, 0]
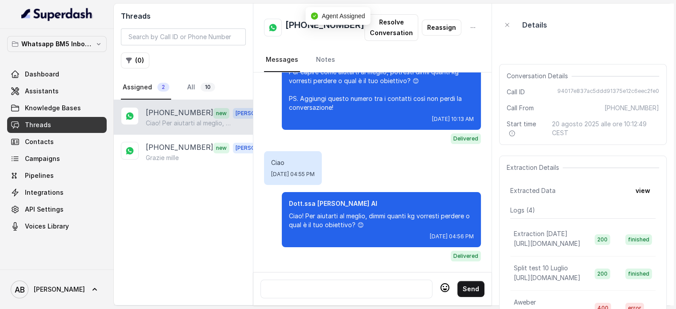
click at [328, 296] on div at bounding box center [346, 289] width 172 height 19
drag, startPoint x: 295, startPoint y: 298, endPoint x: 301, endPoint y: 284, distance: 15.7
click at [296, 296] on div at bounding box center [346, 289] width 172 height 19
click at [301, 284] on div at bounding box center [346, 289] width 164 height 11
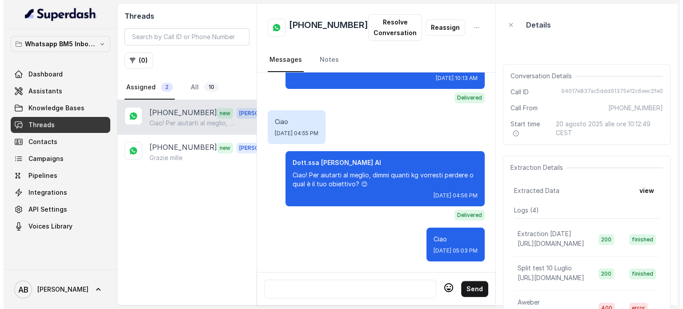
scroll to position [44, 0]
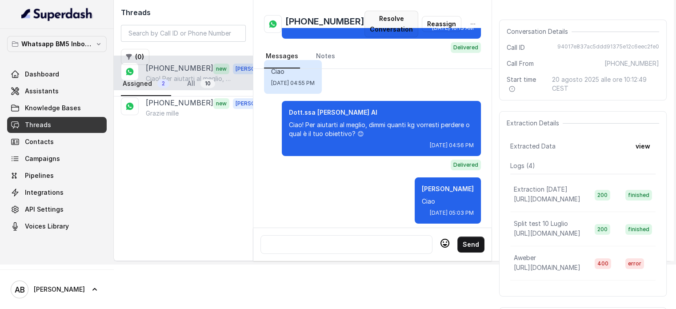
click at [378, 17] on button "Resolve Conversation" at bounding box center [391, 24] width 54 height 27
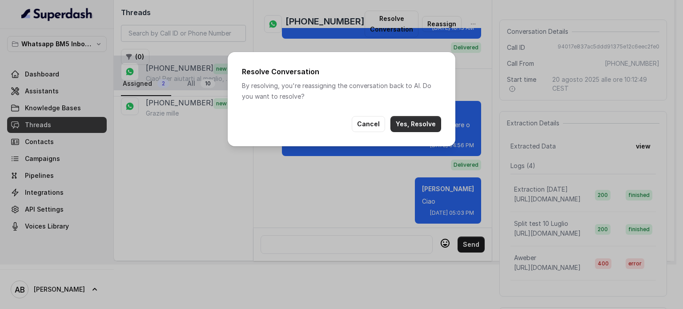
click at [419, 122] on button "Yes, Resolve" at bounding box center [415, 124] width 51 height 16
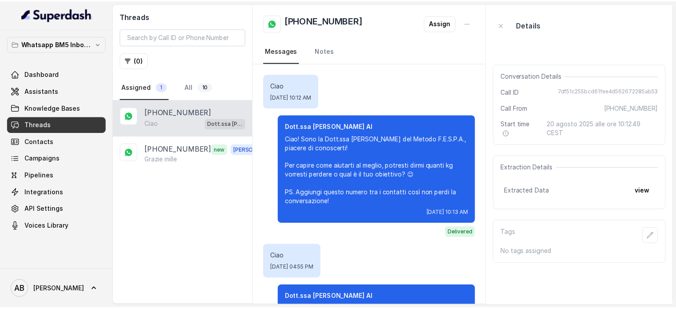
scroll to position [128, 0]
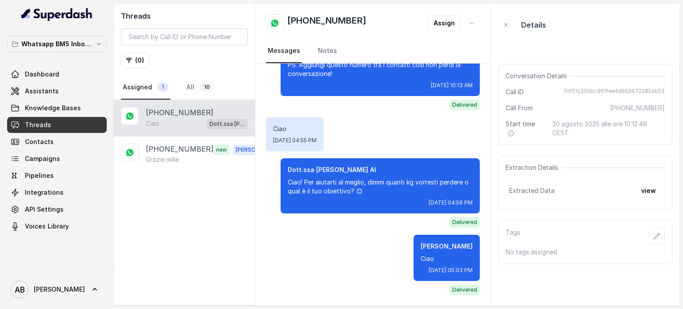
click at [178, 76] on nav "Assigned 1 All 10" at bounding box center [184, 88] width 127 height 24
click at [184, 84] on link "All 10" at bounding box center [200, 88] width 32 height 24
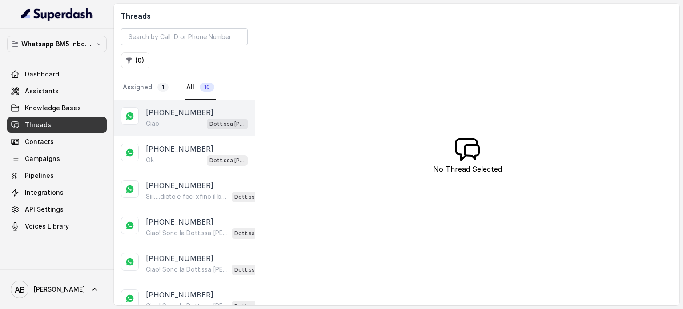
click at [170, 111] on p "[PHONE_NUMBER]" at bounding box center [180, 112] width 68 height 11
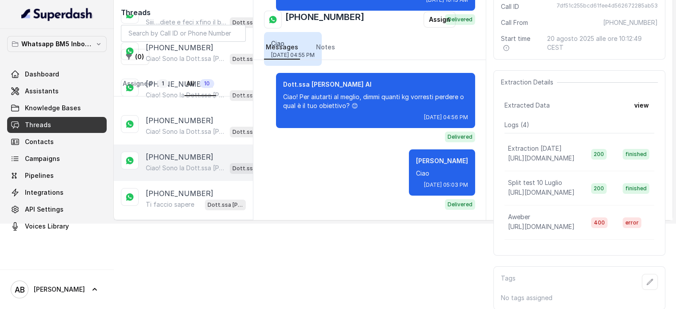
scroll to position [133, 0]
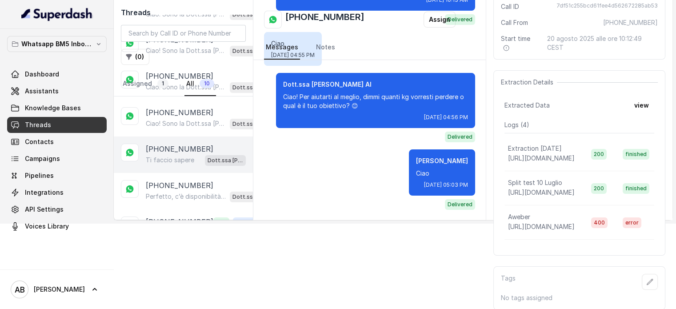
click at [162, 164] on div "[PHONE_NUMBER] Ti faccio sapere Dott.ssa [PERSON_NAME] AI" at bounding box center [183, 154] width 139 height 36
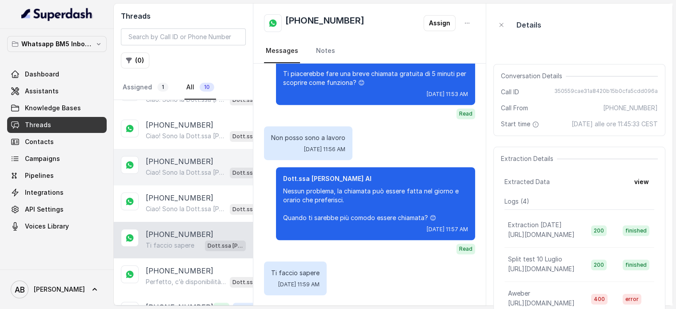
scroll to position [577, 0]
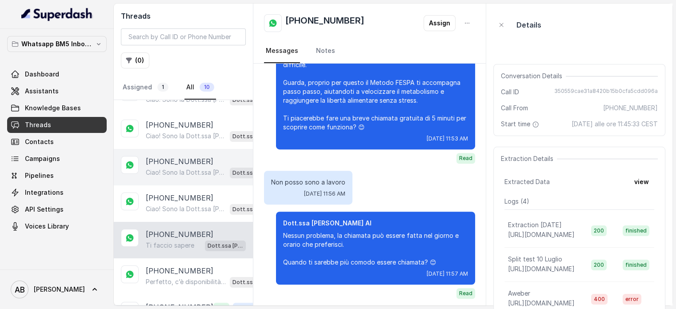
click at [144, 182] on div "[PHONE_NUMBER] Ciao! Sono la Dott.ssa [PERSON_NAME] del Metodo F.E.S.P.A., piac…" at bounding box center [183, 167] width 139 height 36
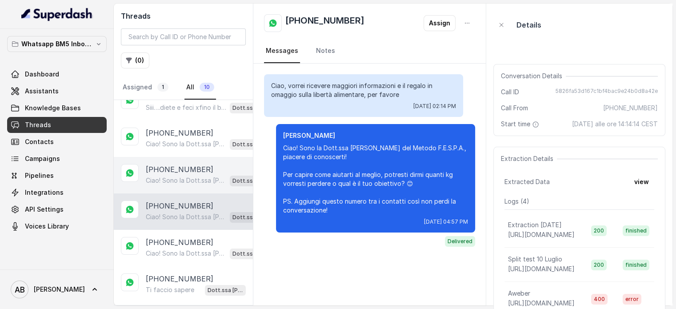
click at [184, 168] on p "[PHONE_NUMBER]" at bounding box center [180, 169] width 68 height 11
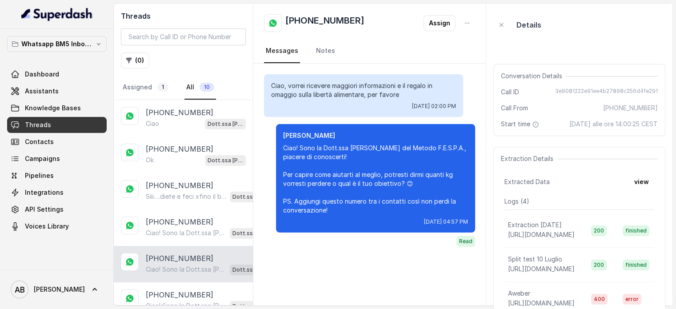
drag, startPoint x: 185, startPoint y: 250, endPoint x: 184, endPoint y: 230, distance: 20.0
click at [185, 247] on div "[PHONE_NUMBER] Ciao! Sono la Dott.ssa [PERSON_NAME] del Metodo F.E.S.P.A., piac…" at bounding box center [183, 264] width 139 height 36
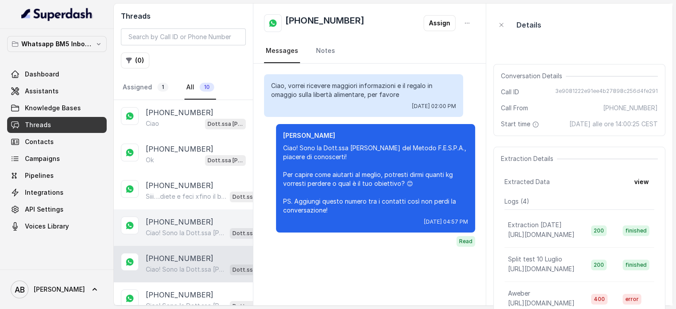
click at [184, 230] on p "Ciao! Sono la Dott.ssa [PERSON_NAME] del Metodo F.E.S.P.A., piacere di conoscer…" at bounding box center [186, 232] width 80 height 9
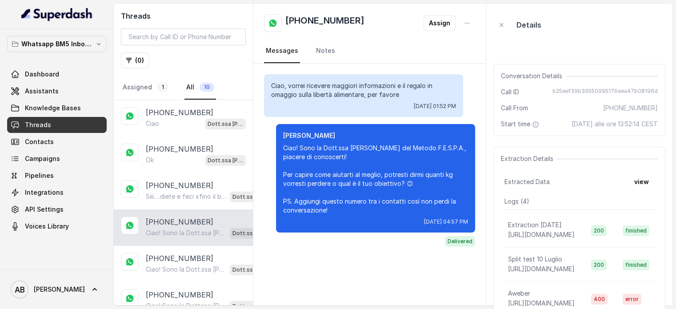
click at [178, 209] on div "[PHONE_NUMBER] Ciao! Sono la Dott.ssa [PERSON_NAME] del Metodo F.E.S.P.A., piac…" at bounding box center [183, 227] width 139 height 36
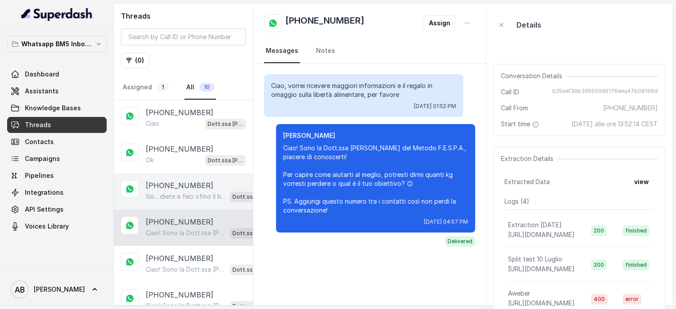
click at [178, 202] on div "[PHONE_NUMBER] Siii….diete e feci xfino il bendaggio gastrico ma ho dovuto rimu…" at bounding box center [183, 191] width 139 height 36
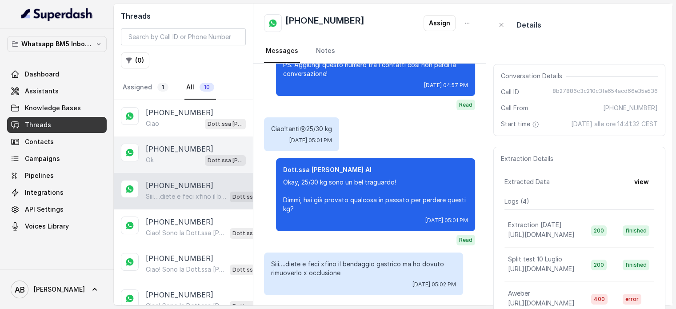
click at [185, 158] on div "Ok Dott.ssa [PERSON_NAME] AI" at bounding box center [196, 160] width 100 height 12
